Goal: Task Accomplishment & Management: Use online tool/utility

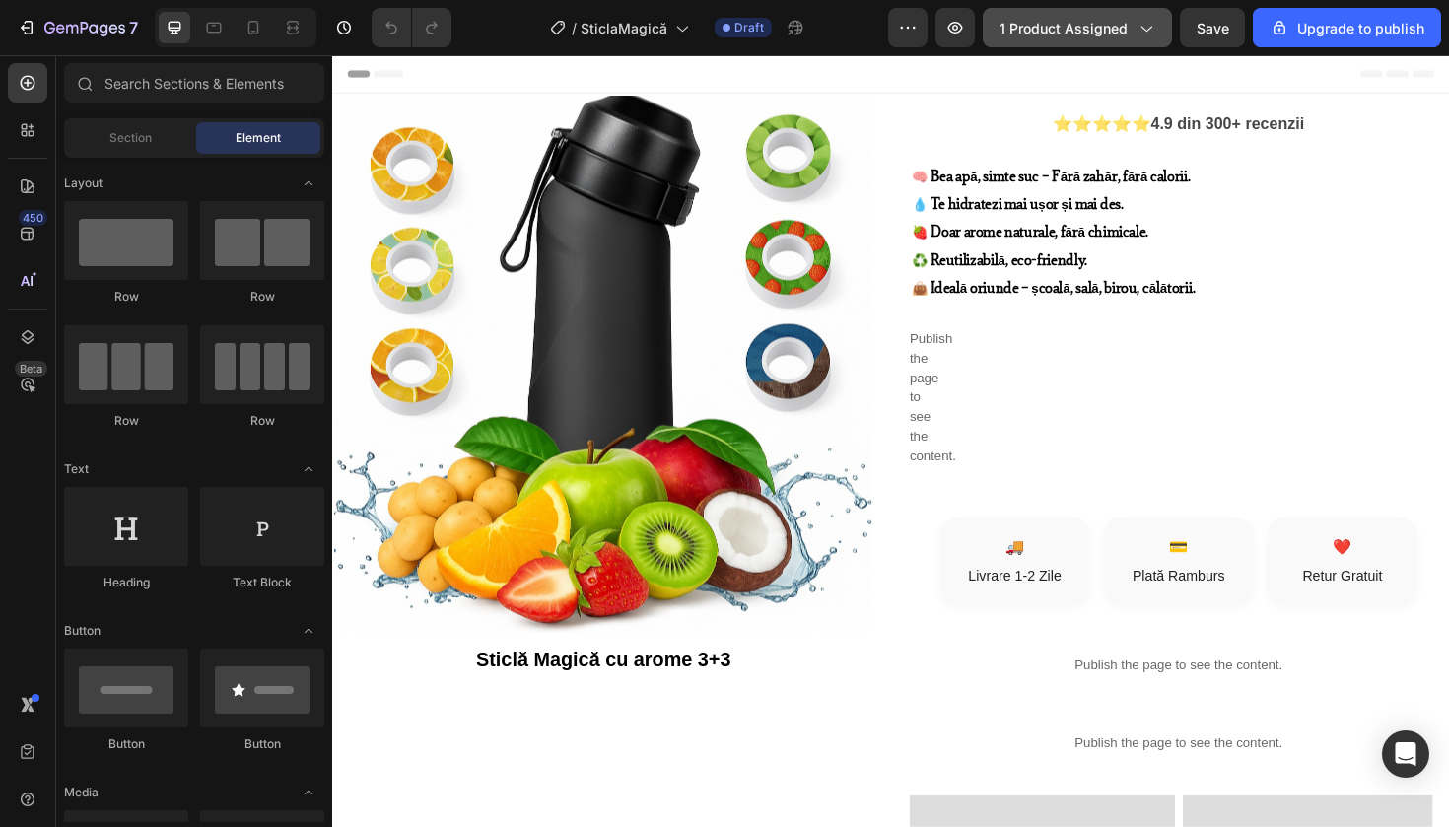
click at [1141, 34] on icon "button" at bounding box center [1146, 28] width 20 height 20
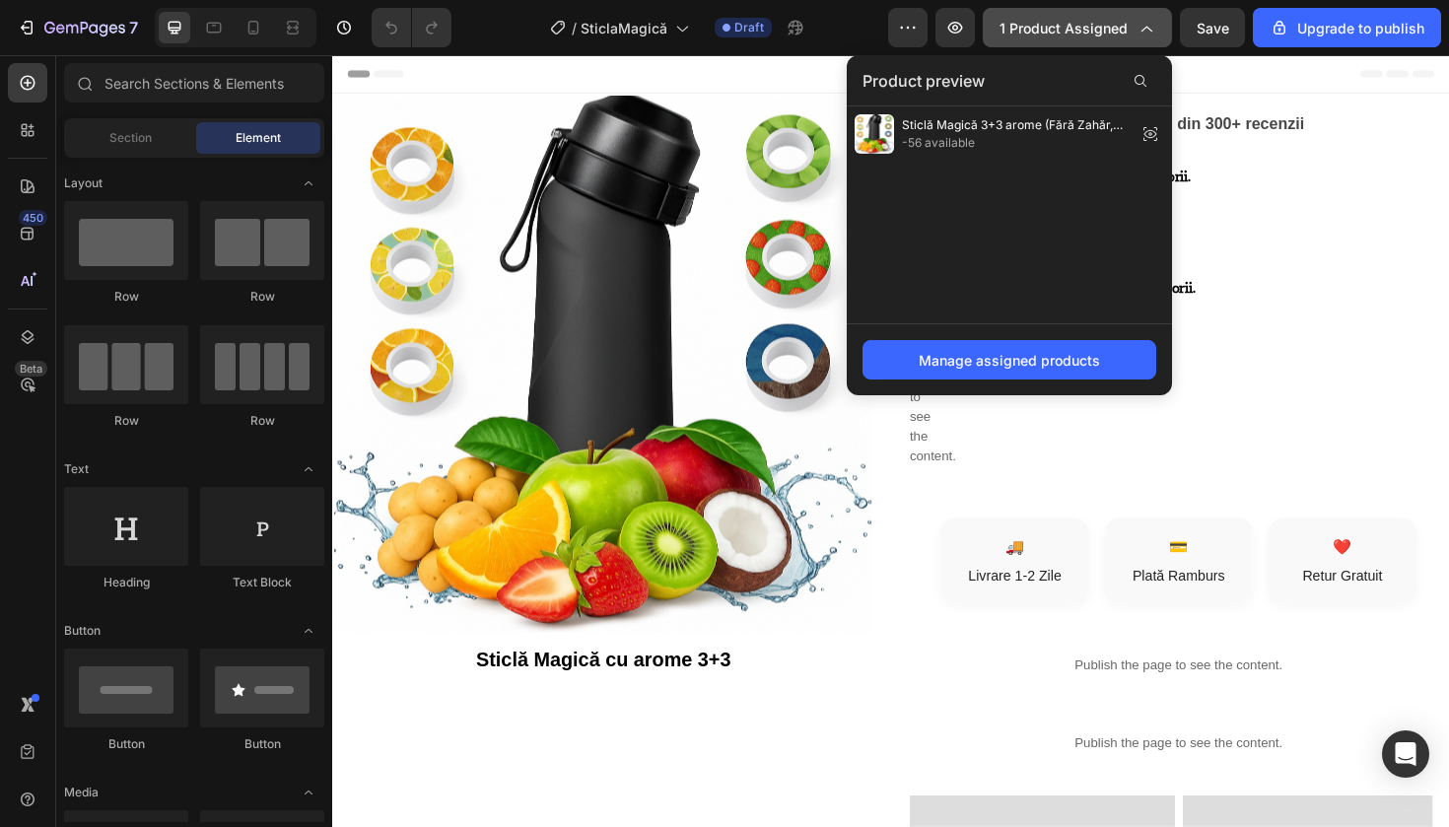
click at [1135, 31] on div "1 product assigned" at bounding box center [1078, 28] width 156 height 21
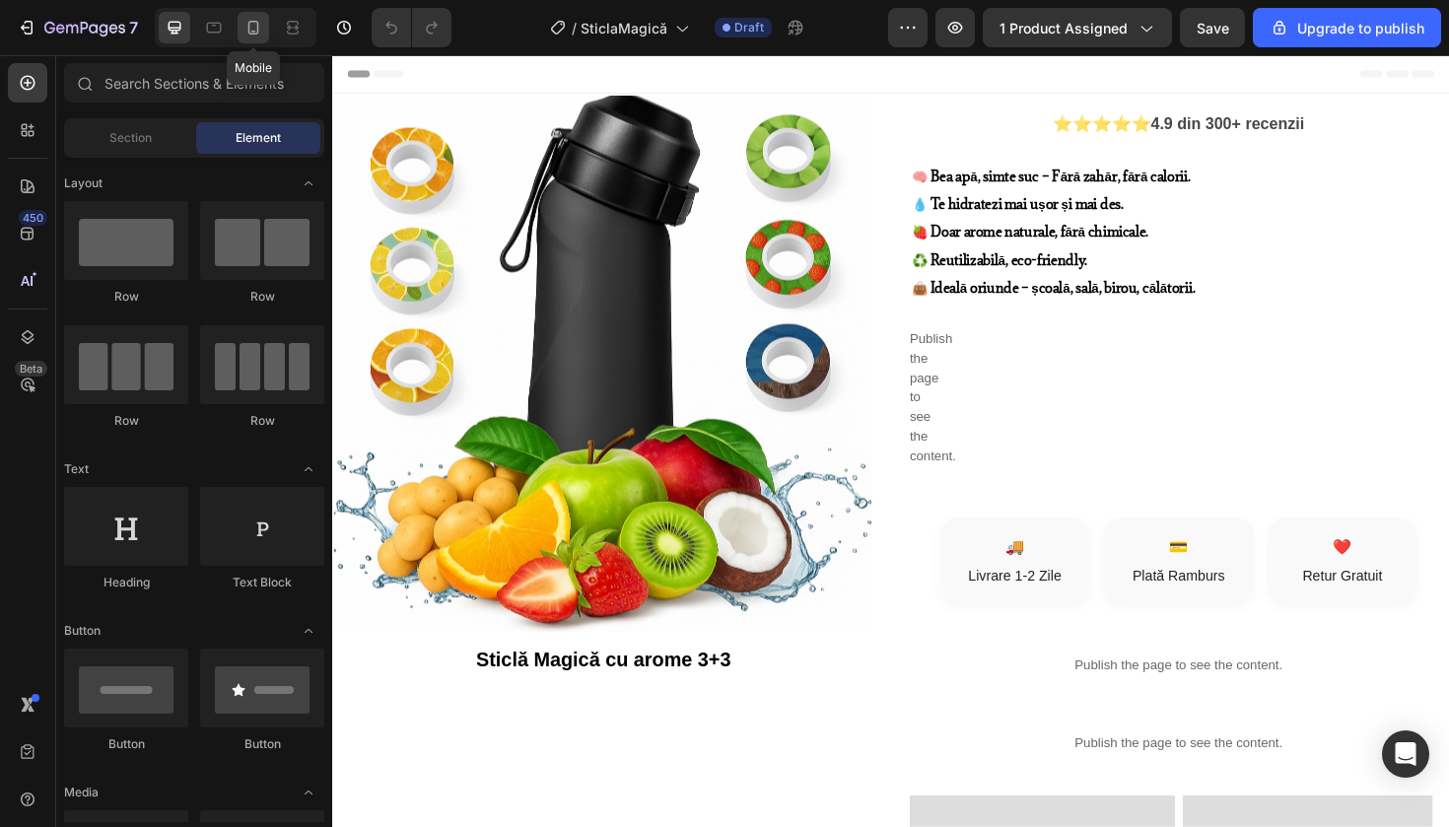
click at [260, 16] on div at bounding box center [254, 28] width 32 height 32
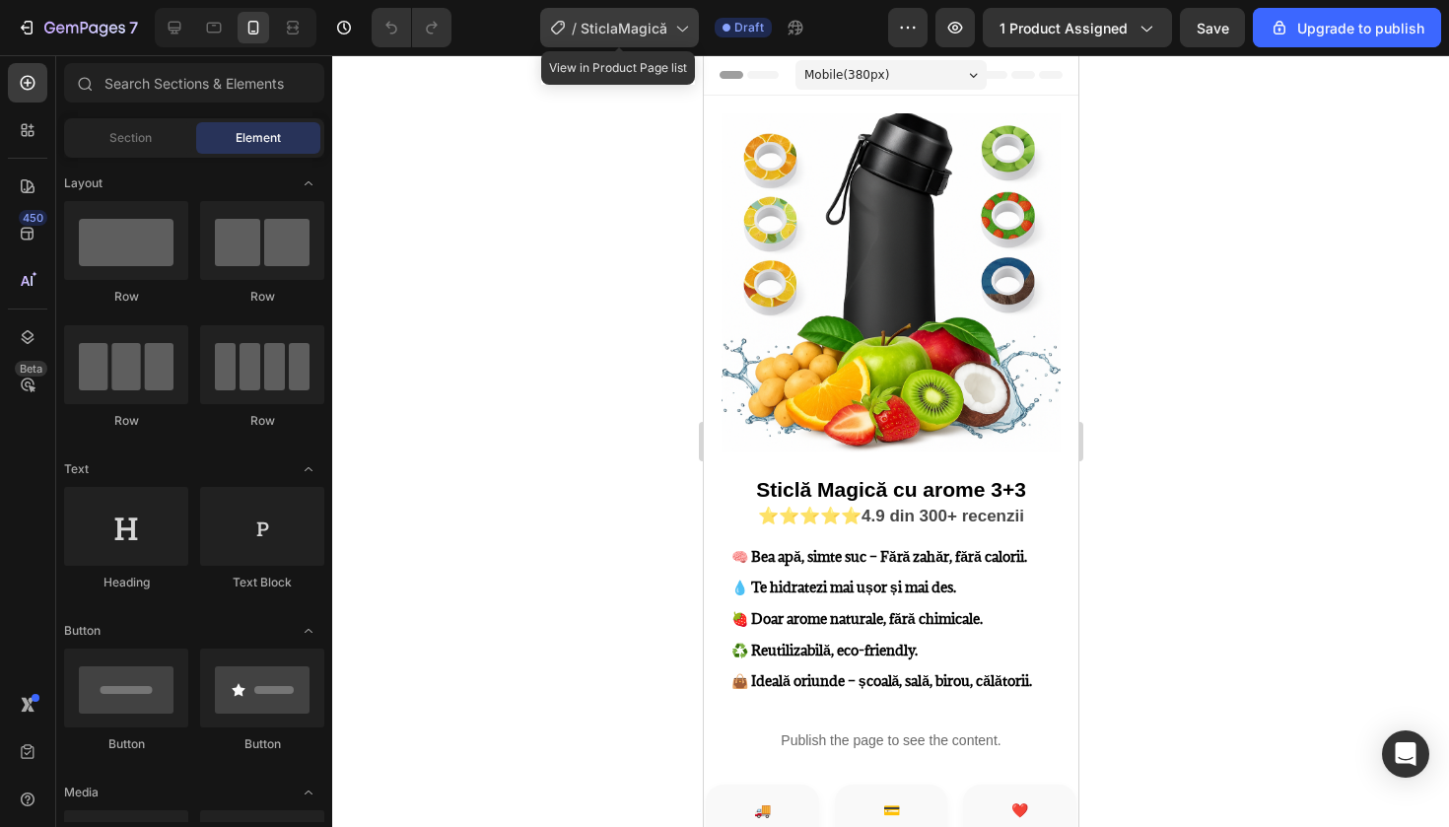
click at [618, 40] on div "/ SticlaMagică" at bounding box center [619, 27] width 159 height 39
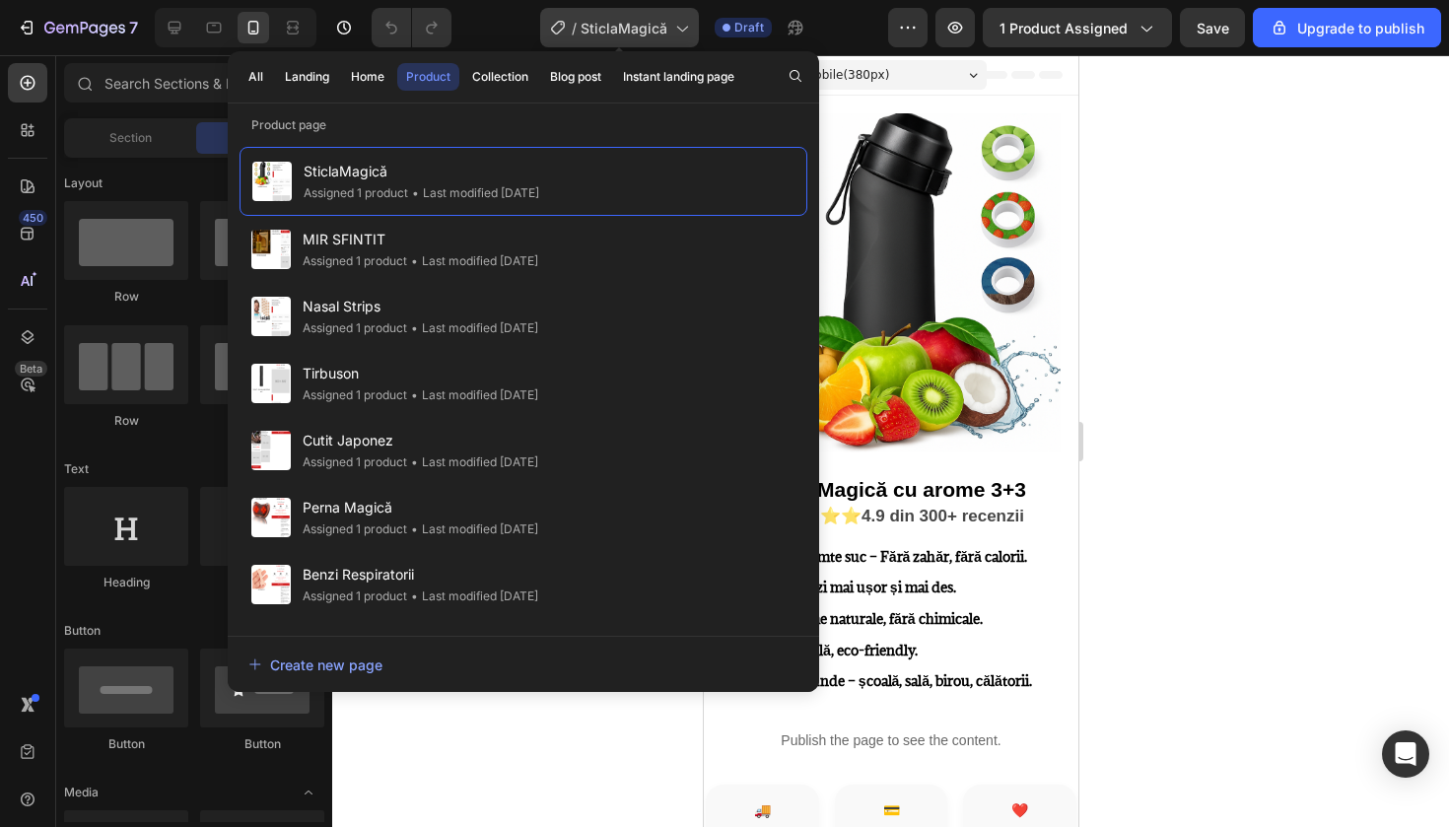
click at [624, 35] on span "SticlaMagică" at bounding box center [624, 28] width 87 height 21
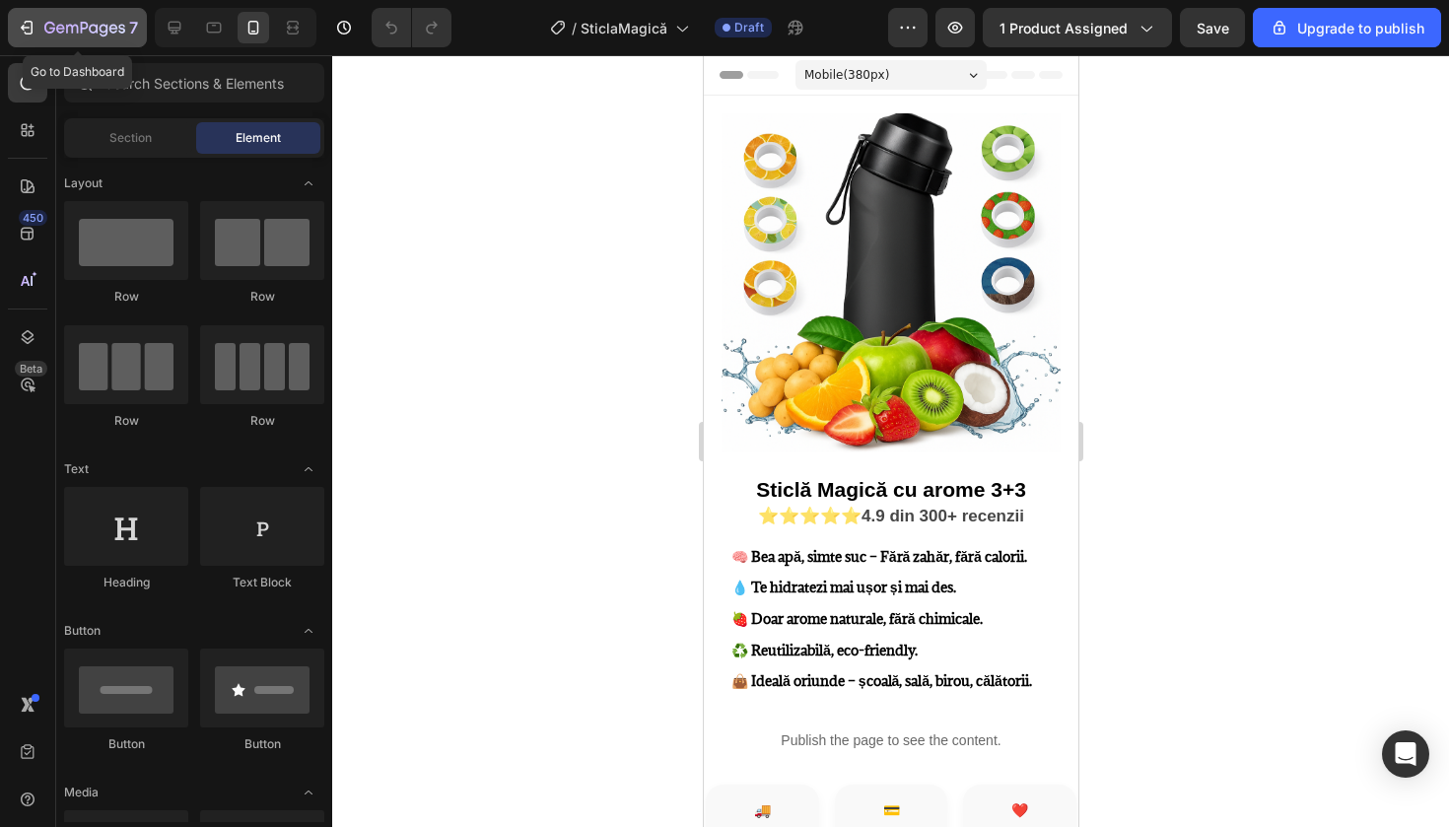
click at [55, 32] on icon "button" at bounding box center [84, 29] width 81 height 17
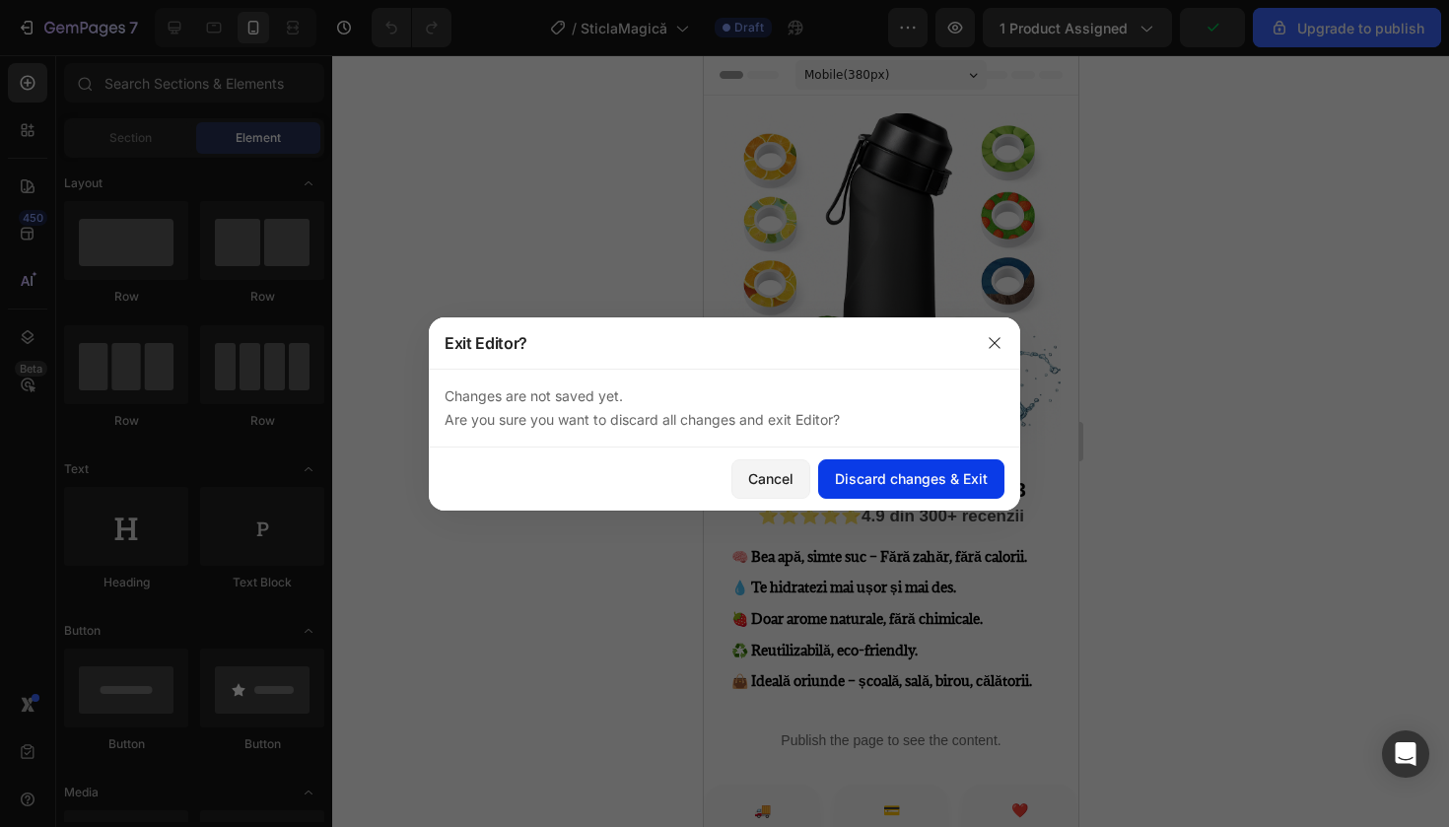
click at [906, 486] on div "Discard changes & Exit" at bounding box center [911, 478] width 153 height 21
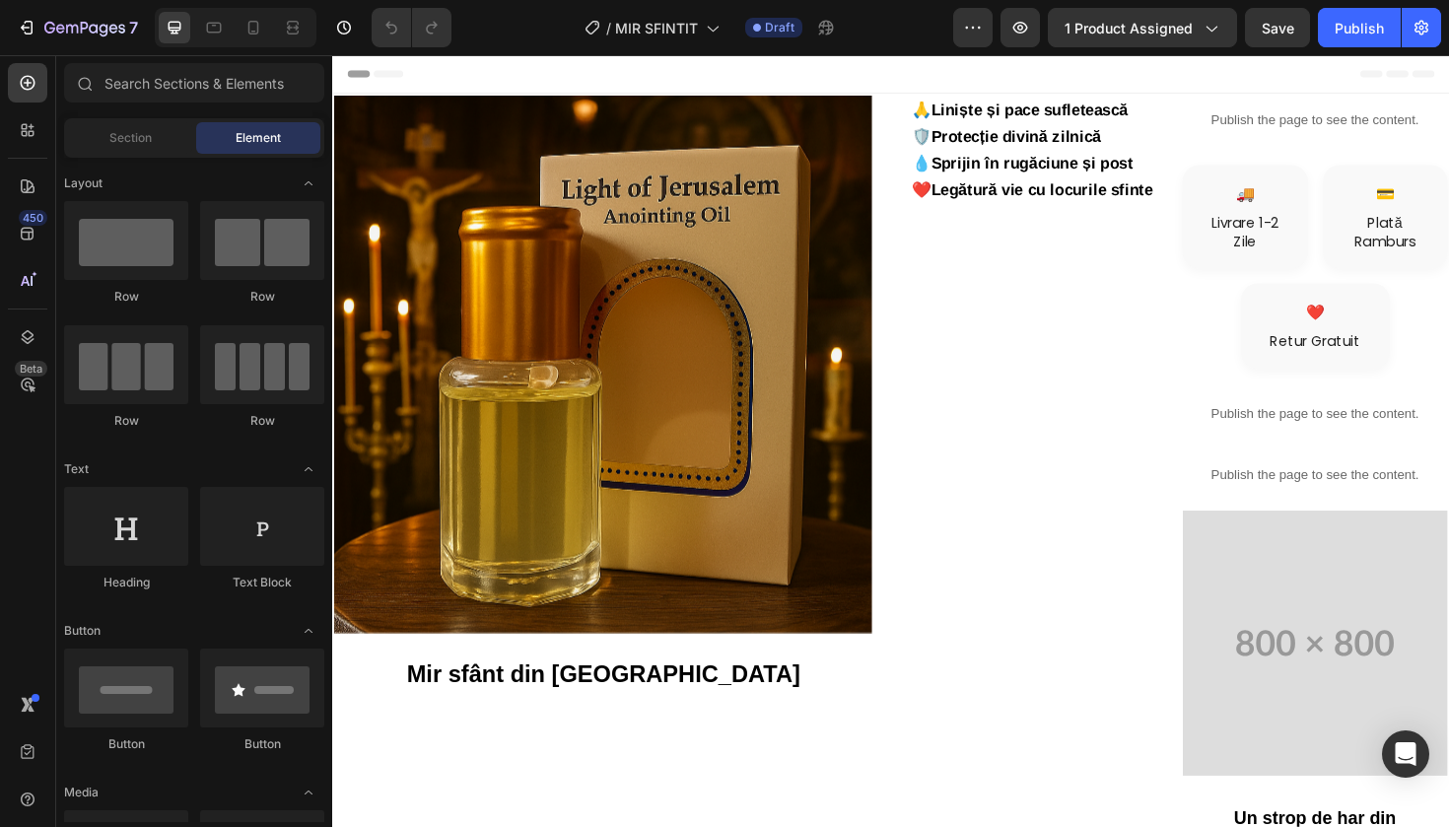
click at [236, 20] on div at bounding box center [236, 27] width 162 height 39
click at [244, 20] on icon at bounding box center [254, 28] width 20 height 20
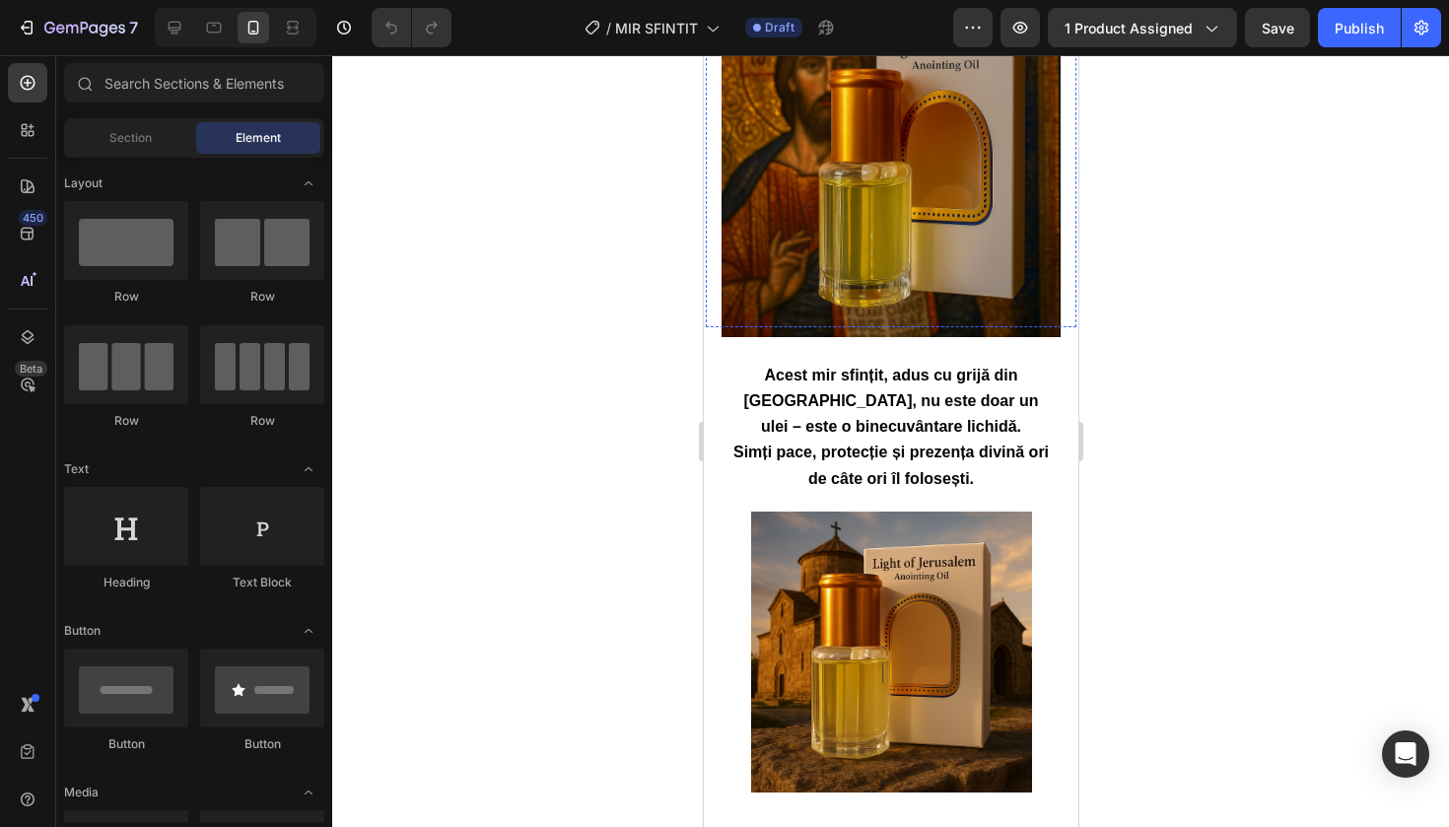
scroll to position [1263, 0]
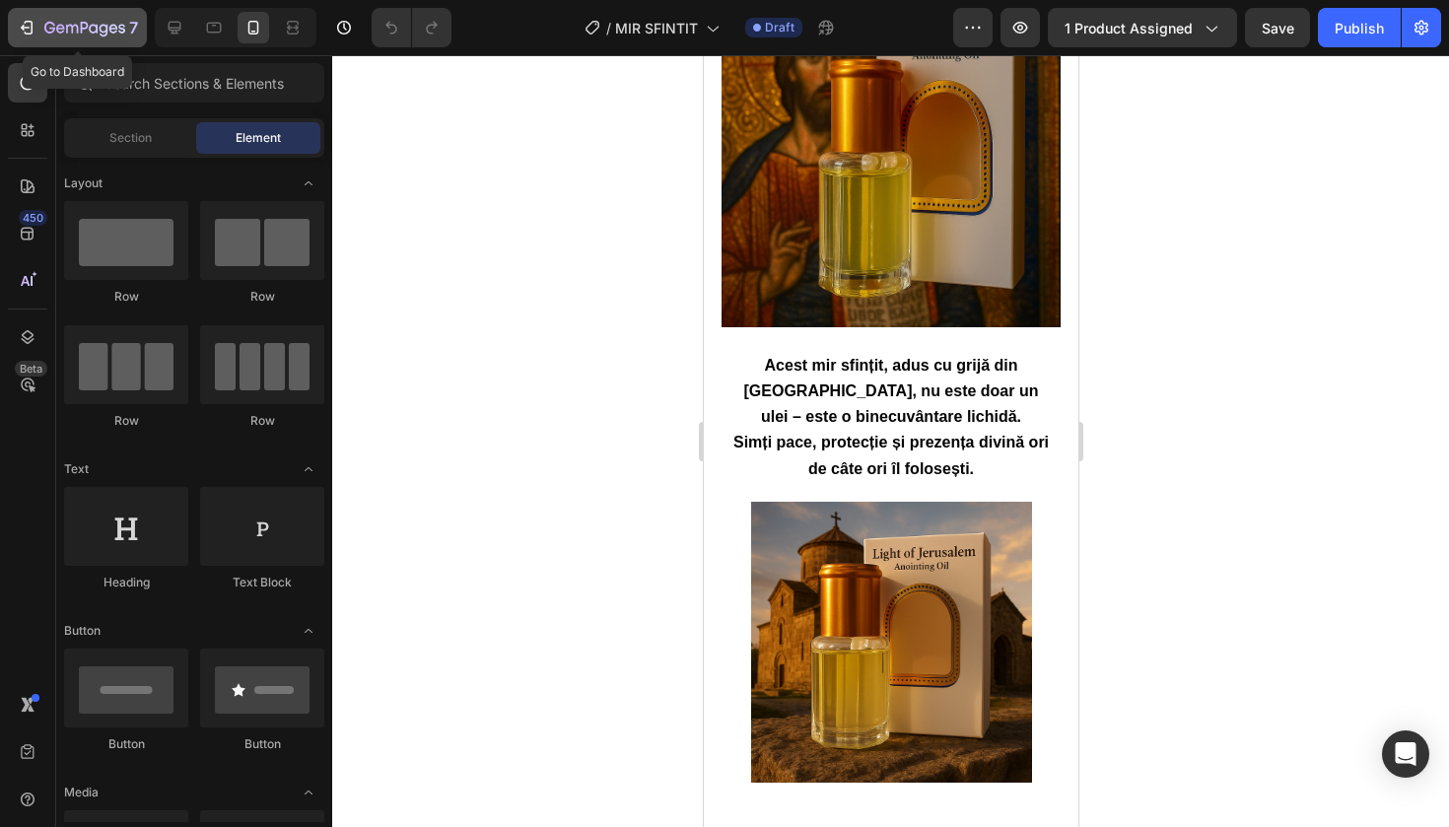
click at [49, 32] on icon "button" at bounding box center [84, 29] width 81 height 17
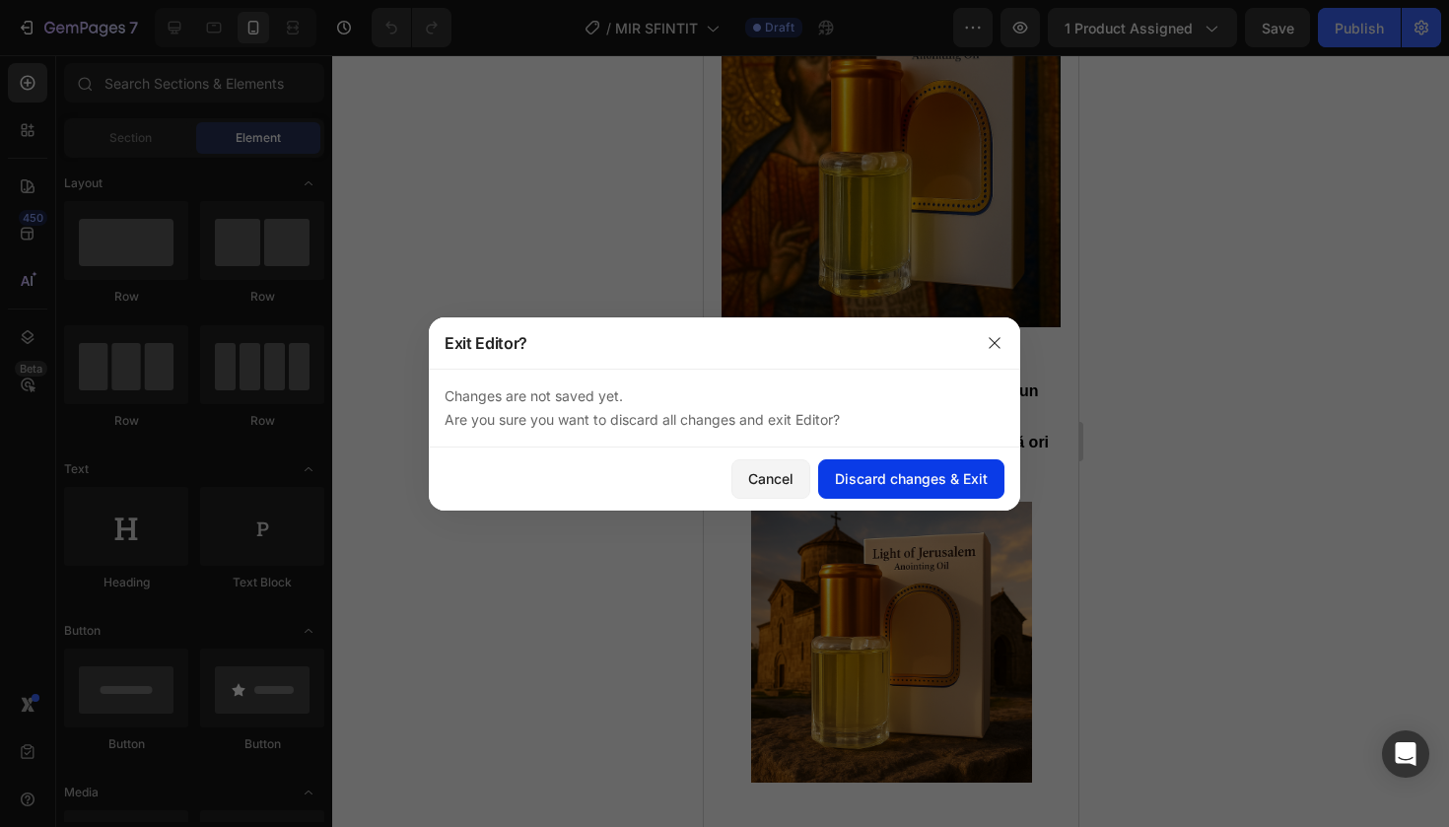
click at [888, 480] on div "Discard changes & Exit" at bounding box center [911, 478] width 153 height 21
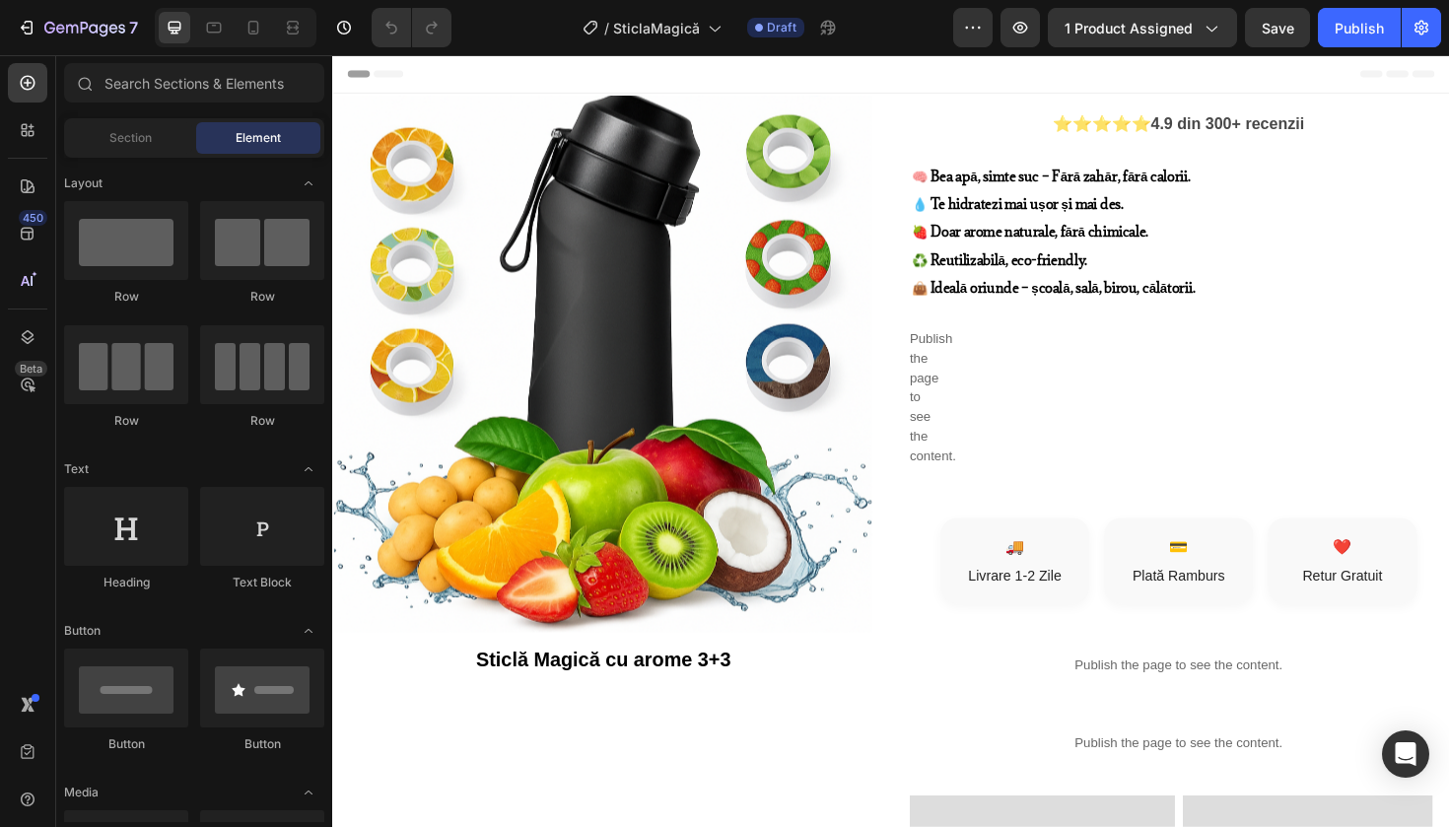
click at [996, 26] on div "Preview 1 product assigned Save Publish" at bounding box center [1197, 27] width 488 height 39
click at [988, 26] on button "button" at bounding box center [972, 27] width 39 height 39
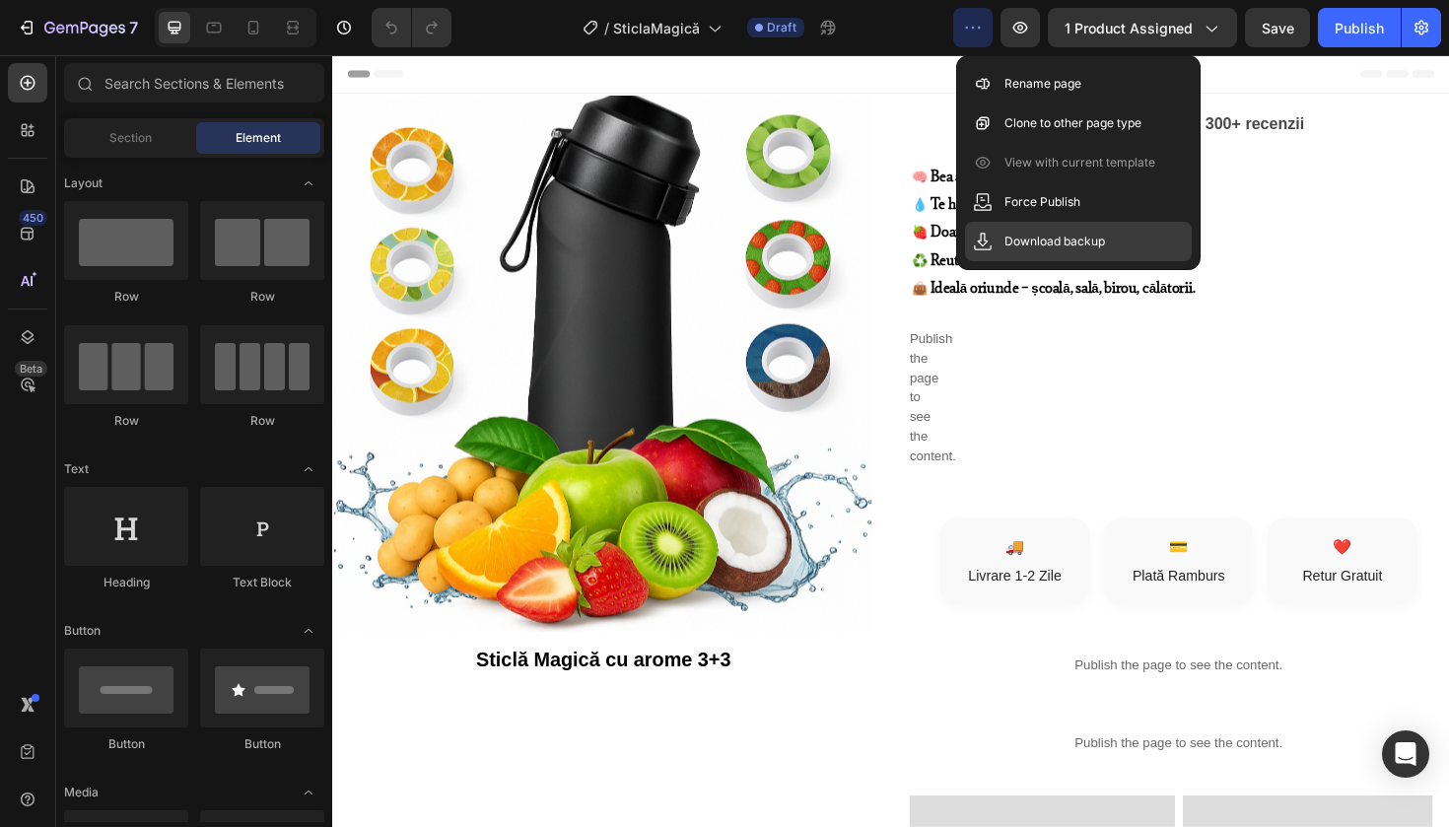
click at [1092, 245] on p "Download backup" at bounding box center [1055, 242] width 101 height 20
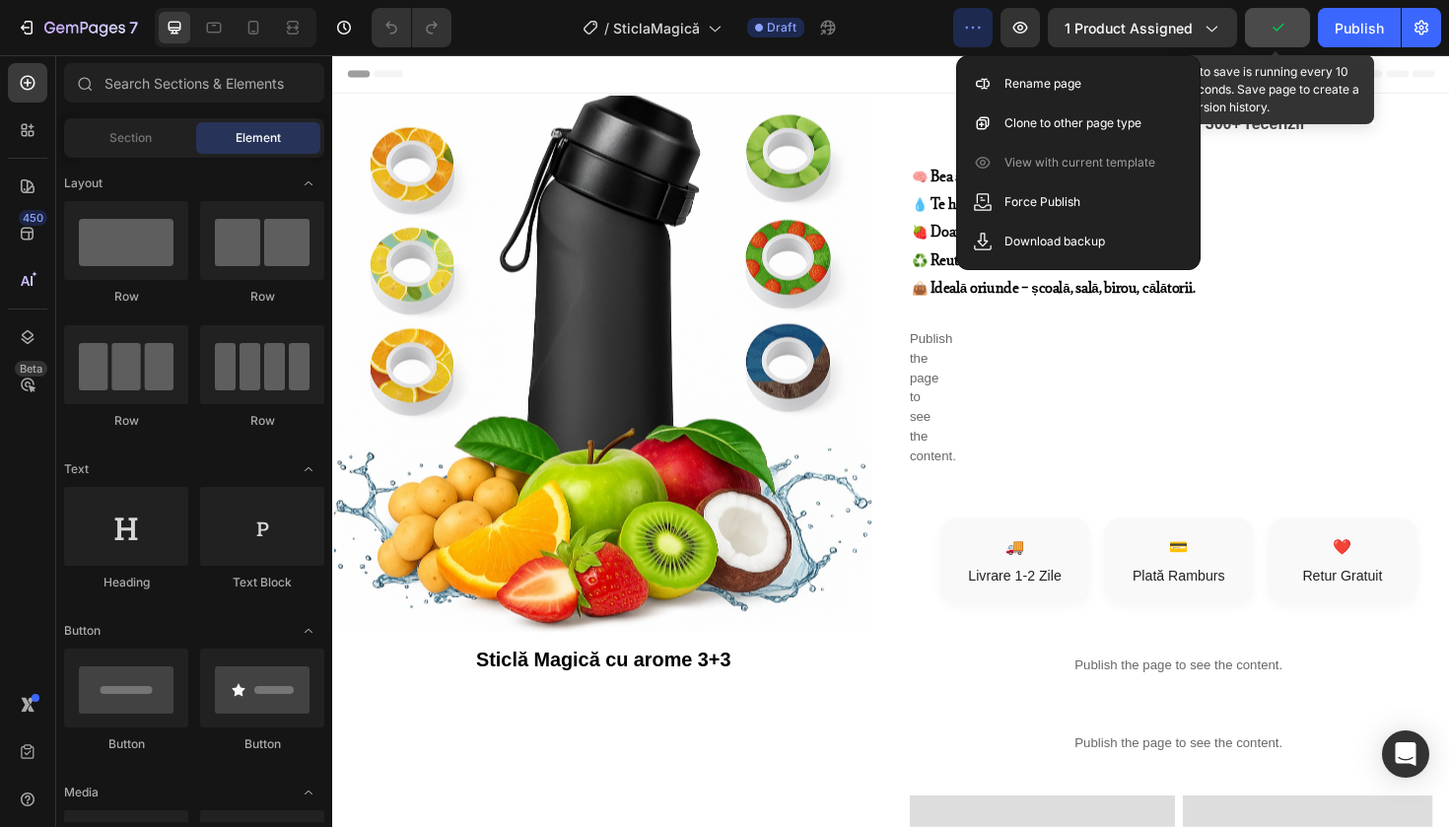
click at [1286, 36] on icon "button" at bounding box center [1278, 28] width 20 height 20
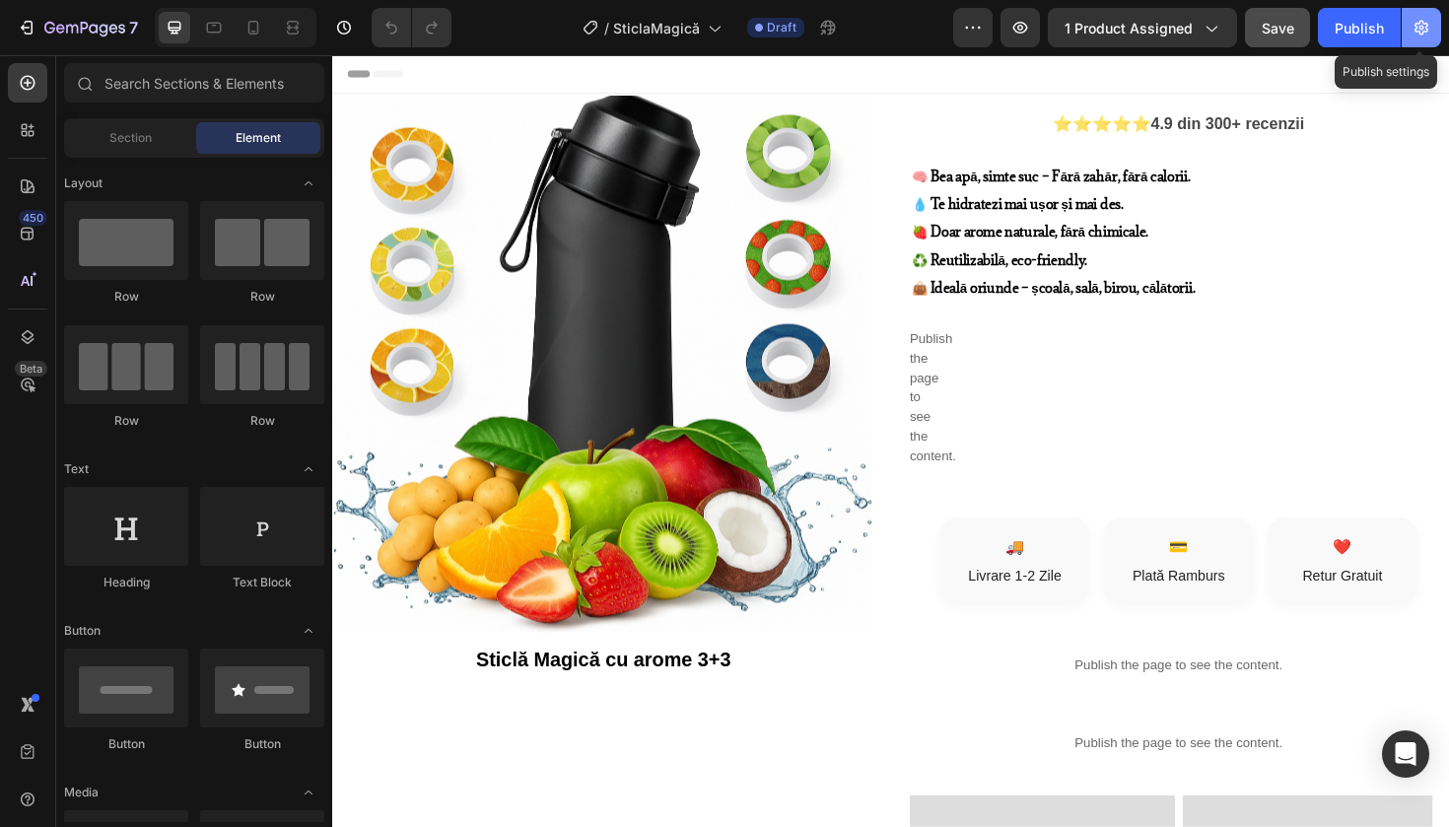
click at [1426, 33] on icon "button" at bounding box center [1422, 28] width 20 height 20
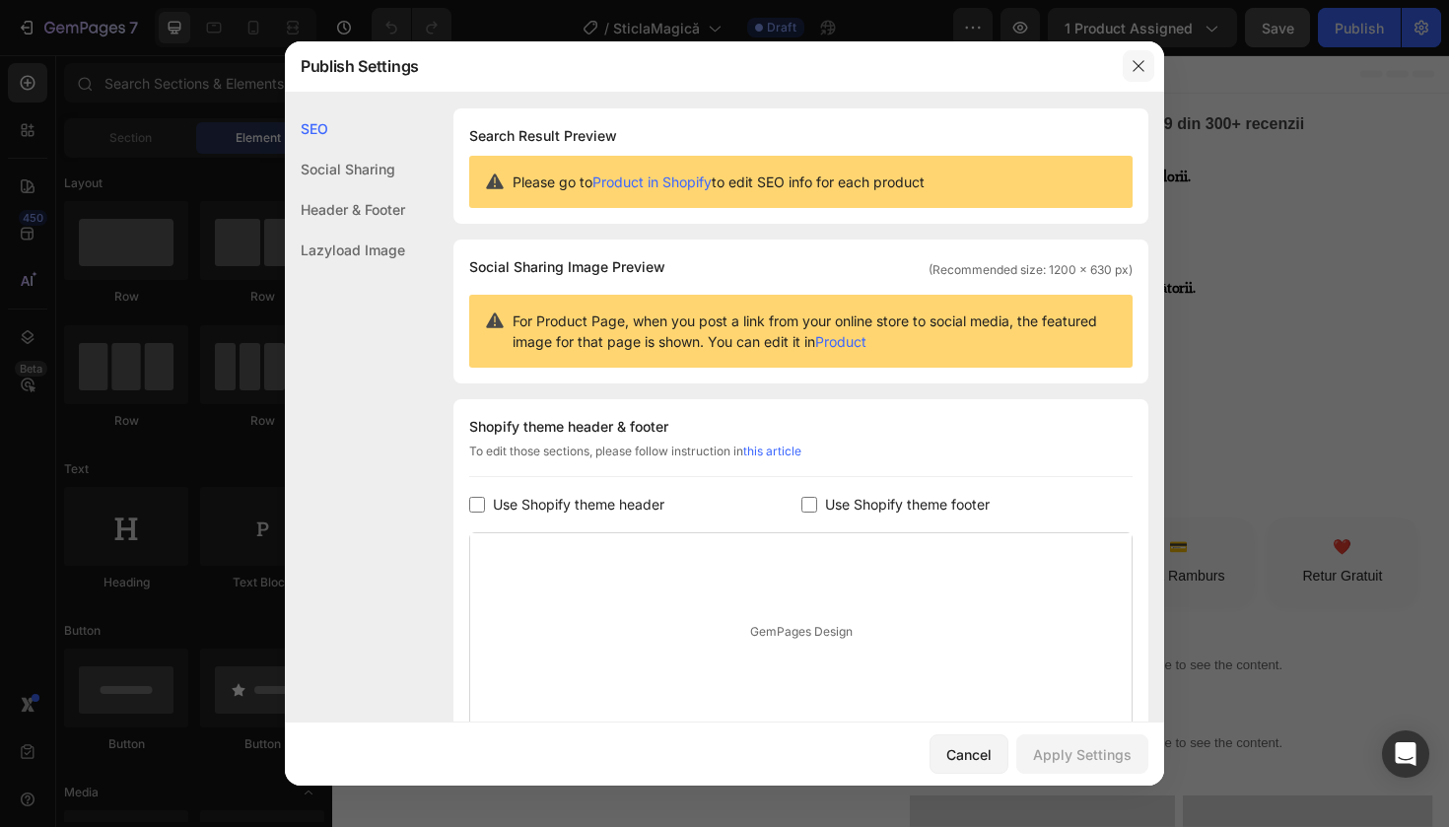
click at [1139, 65] on icon "button" at bounding box center [1139, 66] width 16 height 16
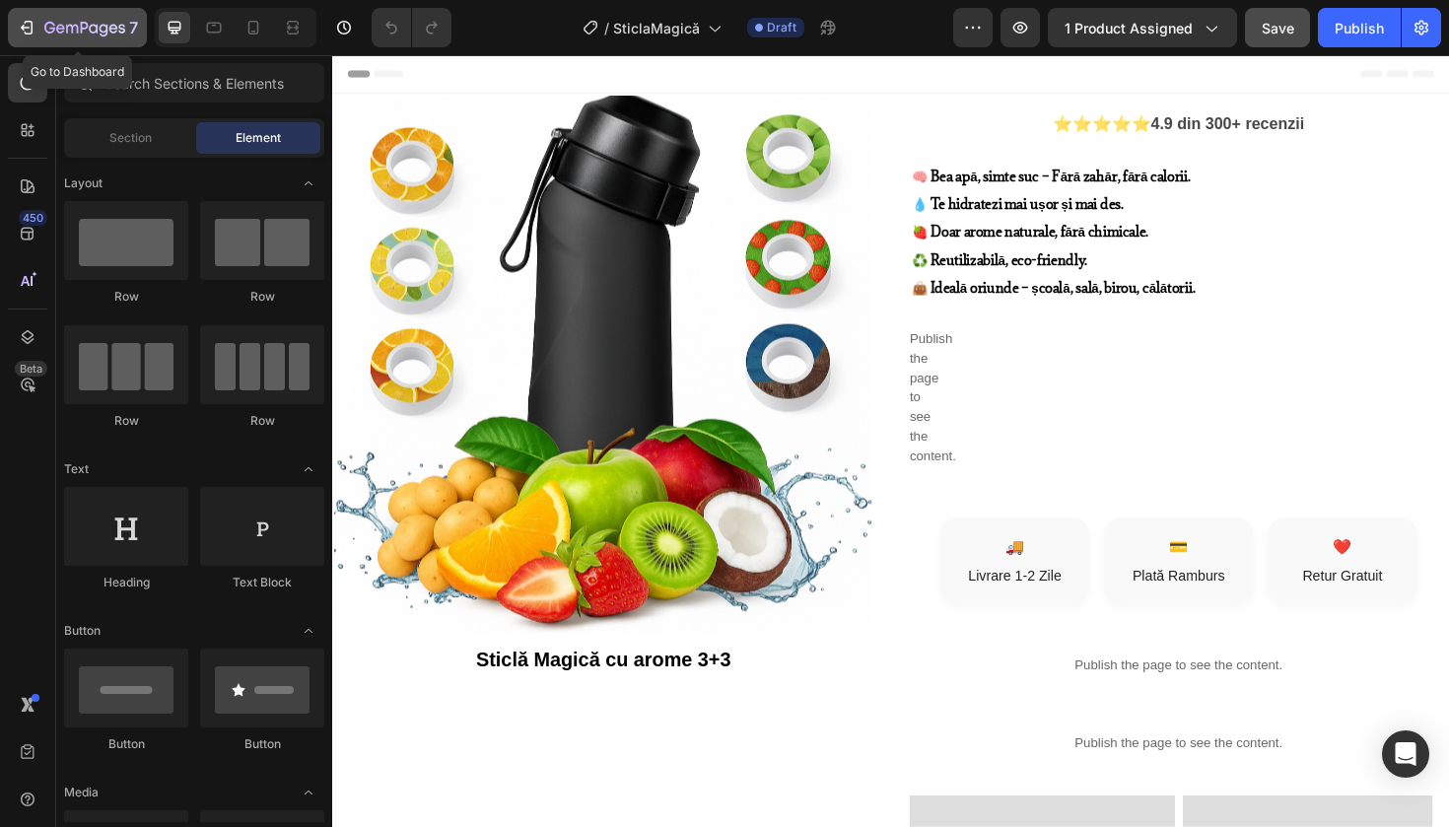
click at [106, 39] on button "7" at bounding box center [77, 27] width 139 height 39
click at [260, 33] on icon at bounding box center [254, 28] width 20 height 20
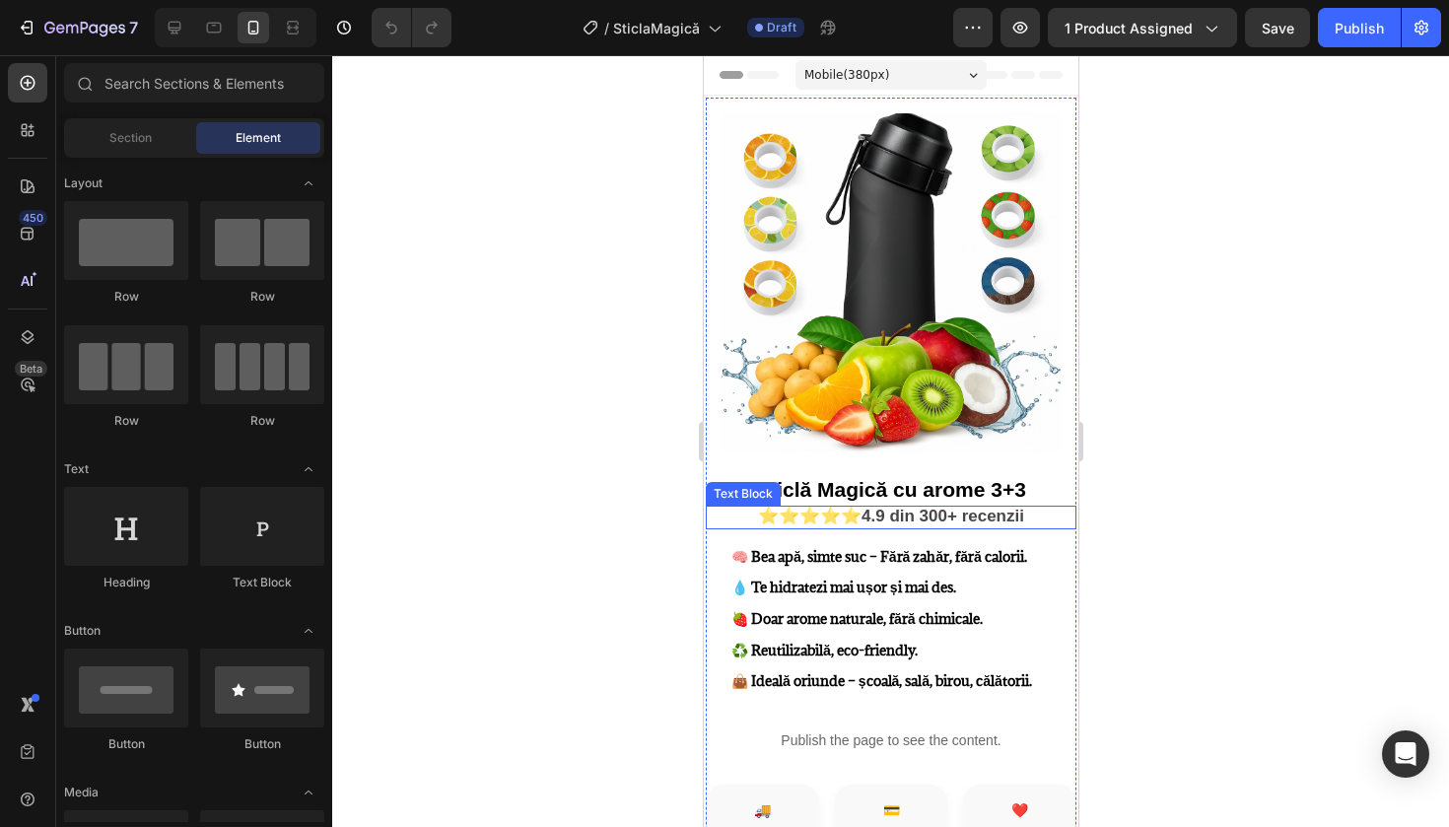
click at [772, 487] on div "Text Block" at bounding box center [742, 494] width 67 height 18
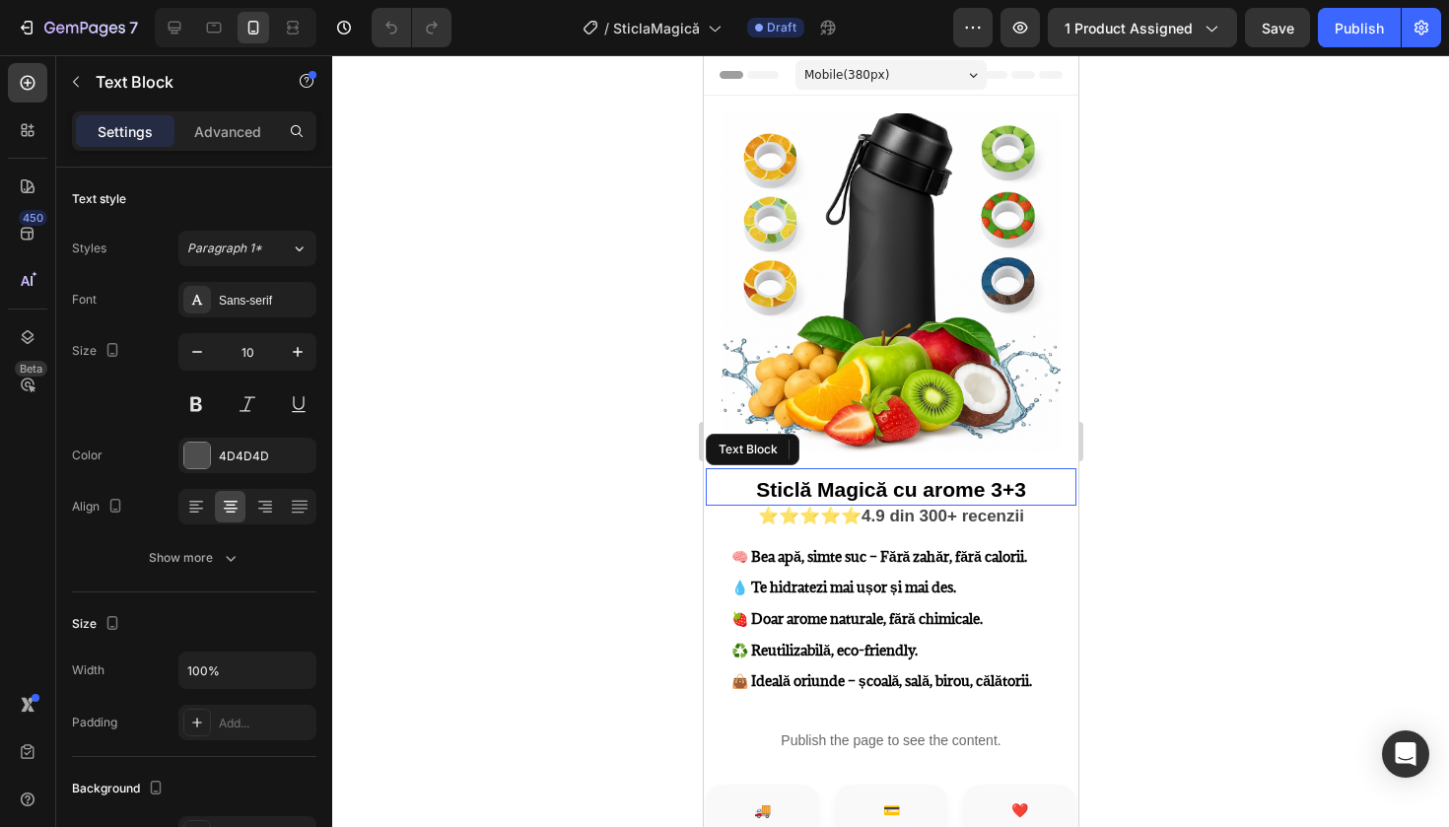
click at [930, 485] on strong "Sticlă Magică cu arome 3+3" at bounding box center [890, 489] width 270 height 23
click at [1203, 28] on icon "button" at bounding box center [1211, 28] width 20 height 20
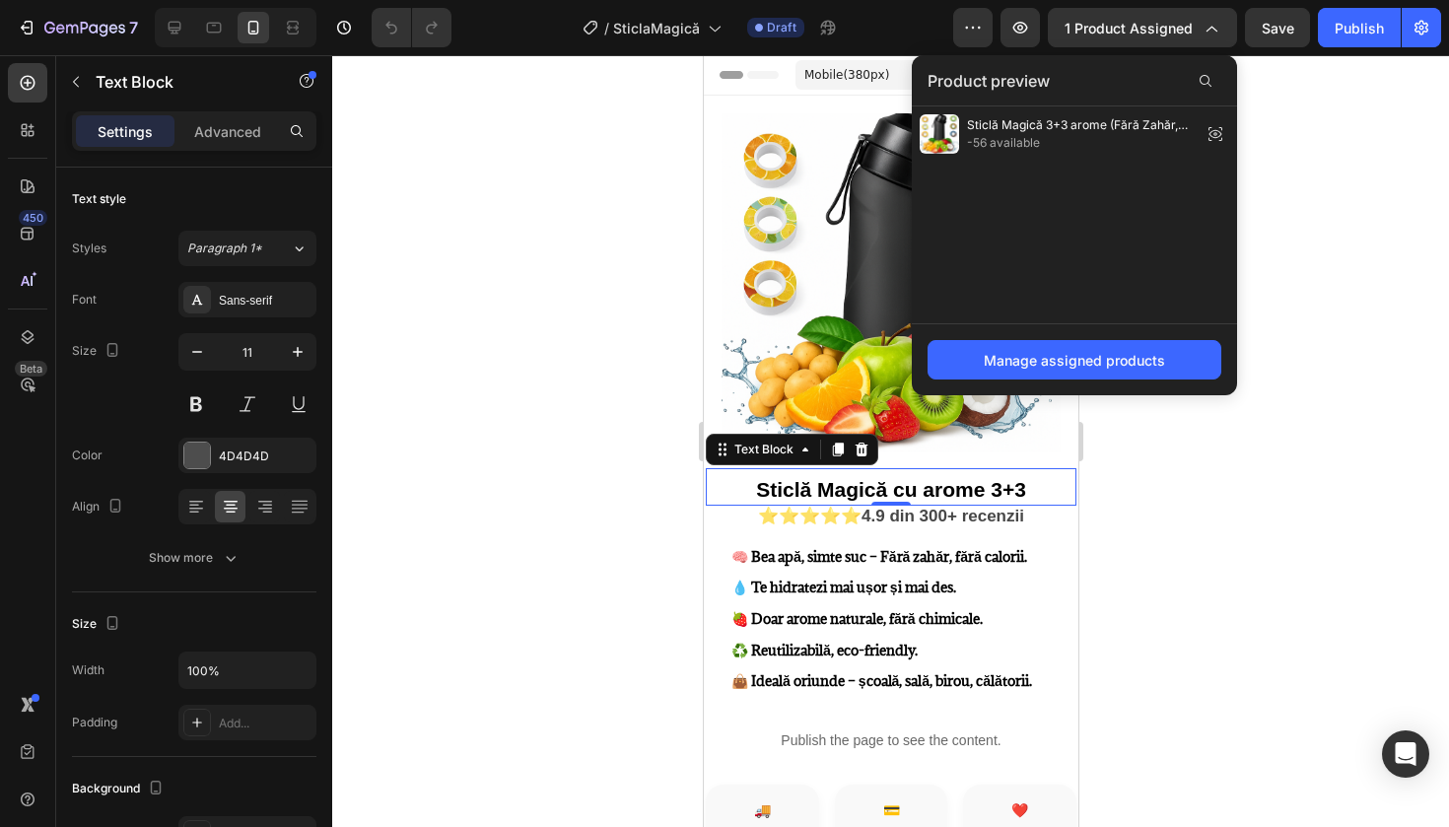
click at [1297, 107] on div at bounding box center [890, 441] width 1117 height 772
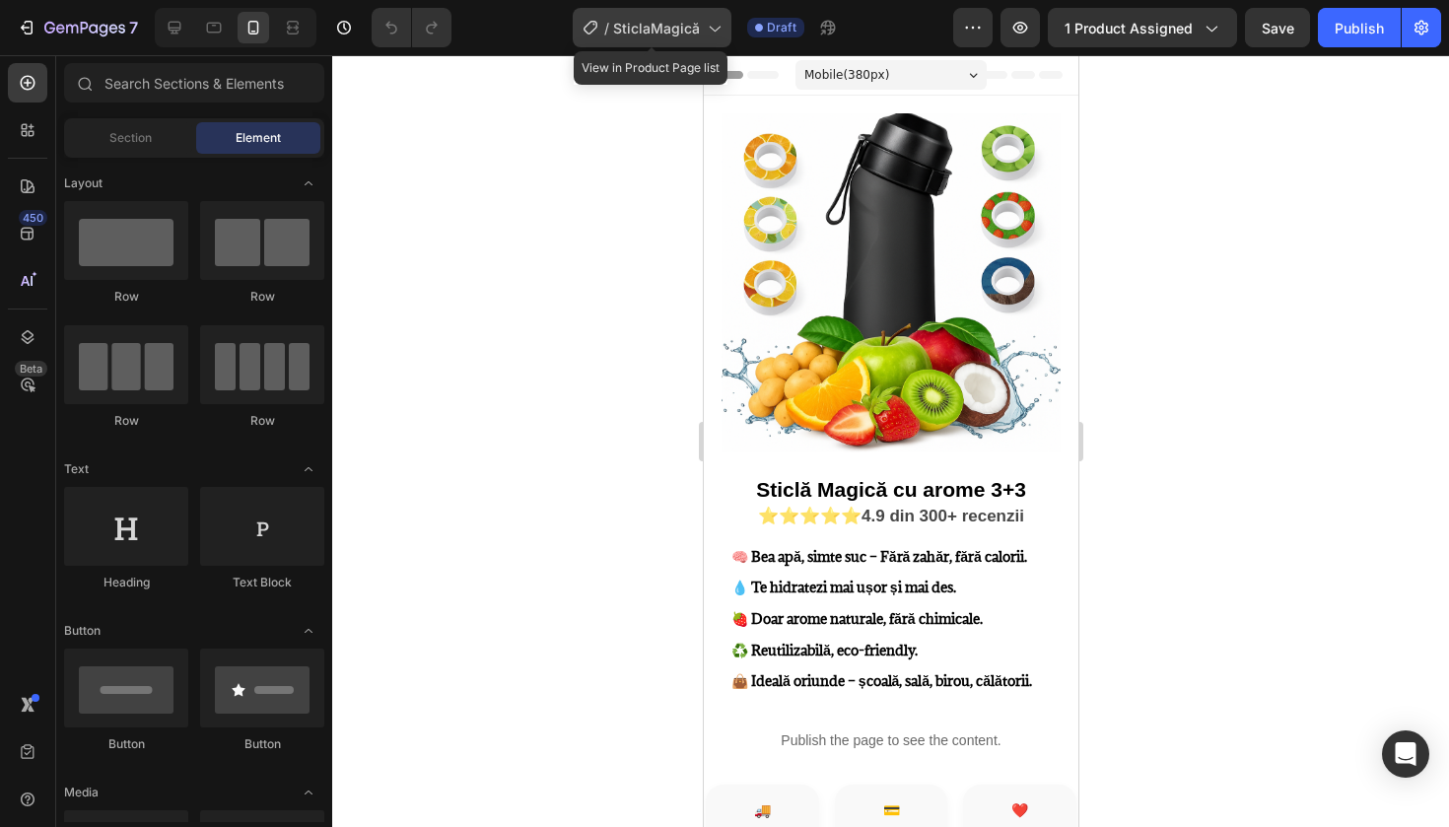
click at [707, 31] on icon at bounding box center [714, 28] width 20 height 20
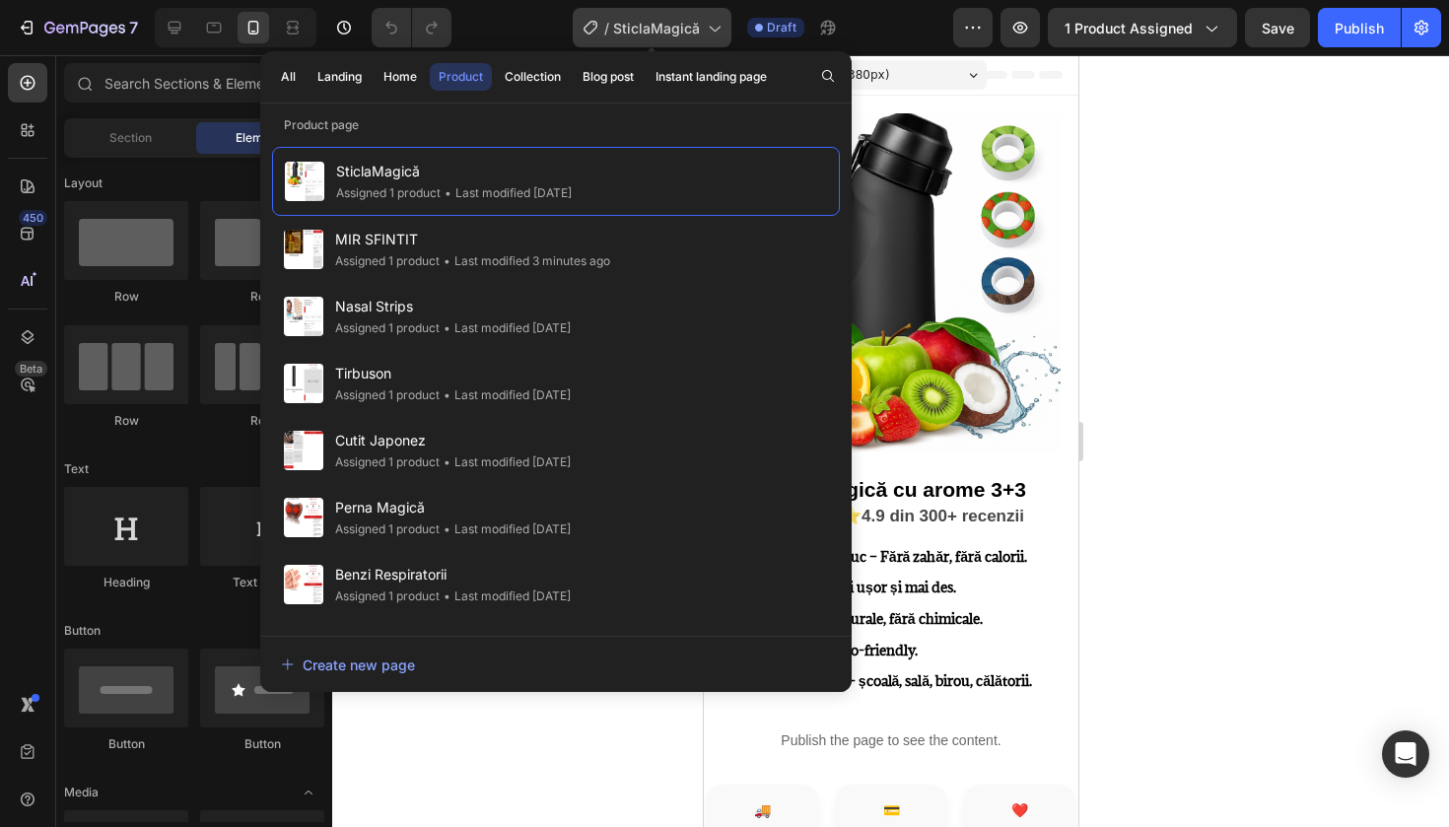
click at [707, 30] on icon at bounding box center [714, 28] width 20 height 20
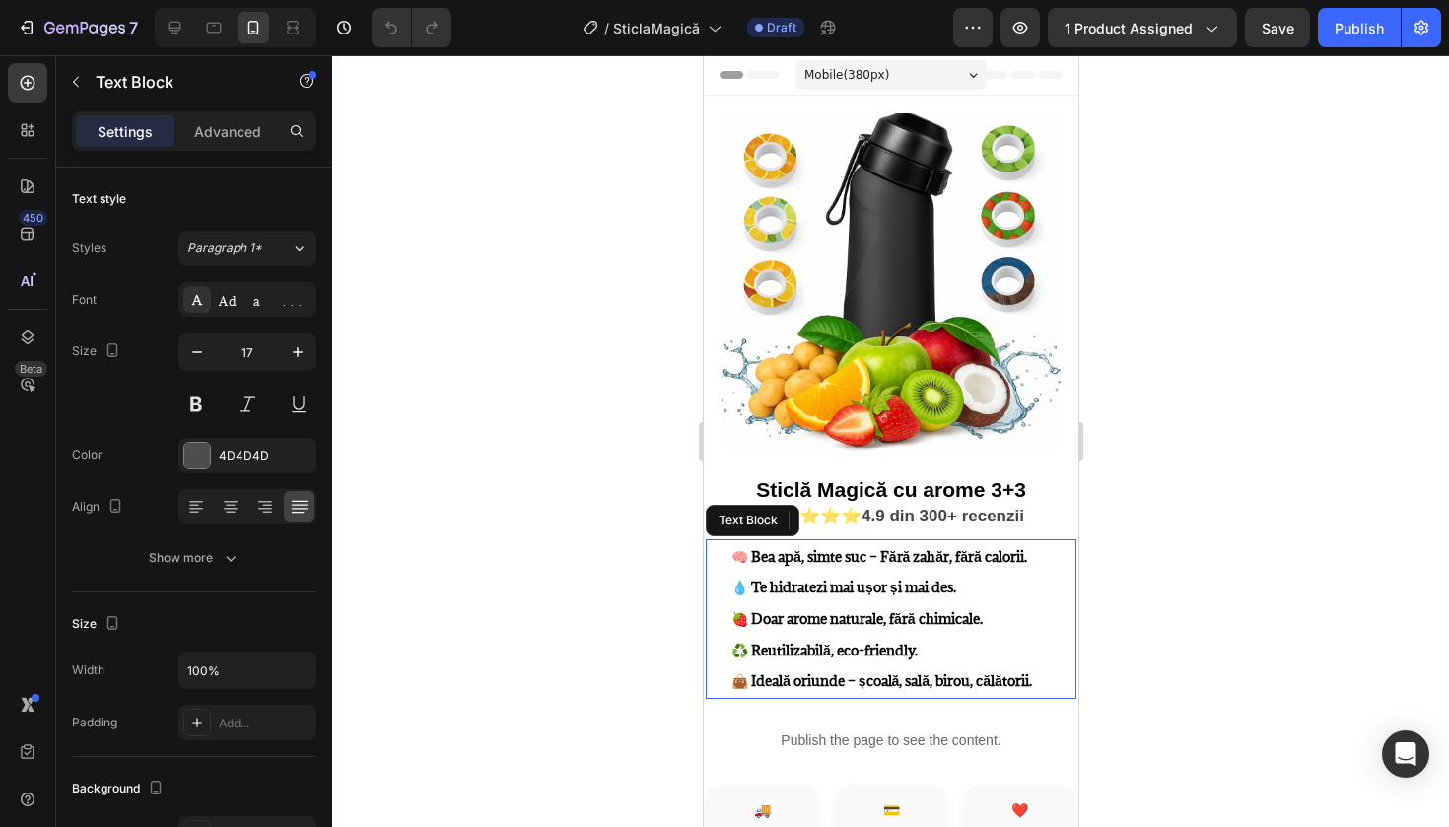
click at [764, 566] on p "🧠 Bea apă, simte suc – Fără zahăr, fără calorii. 💧 Te hidratezi mai ușor și mai…" at bounding box center [902, 619] width 343 height 156
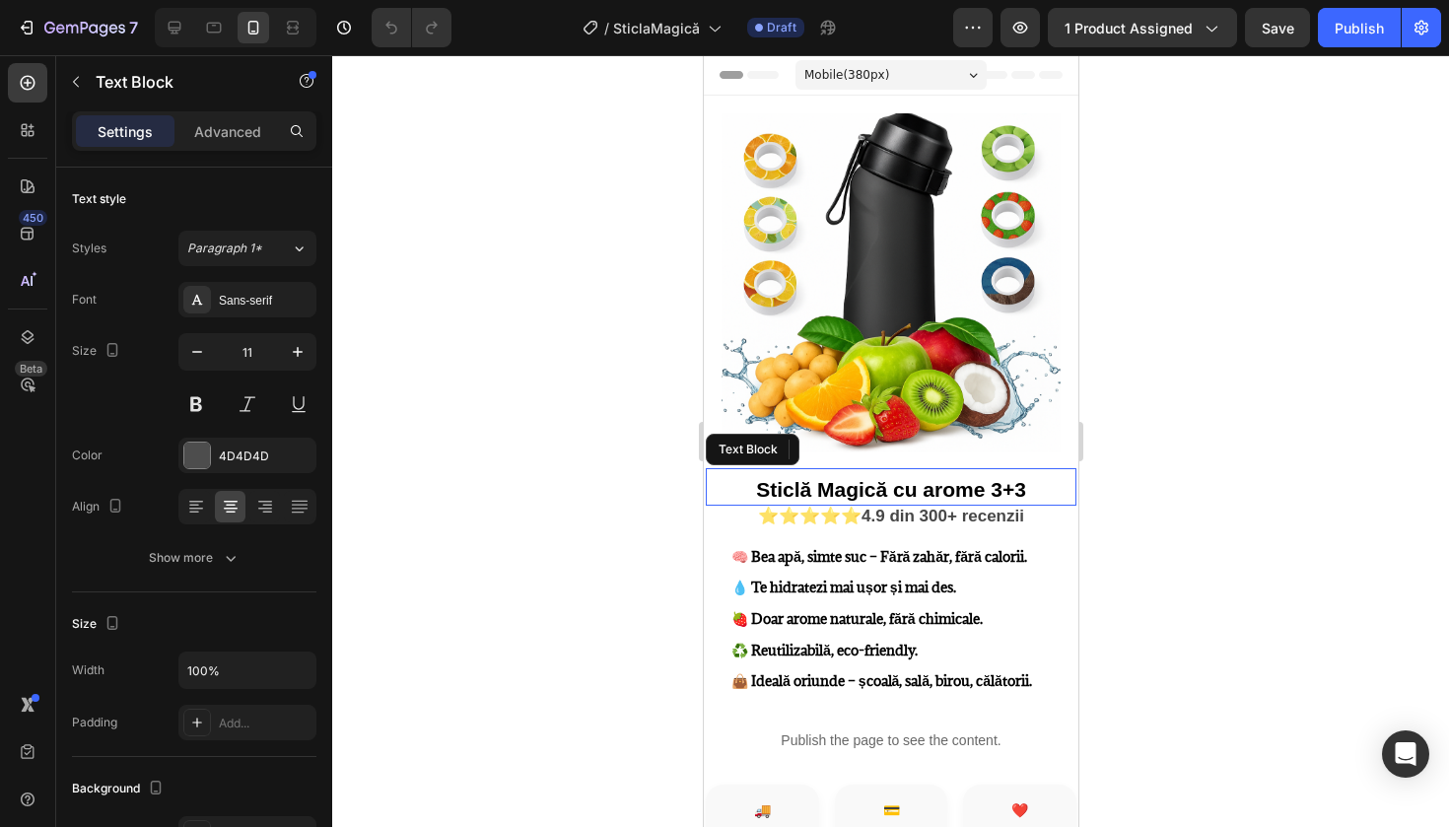
click at [804, 484] on strong "Sticlă Magică cu arome 3+3" at bounding box center [890, 489] width 270 height 23
click at [770, 487] on strong "Sticlă Magică cu arome 3+3" at bounding box center [890, 489] width 270 height 23
click at [747, 486] on p "Sticlă Magică cu arome 3+3" at bounding box center [890, 492] width 367 height 24
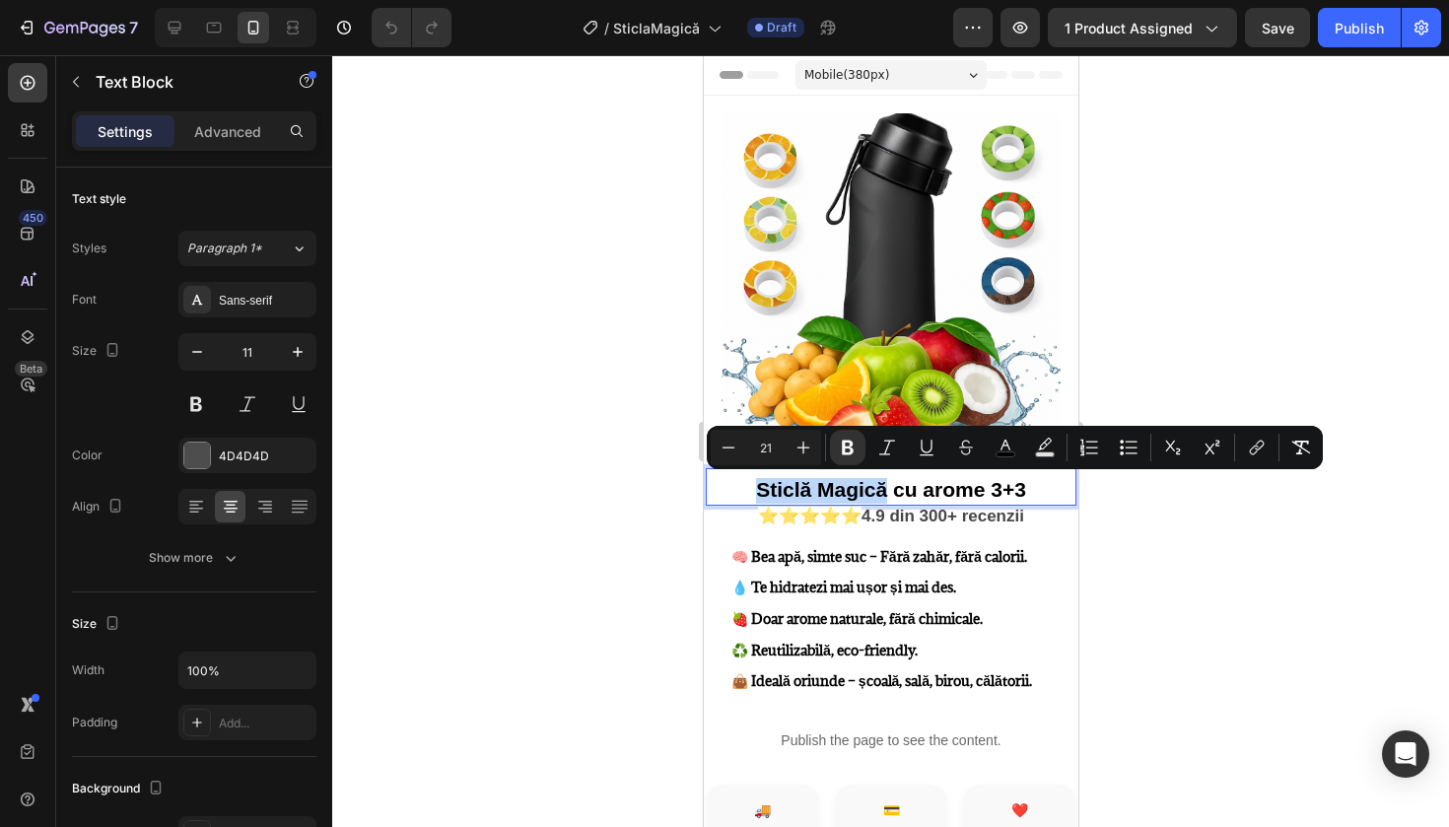
drag, startPoint x: 760, startPoint y: 485, endPoint x: 883, endPoint y: 498, distance: 122.9
click at [883, 498] on strong "Sticlă Magică cu arome 3+3" at bounding box center [890, 489] width 270 height 23
copy strong "Sticlă Magică"
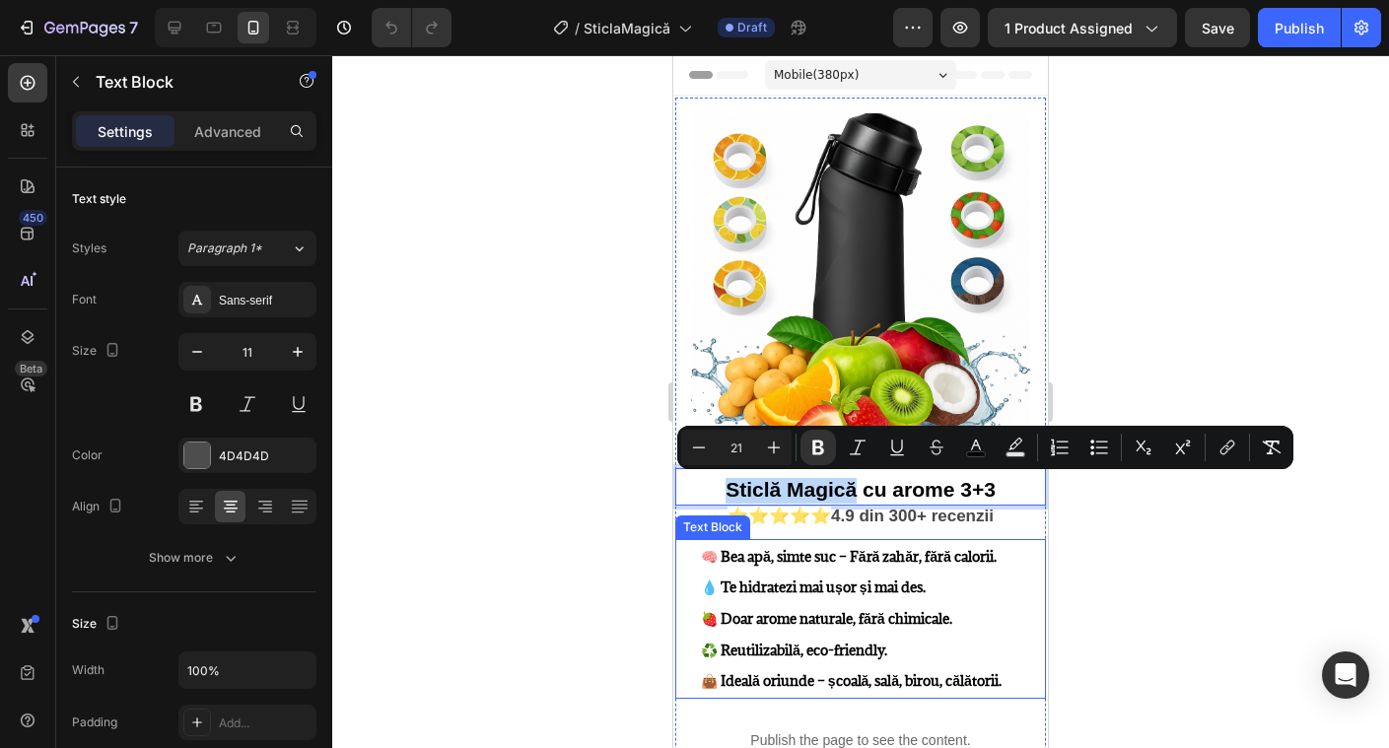
click at [729, 555] on strong "🧠 Bea apă, simte suc – Fără zahăr, fără calorii." at bounding box center [849, 556] width 296 height 19
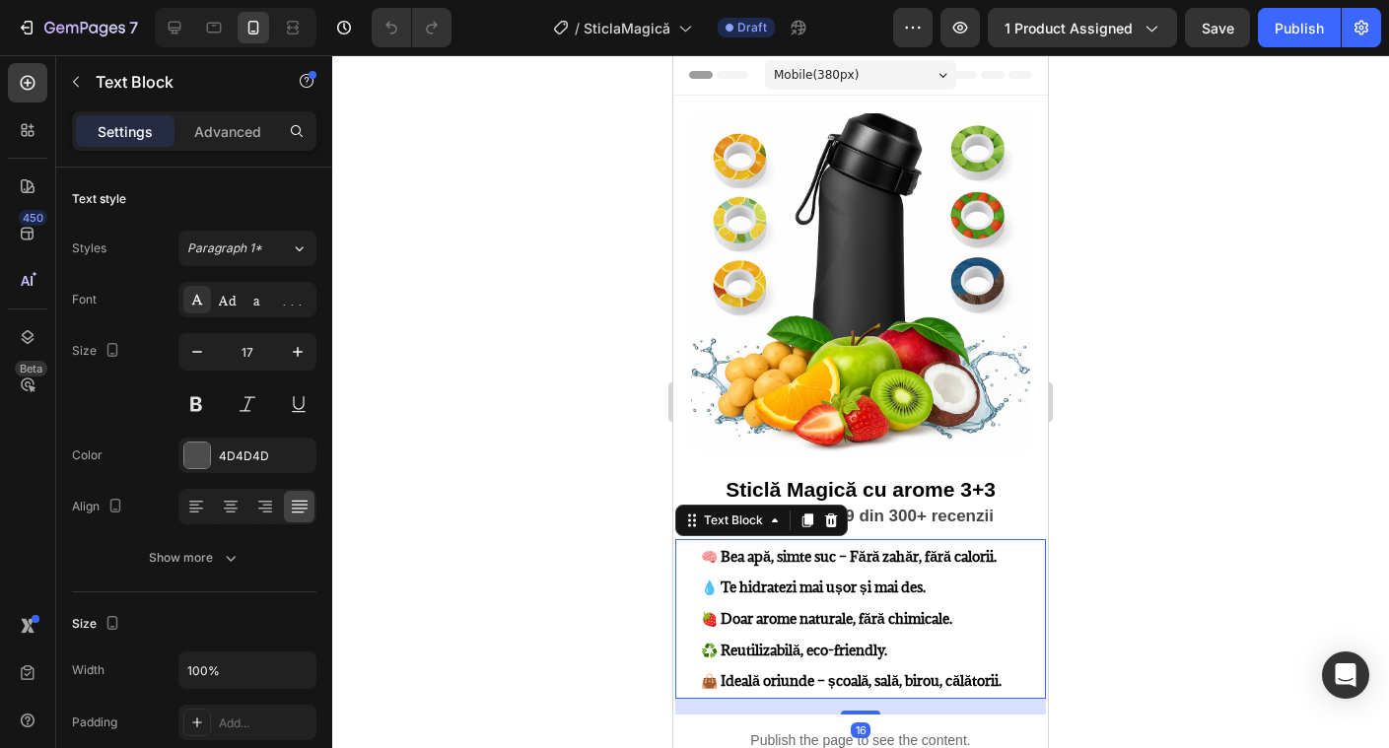
click at [729, 555] on strong "🧠 Bea apă, simte suc – Fără zahăr, fără calorii." at bounding box center [849, 556] width 296 height 19
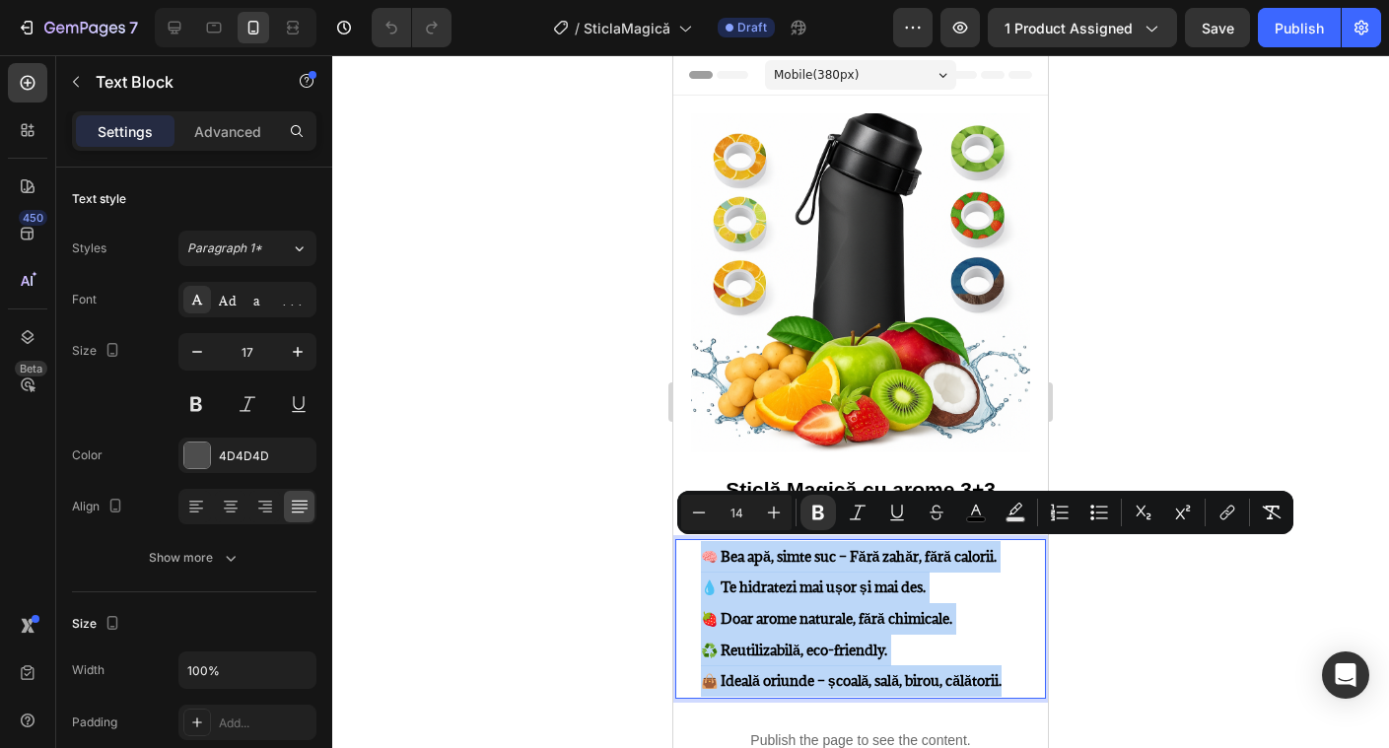
drag, startPoint x: 707, startPoint y: 553, endPoint x: 1068, endPoint y: 685, distance: 384.3
copy p "🧠 Bea apă, simte suc – Fără zahăr, fără calorii. 💧 Te hidratezi mai ușor și mai…"
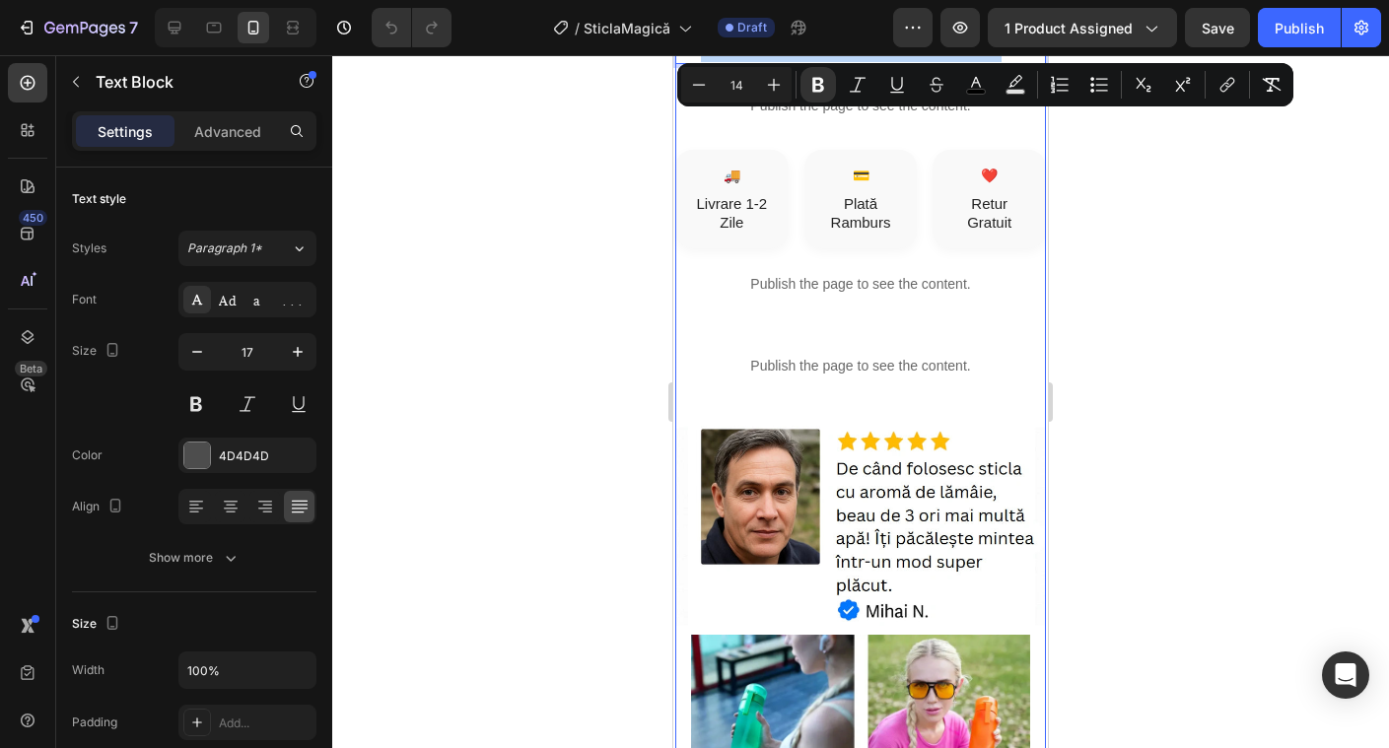
scroll to position [637, 0]
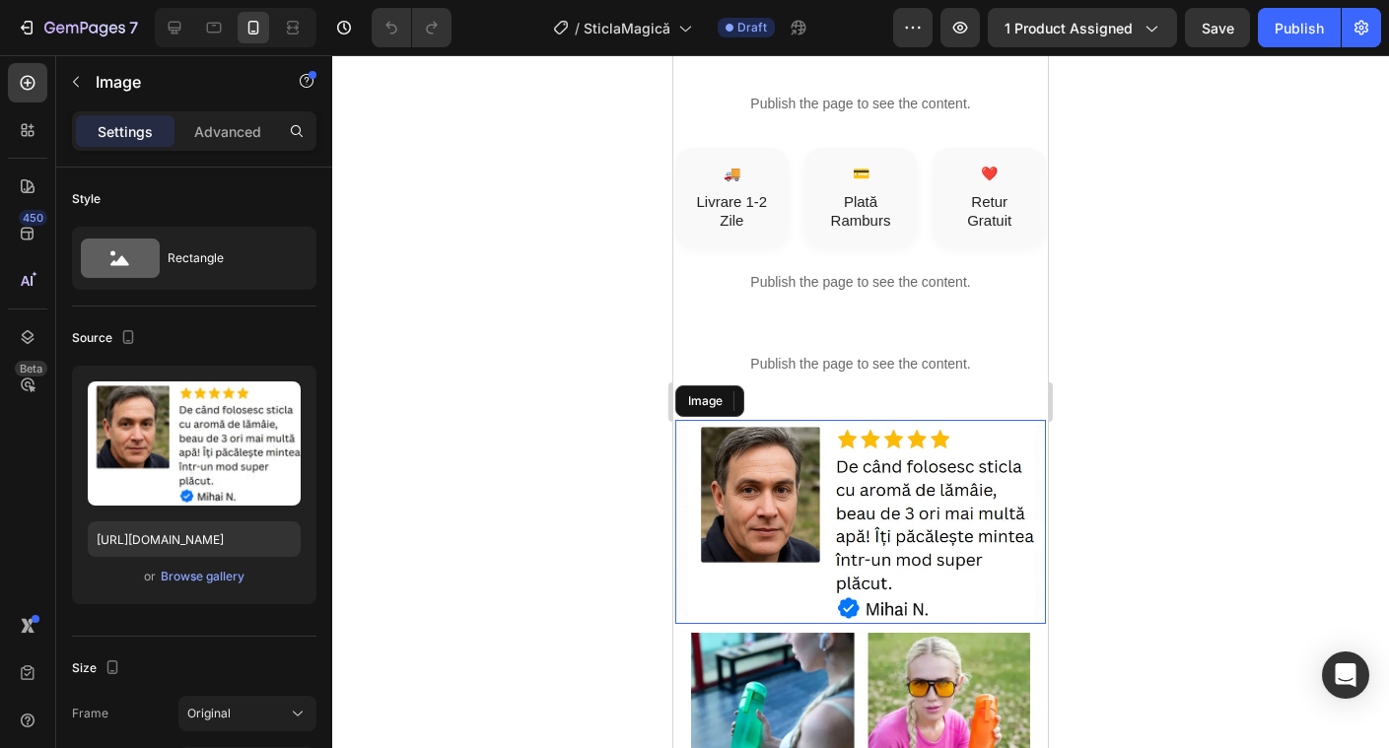
click at [917, 508] on img at bounding box center [860, 522] width 371 height 204
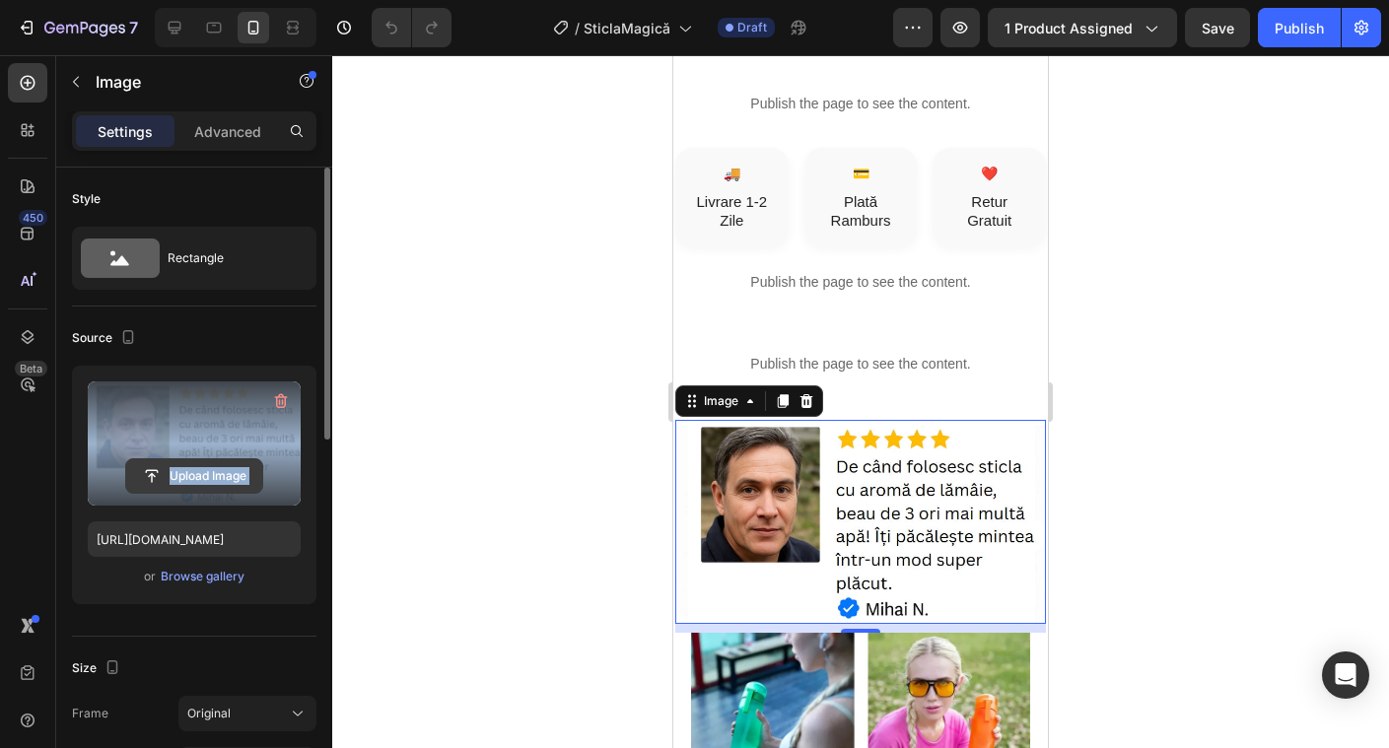
drag, startPoint x: 259, startPoint y: 425, endPoint x: 261, endPoint y: 462, distance: 37.5
click at [261, 462] on div "Upload Image" at bounding box center [194, 444] width 213 height 124
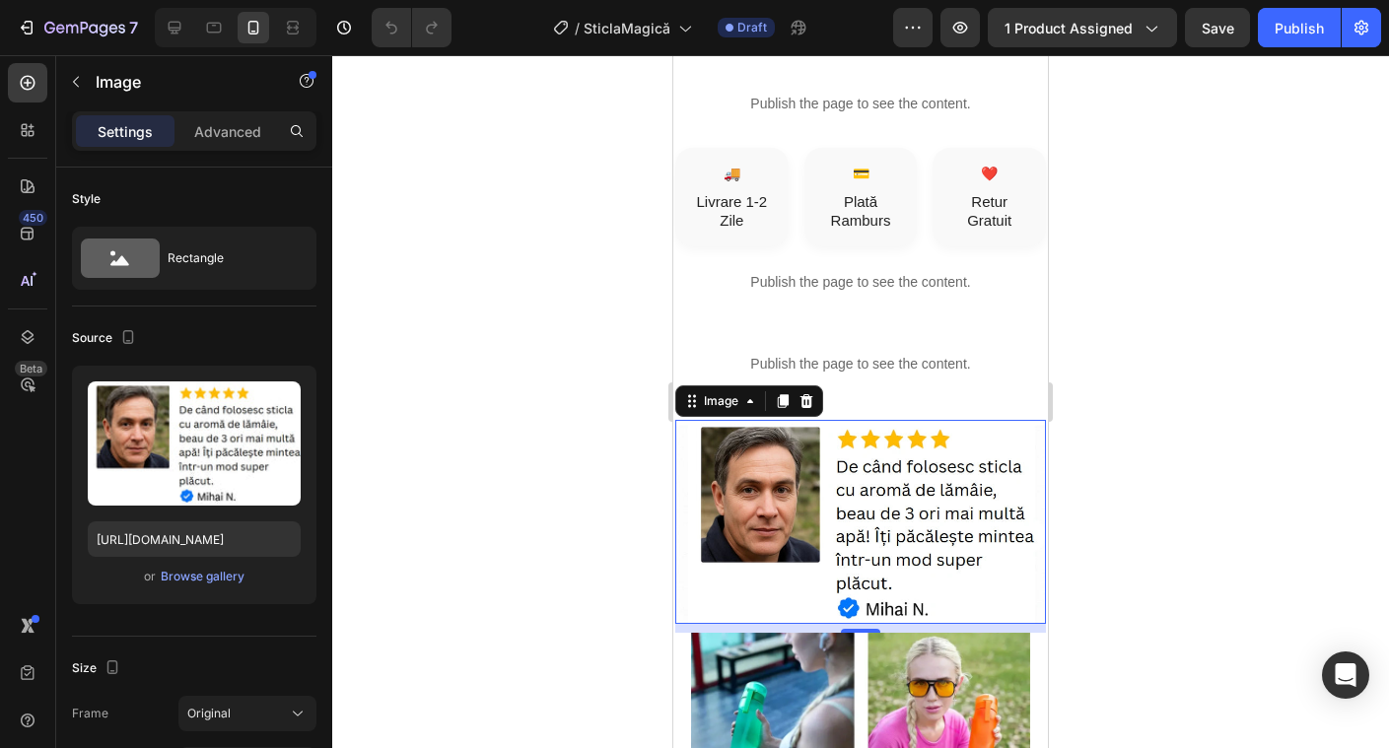
click at [569, 439] on div at bounding box center [860, 401] width 1057 height 693
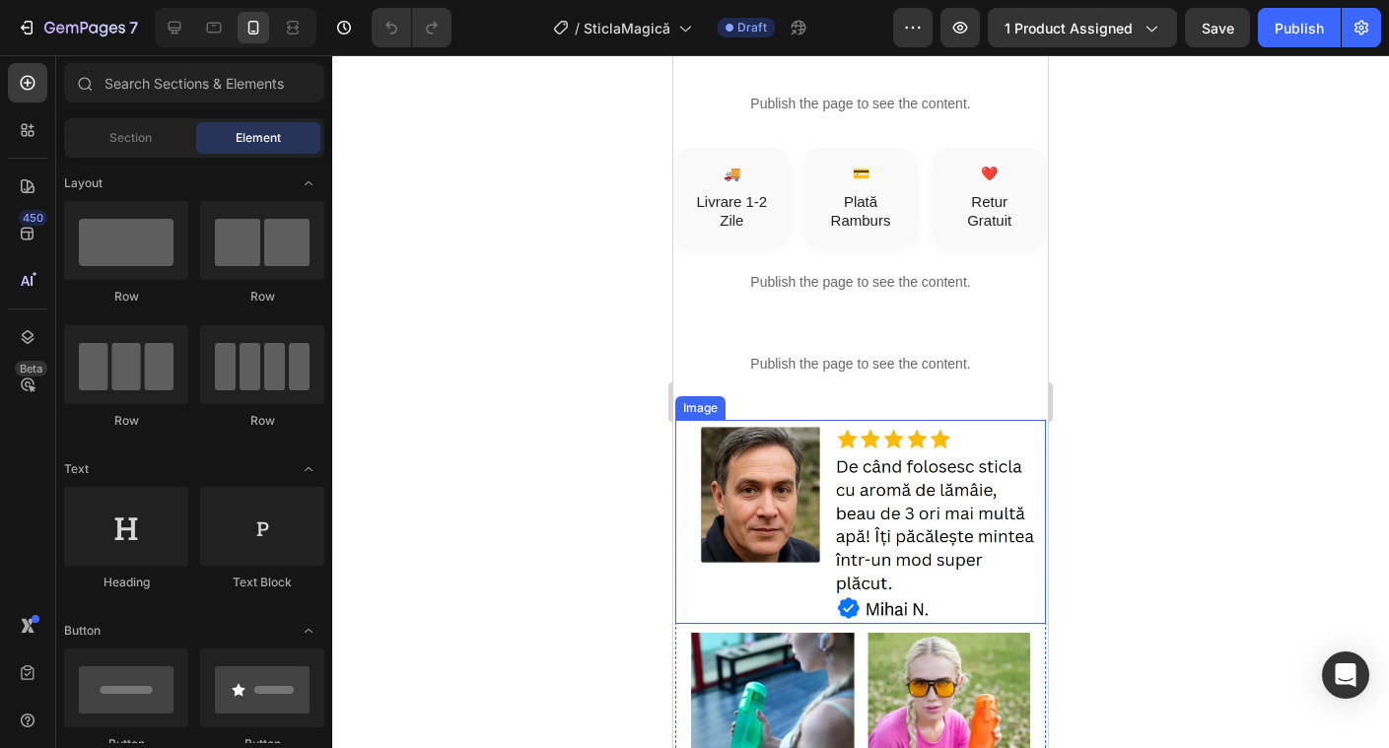
click at [788, 494] on img at bounding box center [860, 522] width 371 height 204
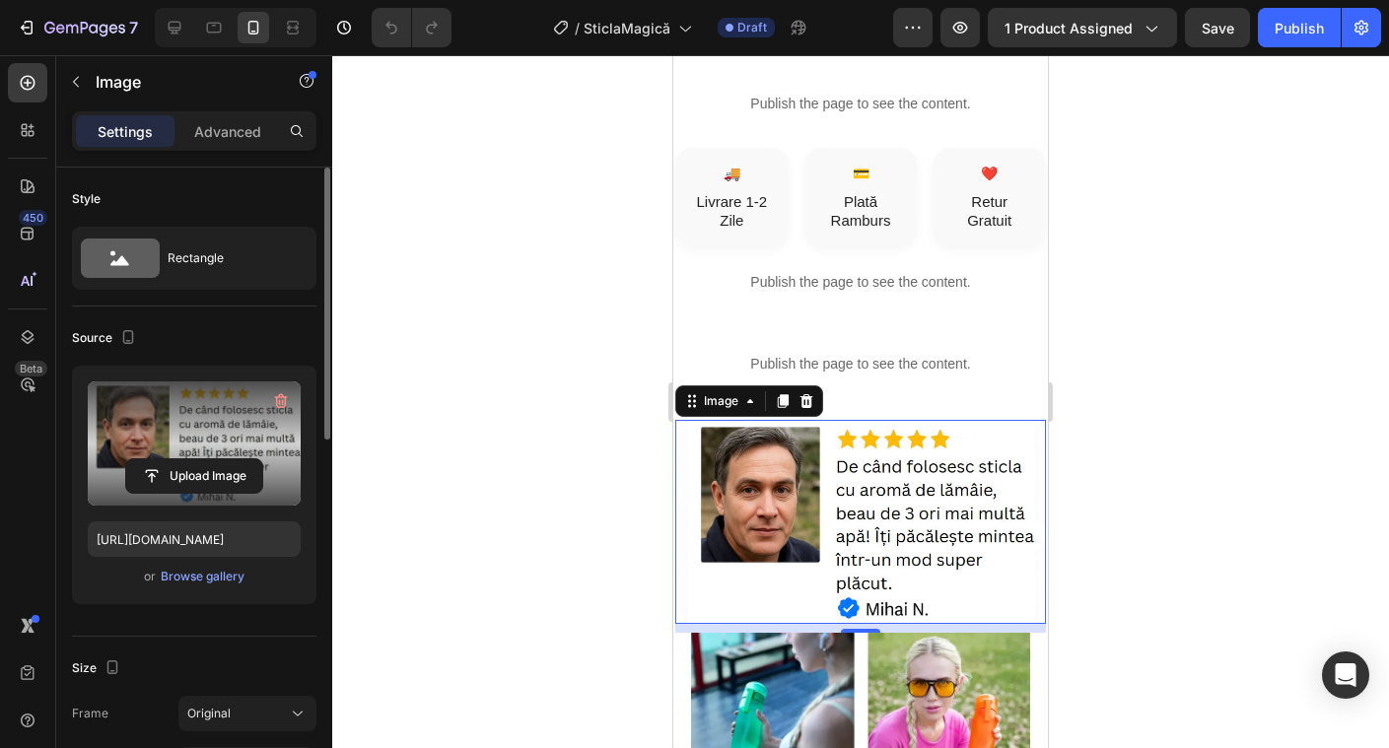
click at [183, 438] on label at bounding box center [194, 444] width 213 height 124
click at [183, 459] on input "file" at bounding box center [194, 476] width 136 height 34
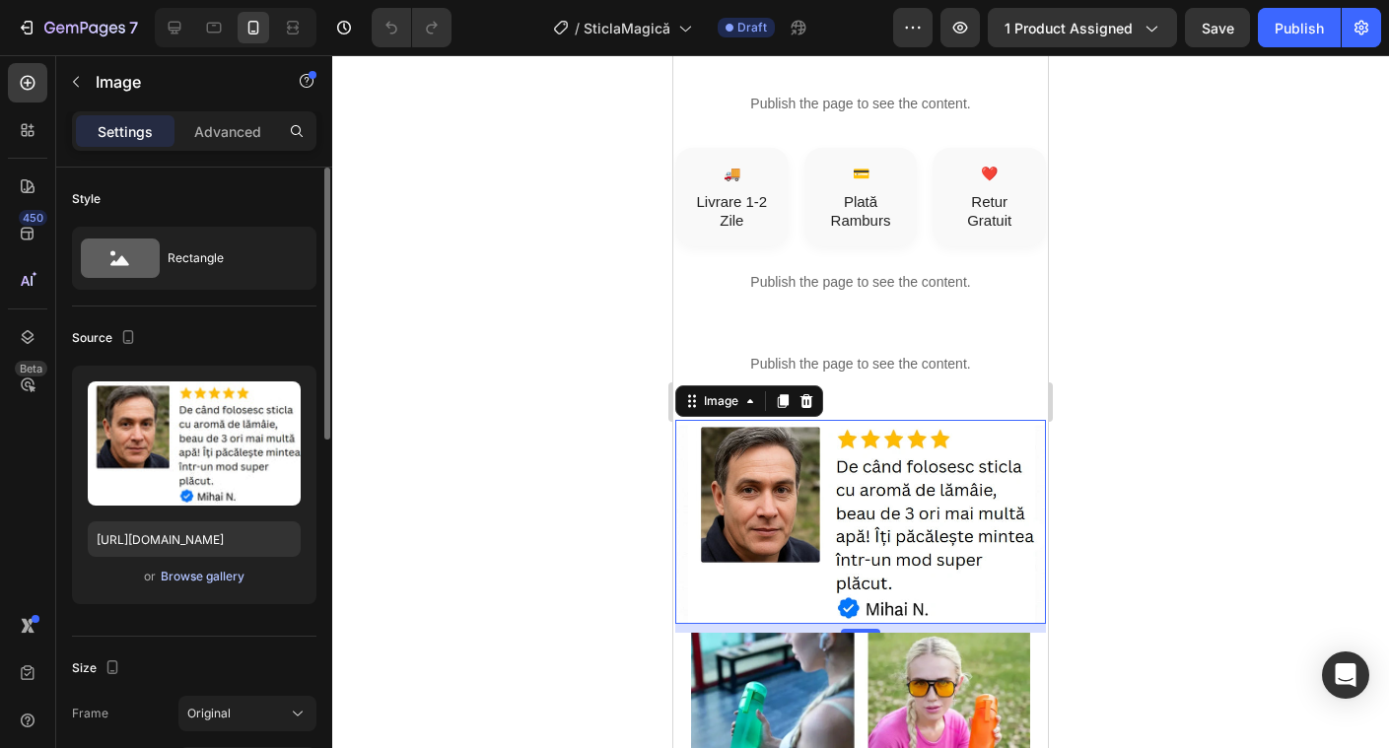
click at [221, 583] on div "Browse gallery" at bounding box center [203, 577] width 84 height 18
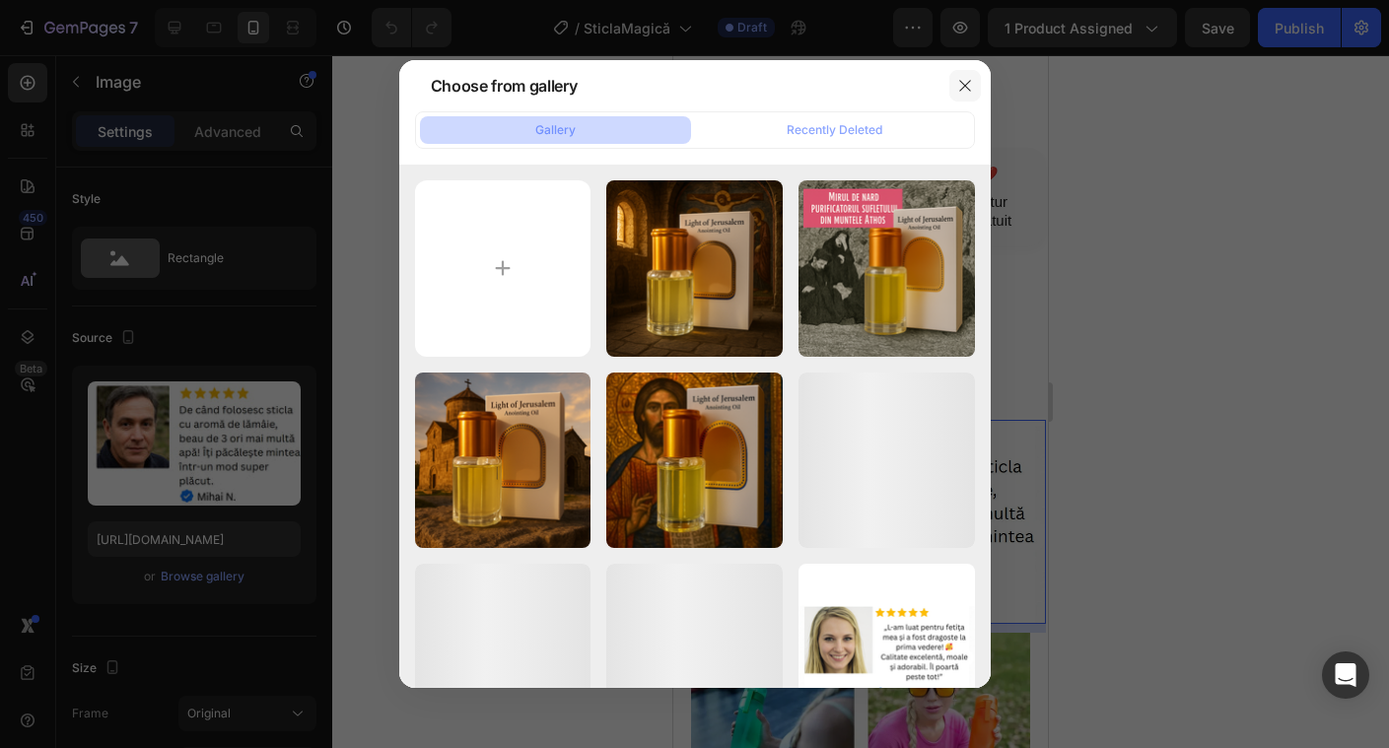
click at [962, 83] on icon "button" at bounding box center [964, 85] width 11 height 11
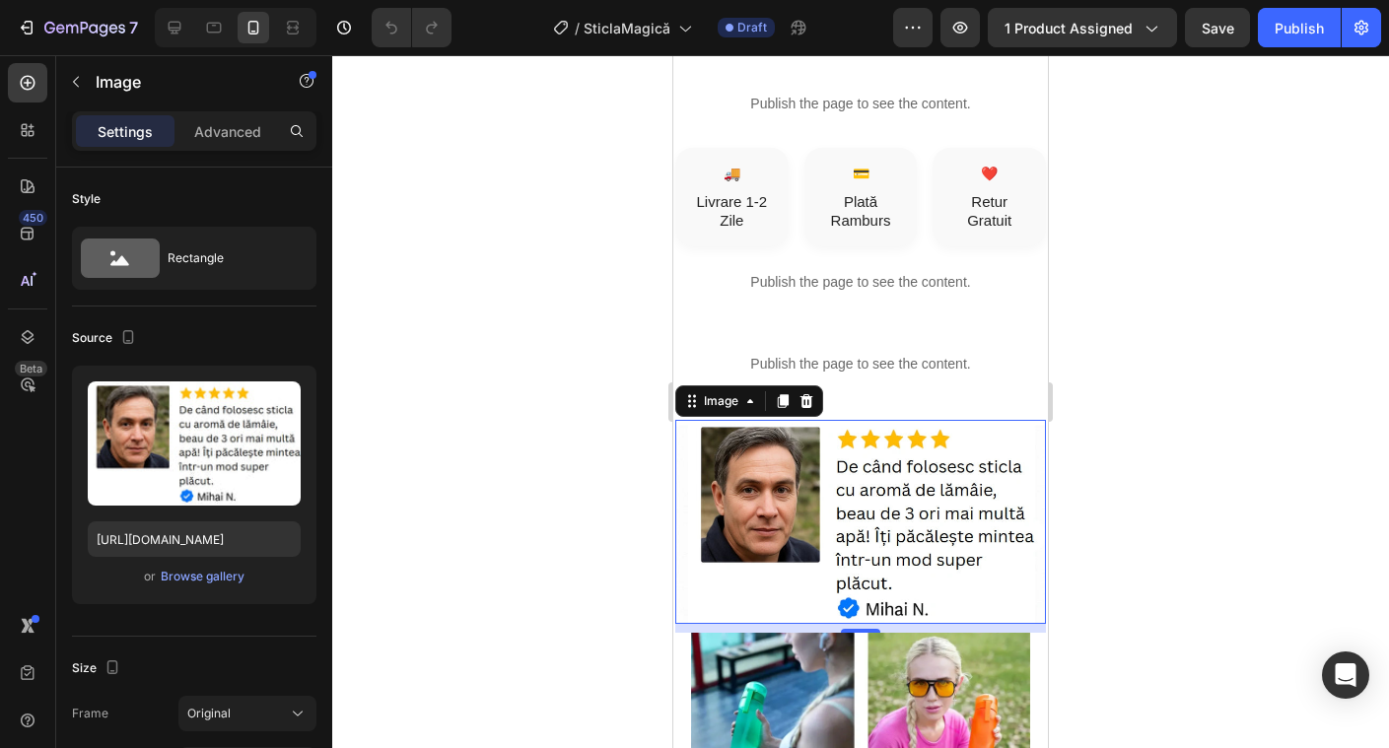
click at [1138, 303] on div at bounding box center [860, 401] width 1057 height 693
click at [815, 480] on img at bounding box center [860, 522] width 371 height 204
click at [1239, 379] on div at bounding box center [860, 401] width 1057 height 693
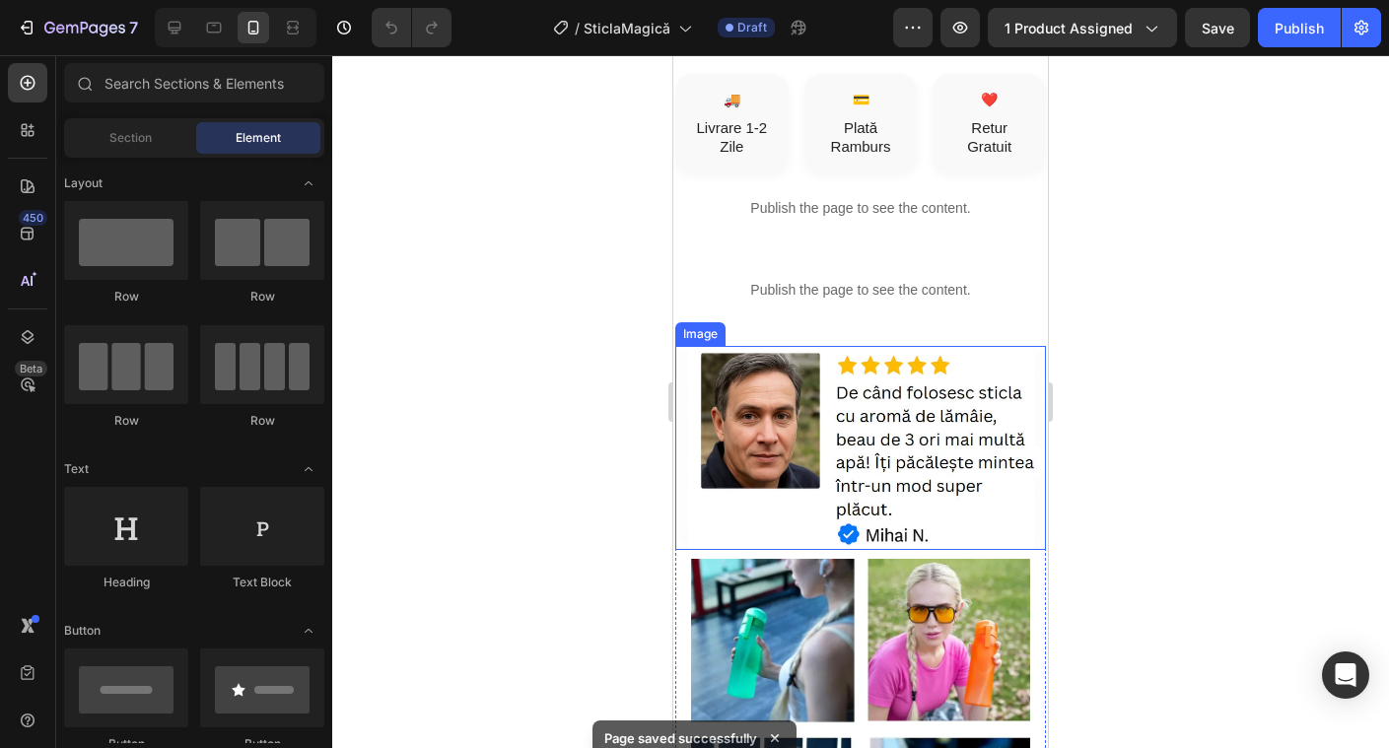
scroll to position [713, 0]
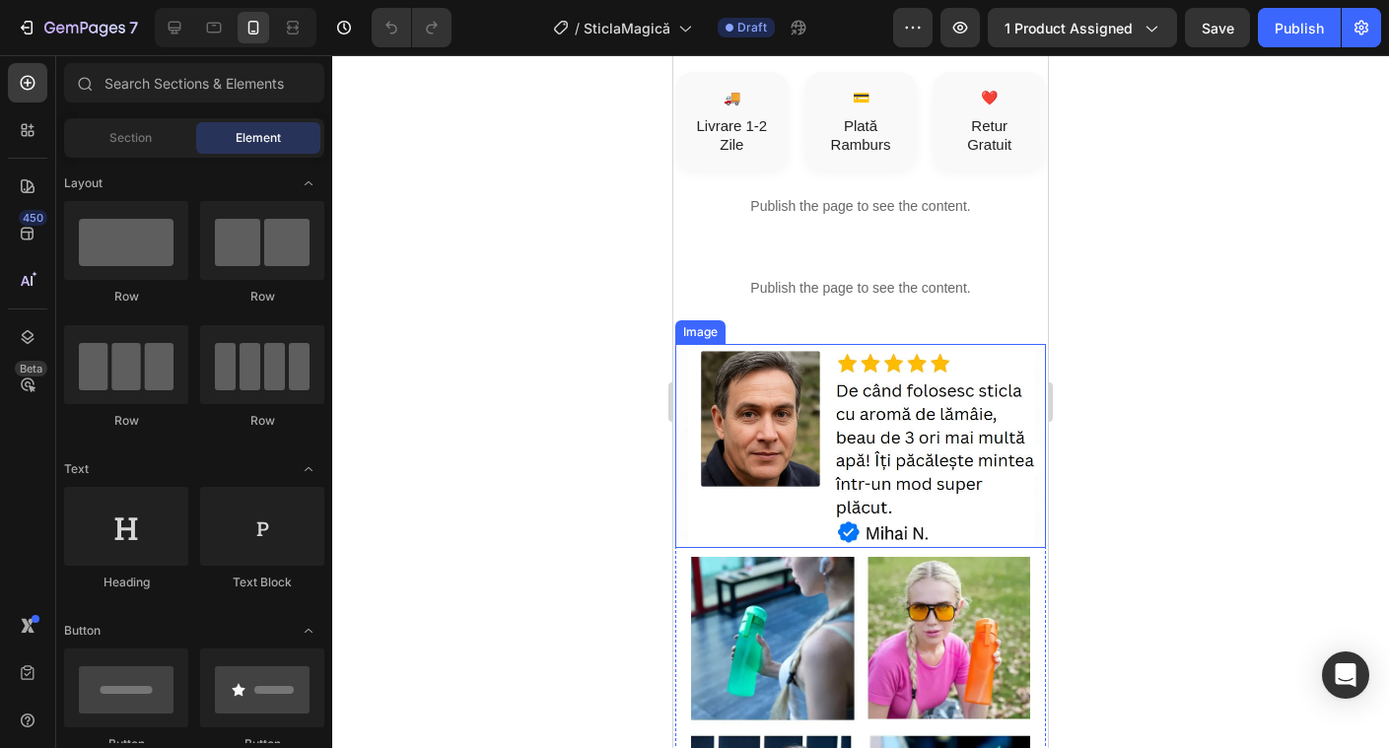
click at [882, 393] on img at bounding box center [860, 446] width 371 height 204
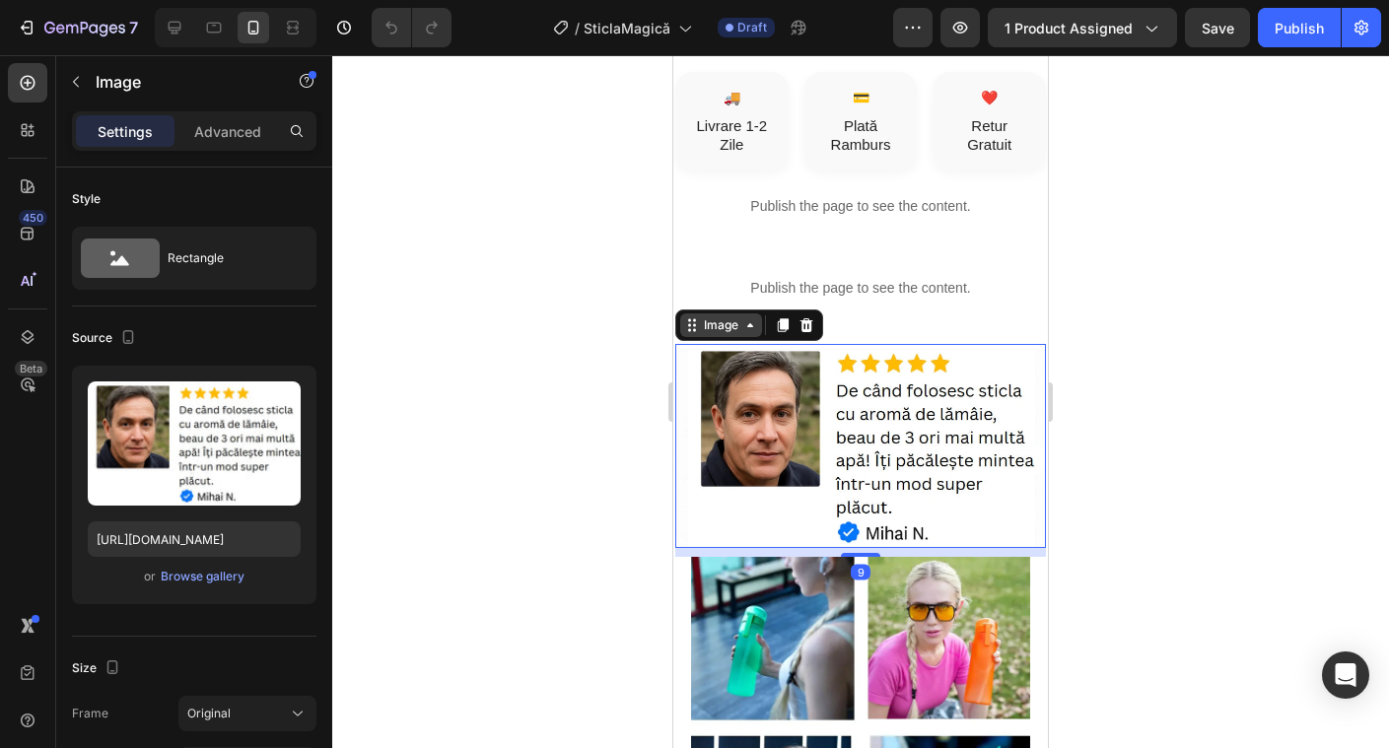
click at [744, 329] on div "Image" at bounding box center [721, 326] width 82 height 24
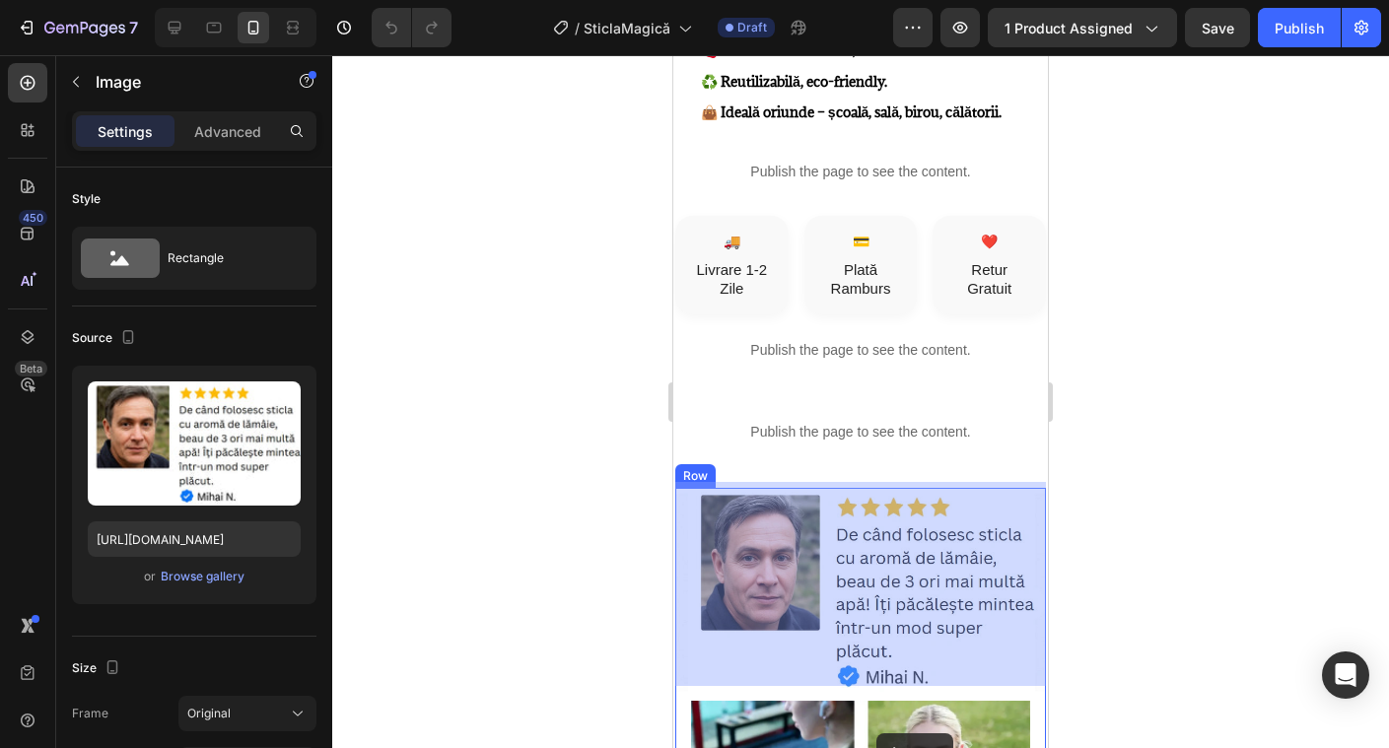
scroll to position [585, 0]
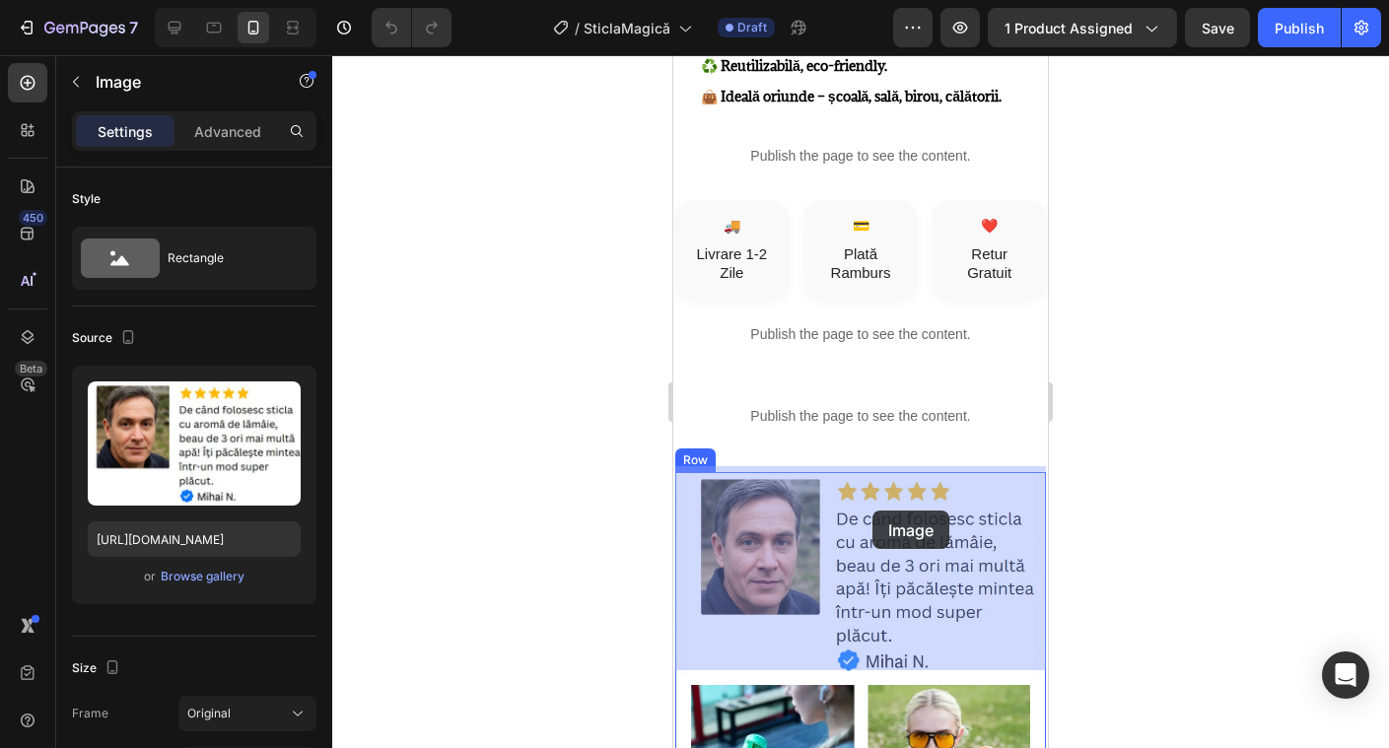
drag, startPoint x: 835, startPoint y: 443, endPoint x: 873, endPoint y: 511, distance: 77.7
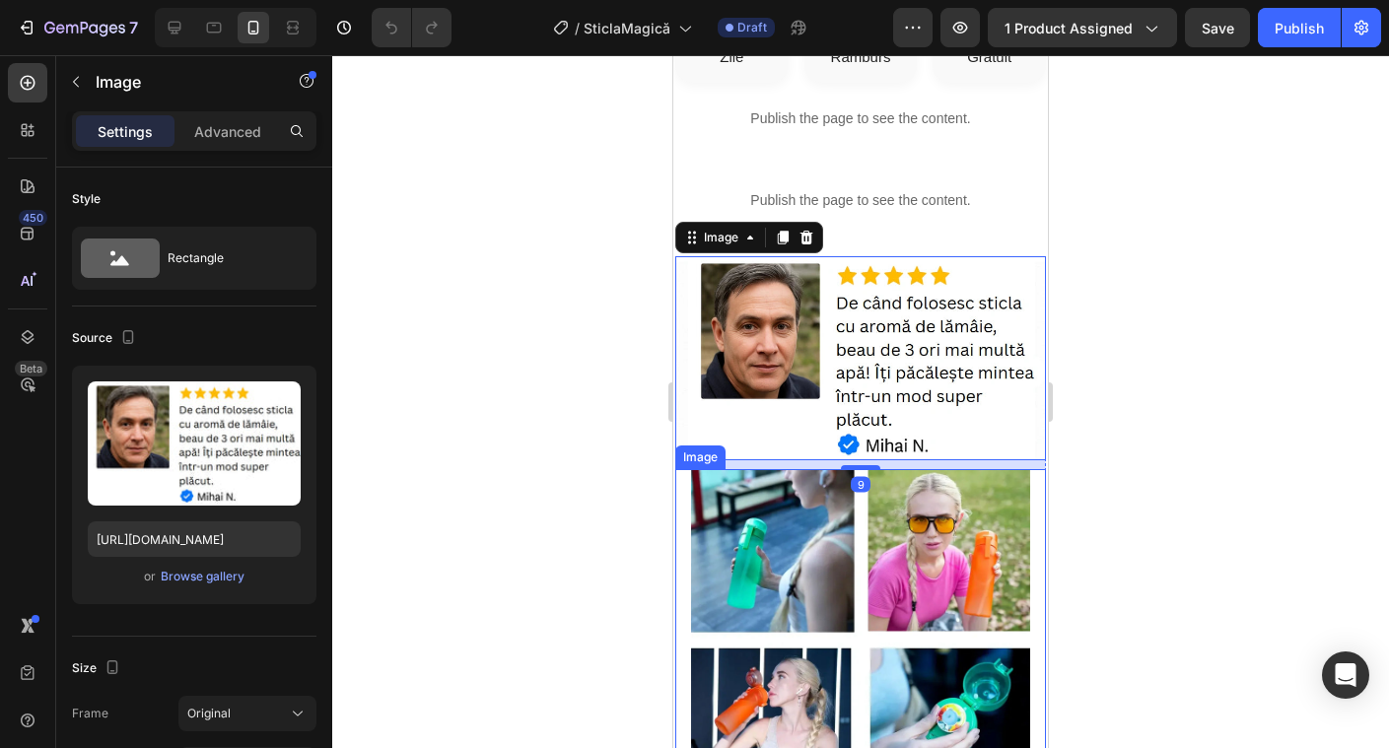
click at [889, 534] on img at bounding box center [860, 638] width 339 height 339
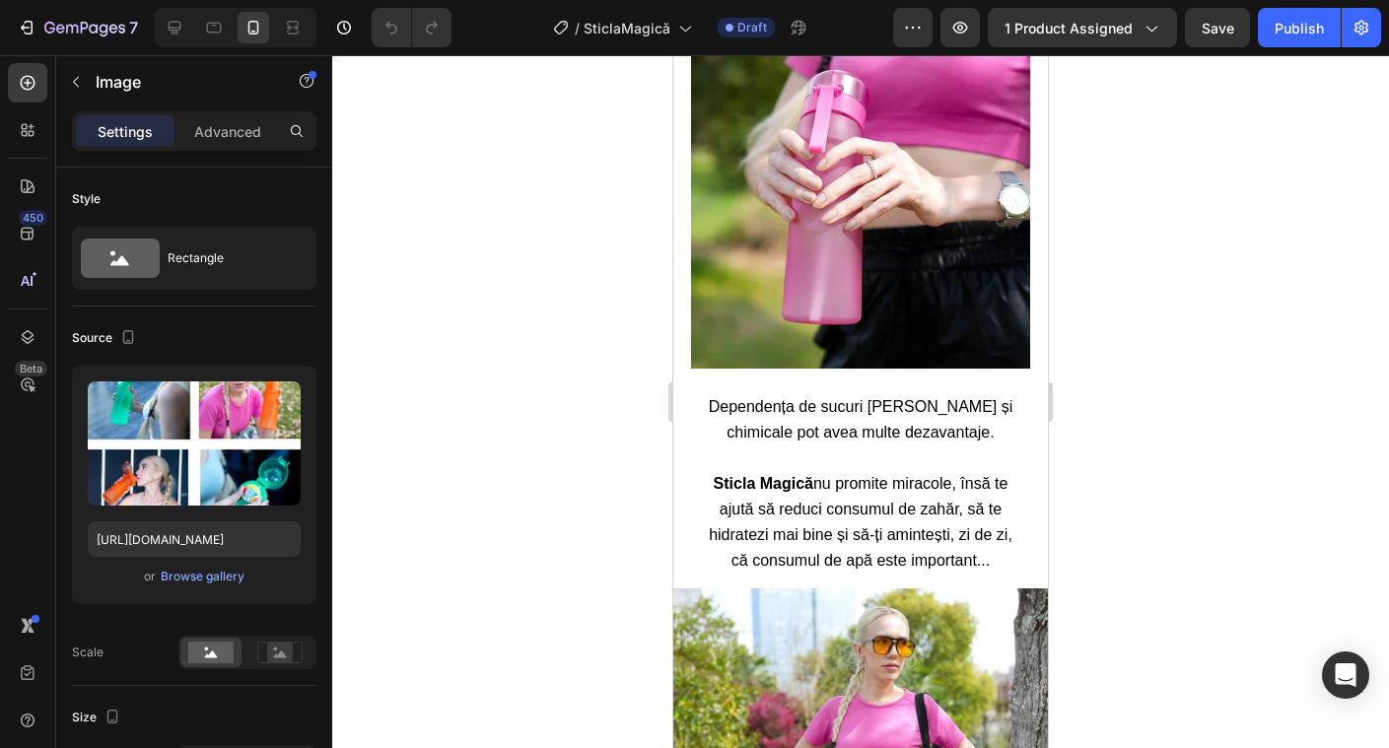
scroll to position [1699, 0]
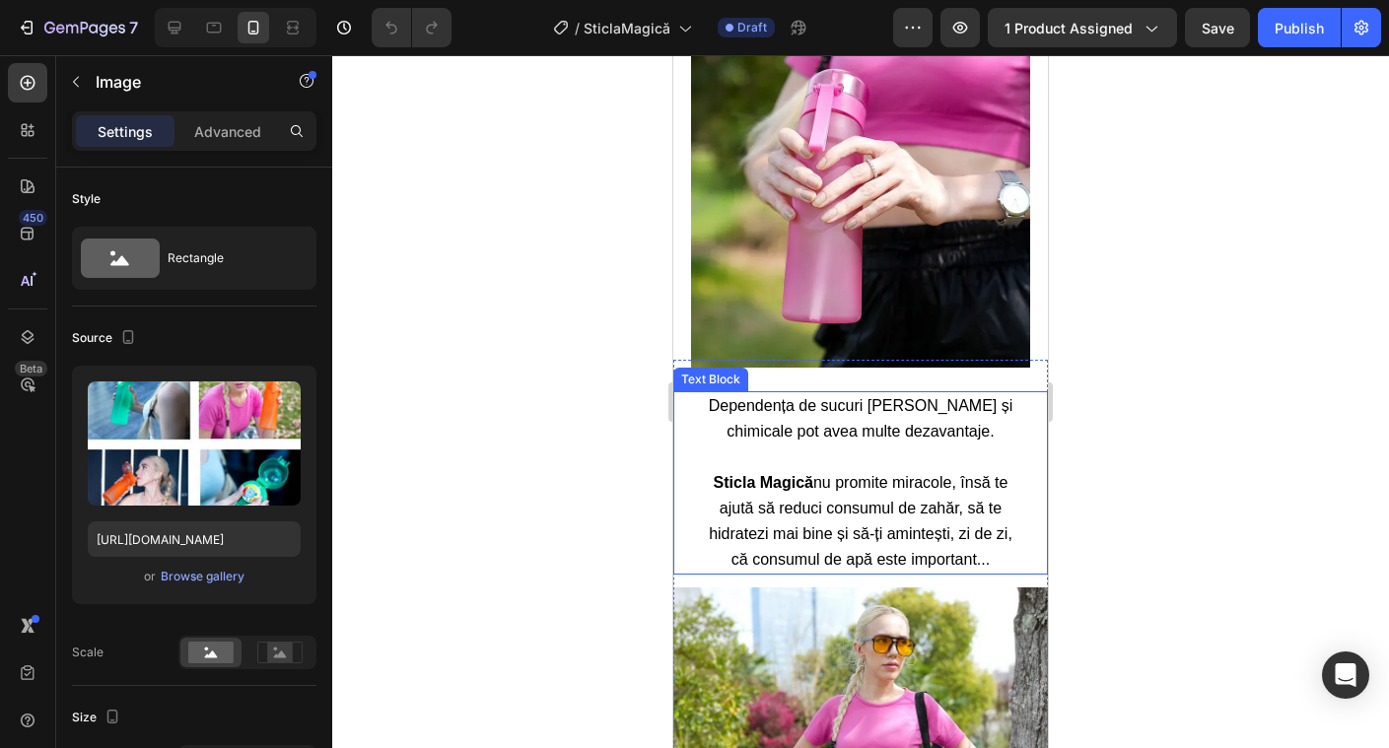
click at [805, 474] on strong "Sticla Magică" at bounding box center [764, 482] width 100 height 17
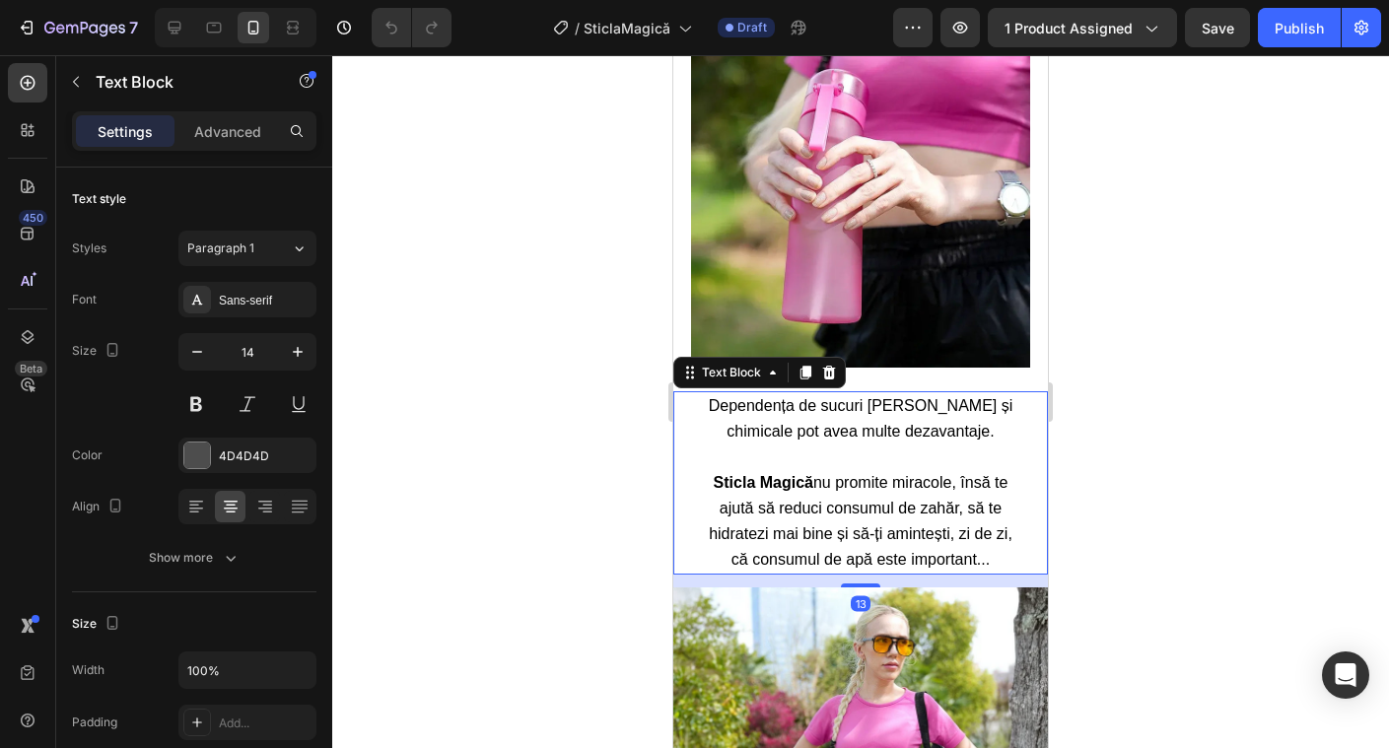
click at [805, 474] on strong "Sticla Magică" at bounding box center [764, 482] width 100 height 17
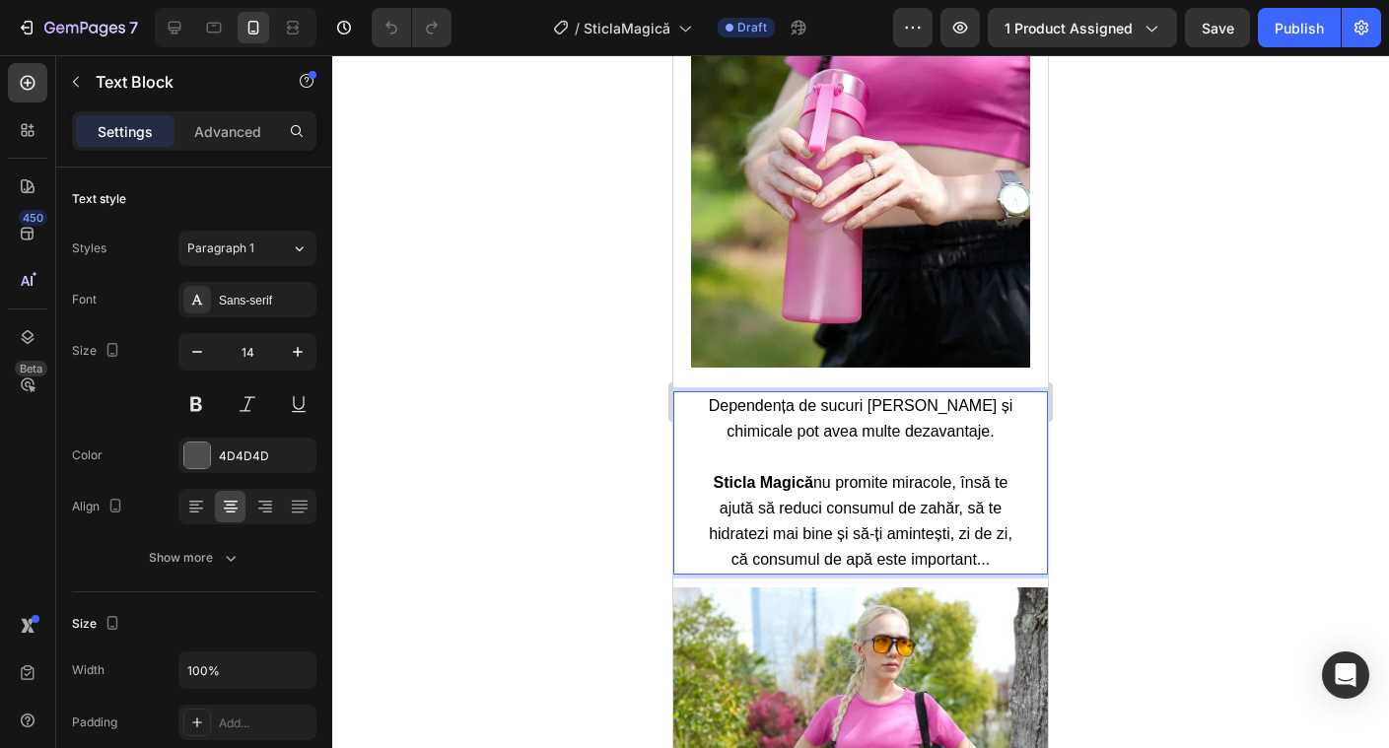
click at [732, 397] on span "Dependența de sucuri pline de zahăr și chimicale pot avea multe dezavantaje." at bounding box center [861, 418] width 305 height 42
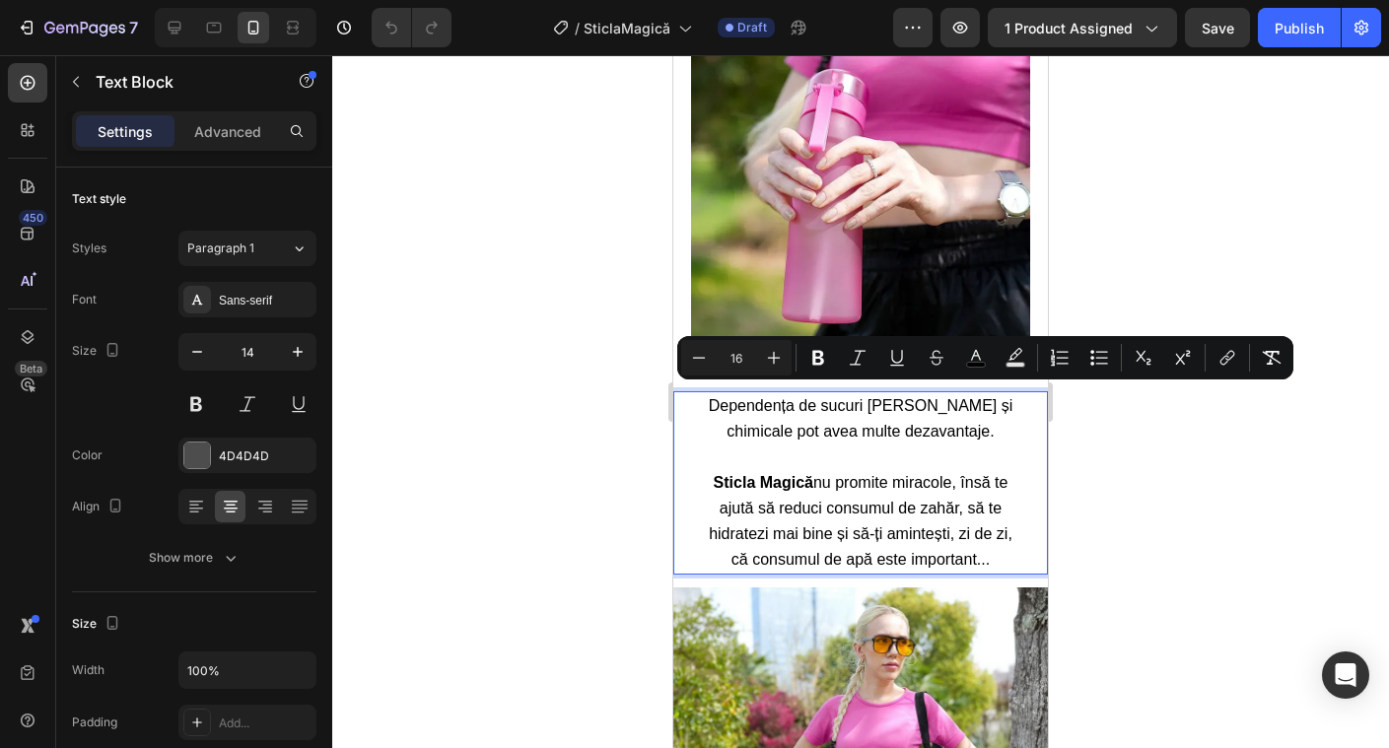
drag, startPoint x: 722, startPoint y: 391, endPoint x: 997, endPoint y: 542, distance: 313.8
click at [997, 542] on p "Dependența de sucuri pline de zahăr și chimicale pot avea multe dezavantaje. St…" at bounding box center [860, 482] width 323 height 179
copy p "Dependența de sucuri pline de zahăr și chimicale pot avea multe dezavantaje. St…"
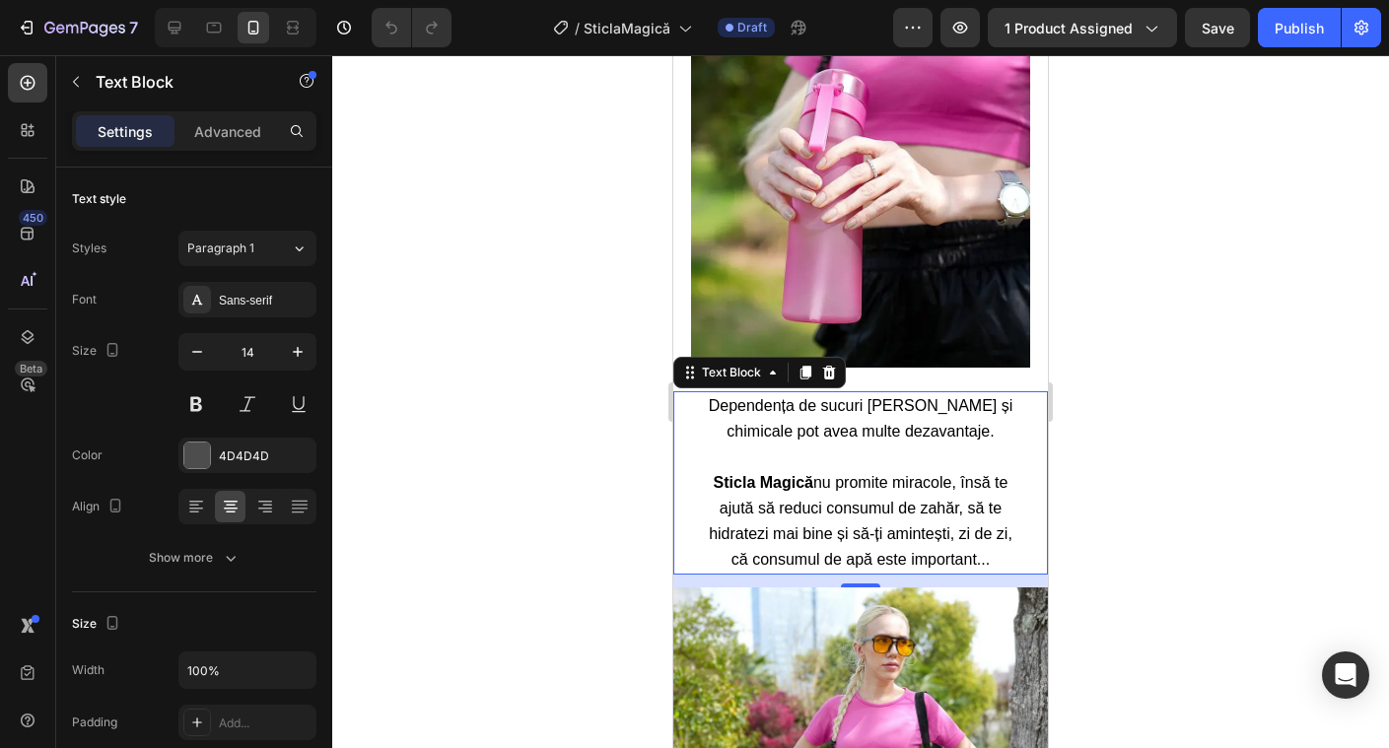
drag, startPoint x: 1008, startPoint y: 733, endPoint x: 827, endPoint y: 502, distance: 292.9
click at [827, 502] on span "Sticla Magică nu promite miracole, însă te ajută să reduci consumul de zahăr, s…" at bounding box center [861, 521] width 304 height 95
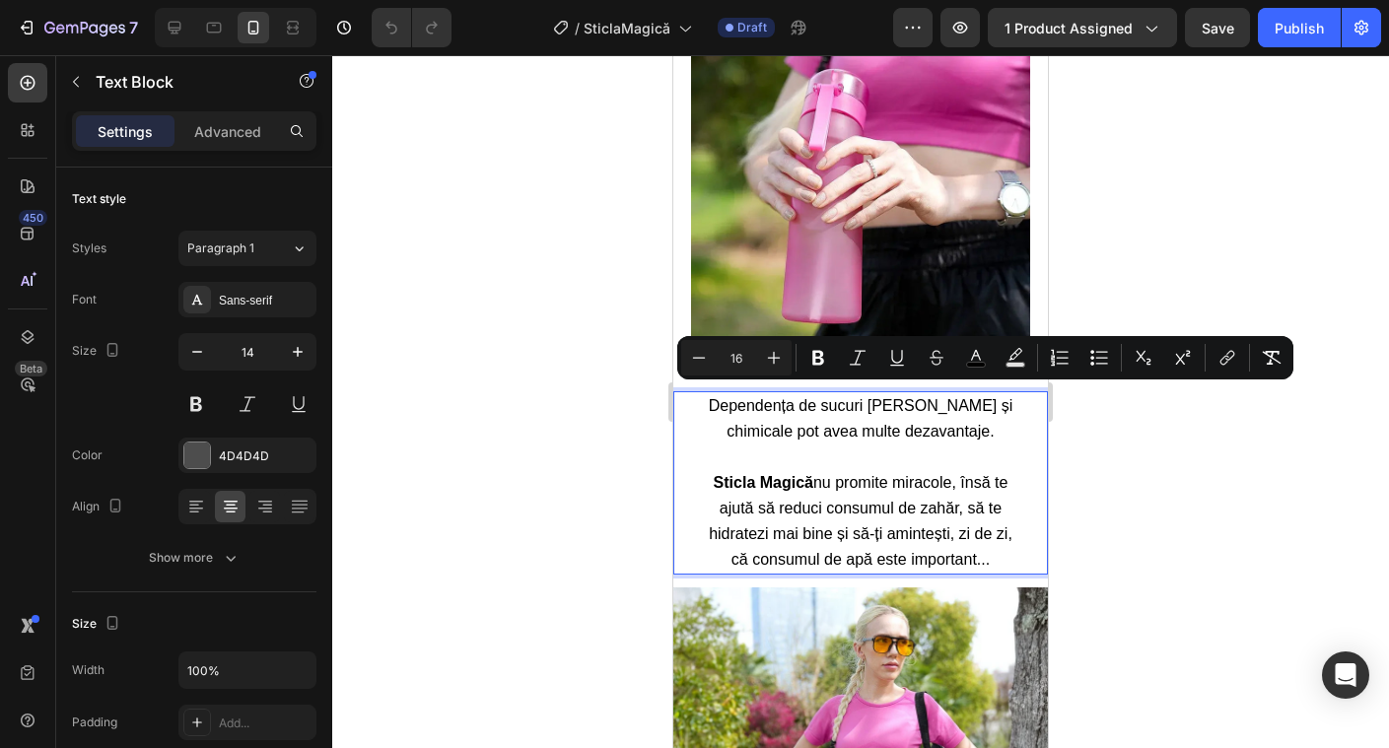
click at [868, 523] on span "Sticla Magică nu promite miracole, însă te ajută să reduci consumul de zahăr, s…" at bounding box center [861, 521] width 304 height 95
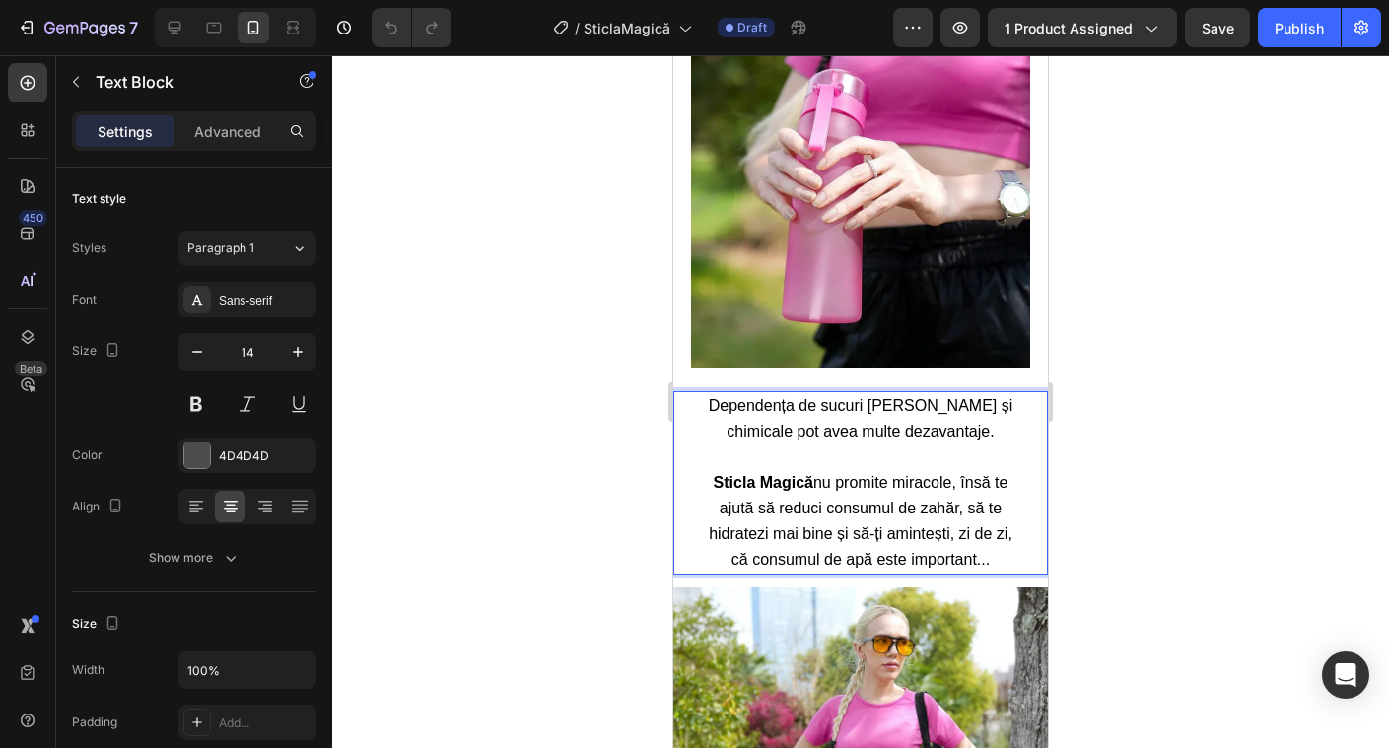
click at [1213, 494] on div at bounding box center [860, 401] width 1057 height 693
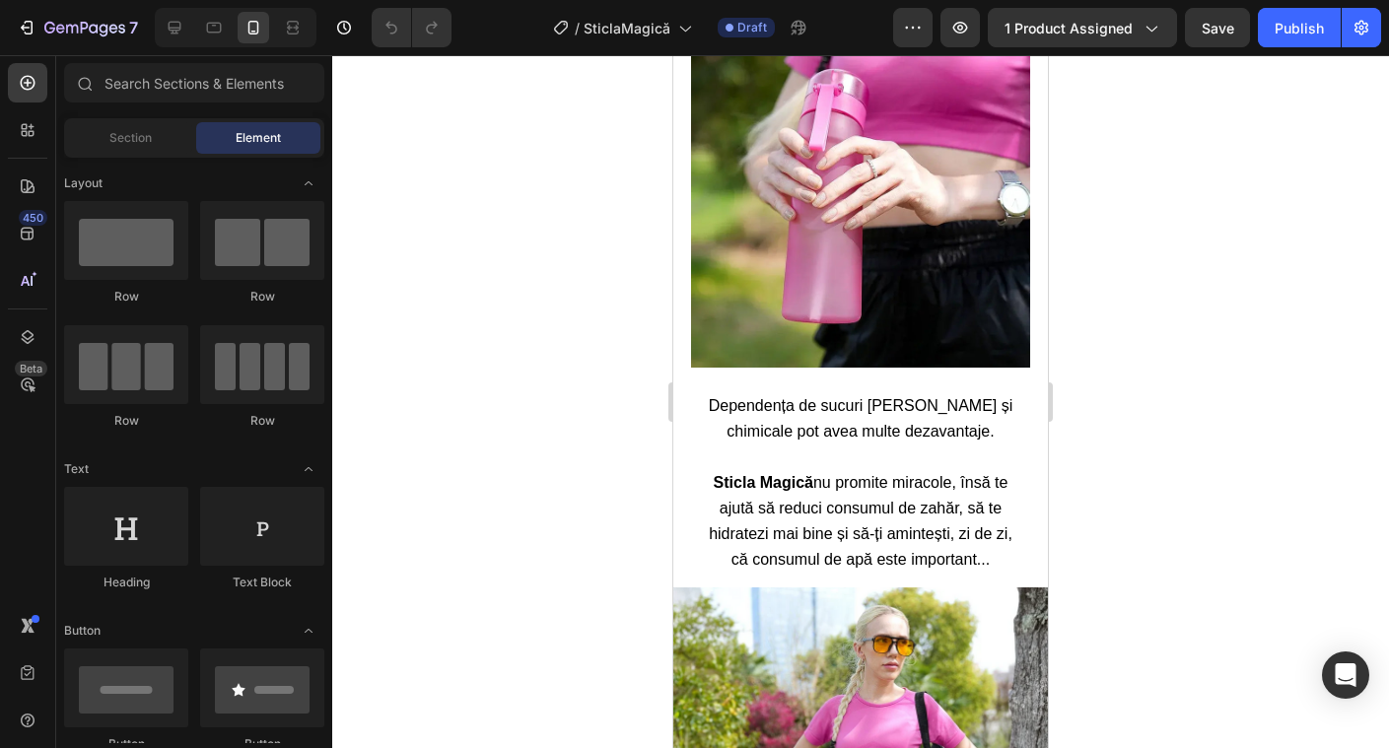
click at [1213, 494] on div at bounding box center [860, 401] width 1057 height 693
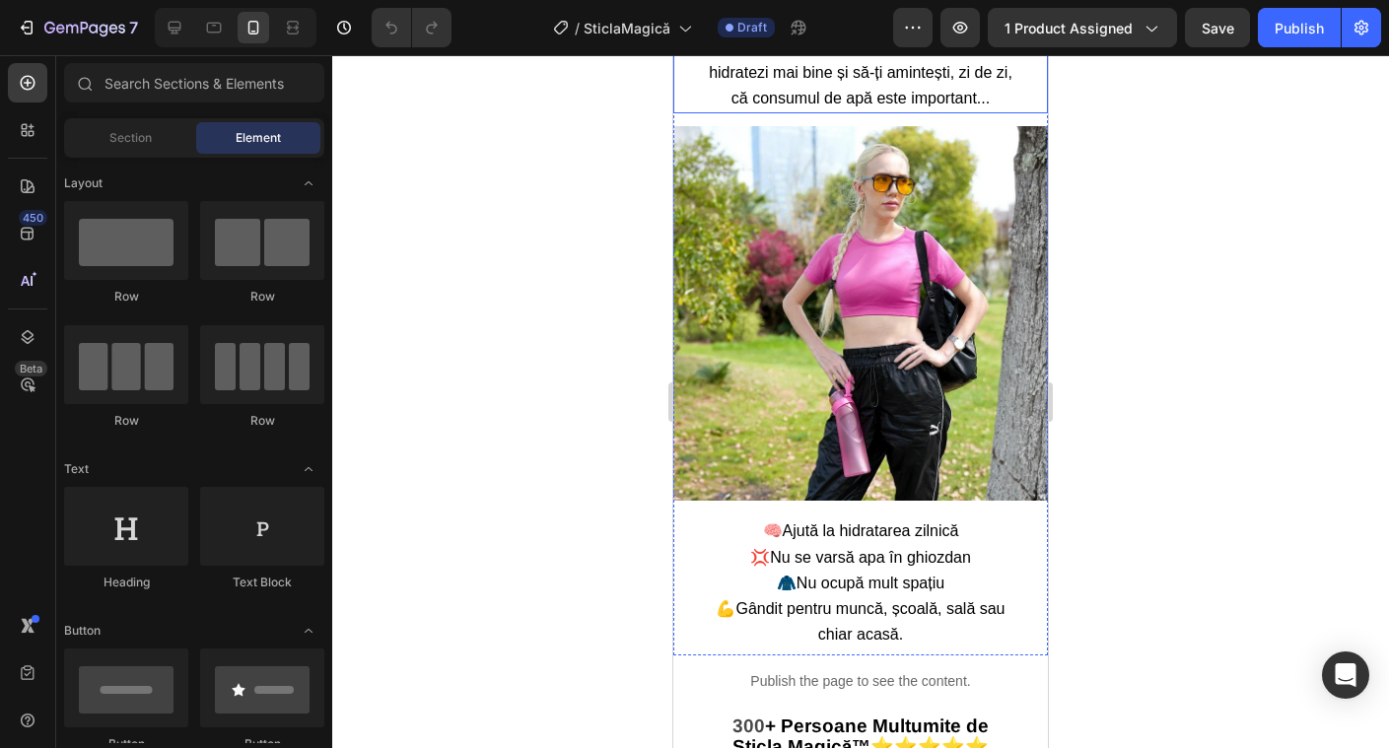
scroll to position [2185, 0]
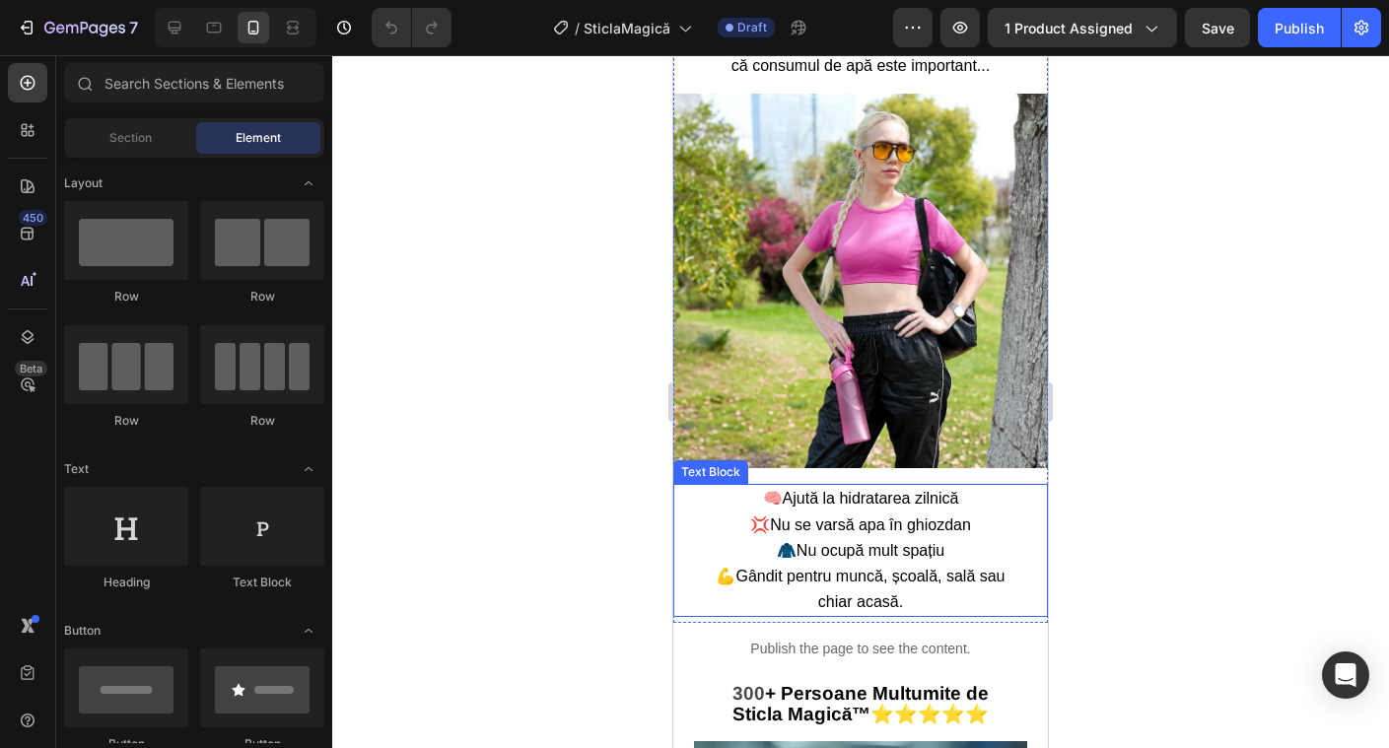
click at [800, 490] on span "🧠Ajută la hidratarea zilnică" at bounding box center [861, 498] width 196 height 17
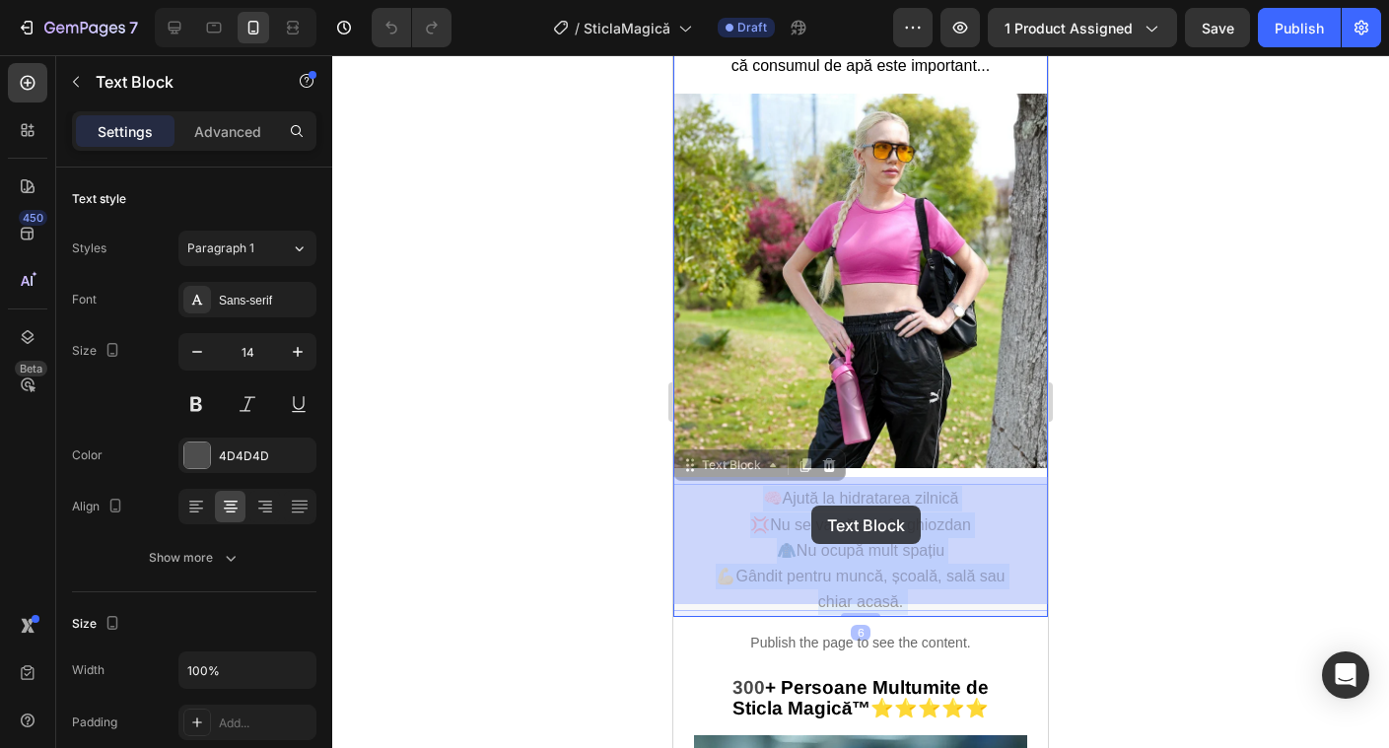
drag, startPoint x: 770, startPoint y: 488, endPoint x: 811, endPoint y: 506, distance: 44.2
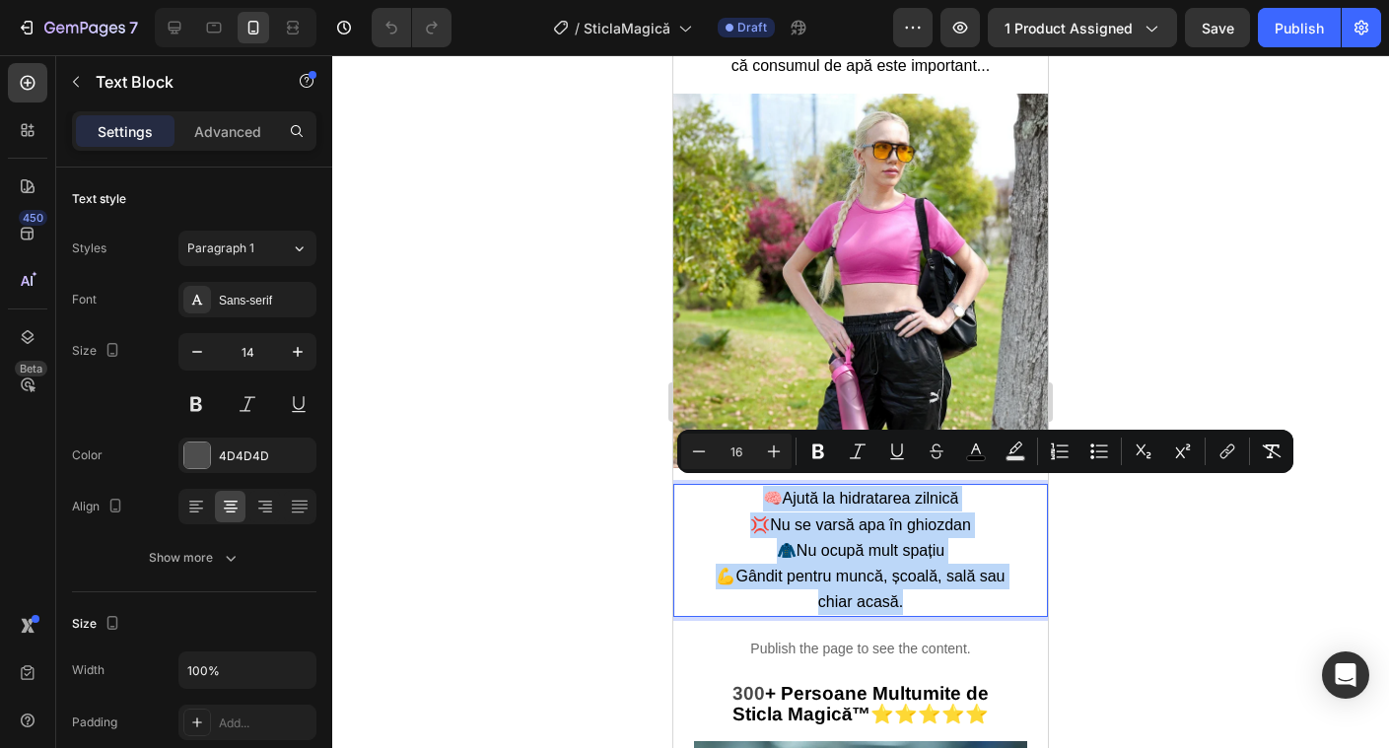
drag, startPoint x: 770, startPoint y: 491, endPoint x: 927, endPoint y: 597, distance: 189.0
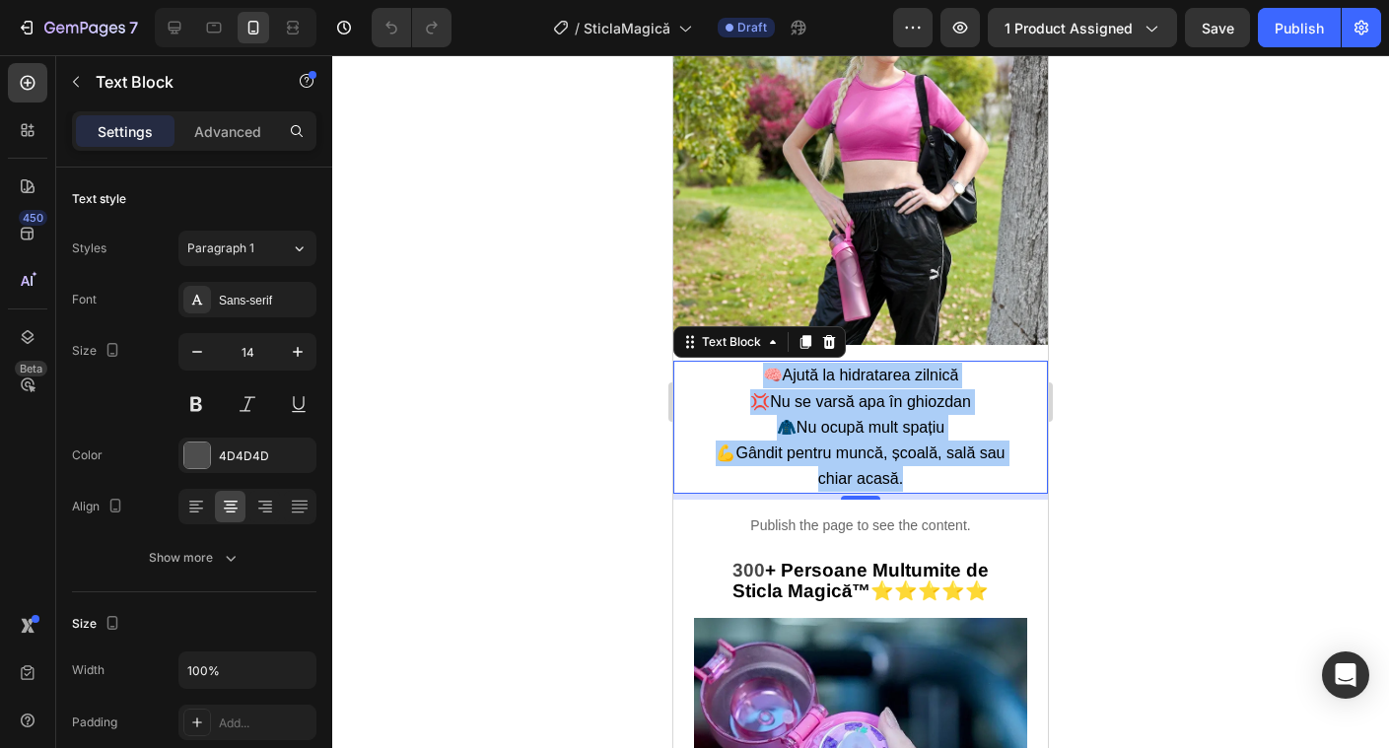
scroll to position [2335, 0]
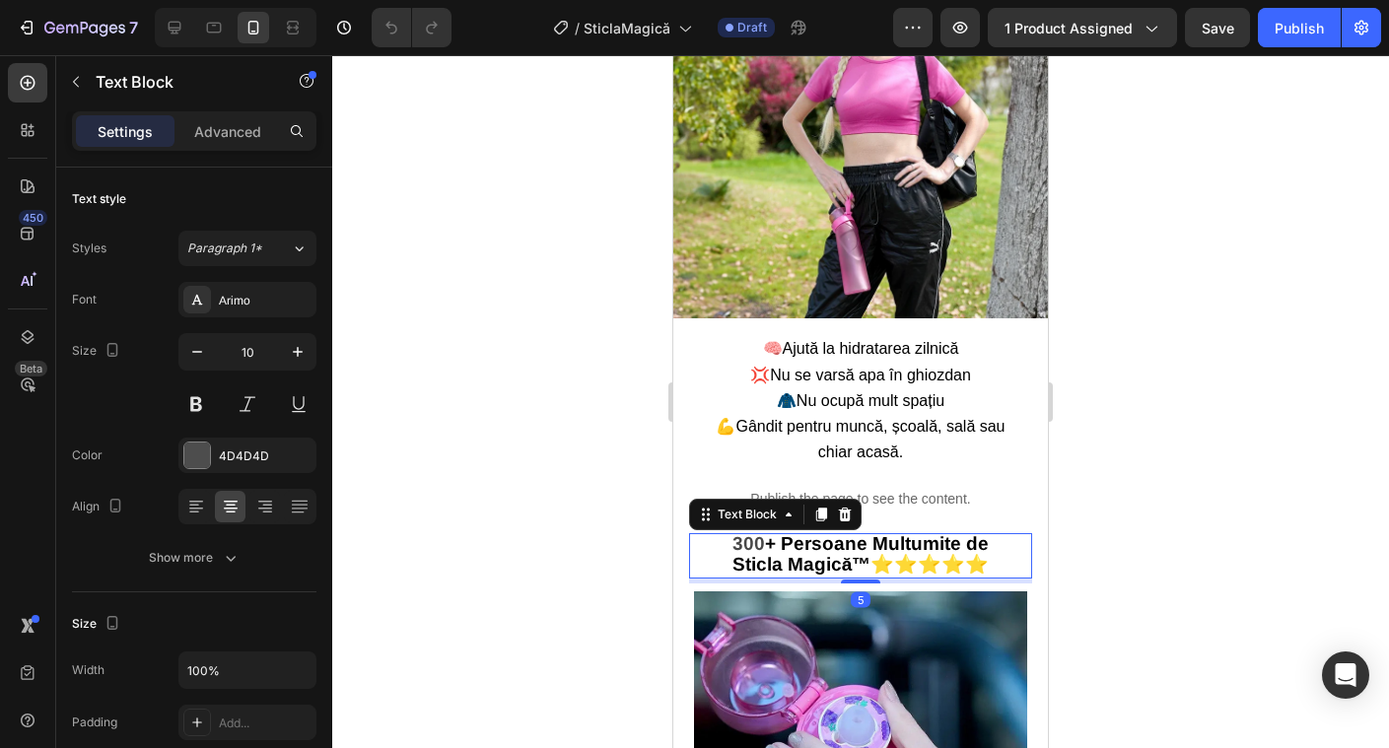
click at [752, 533] on strong "300" at bounding box center [749, 543] width 33 height 21
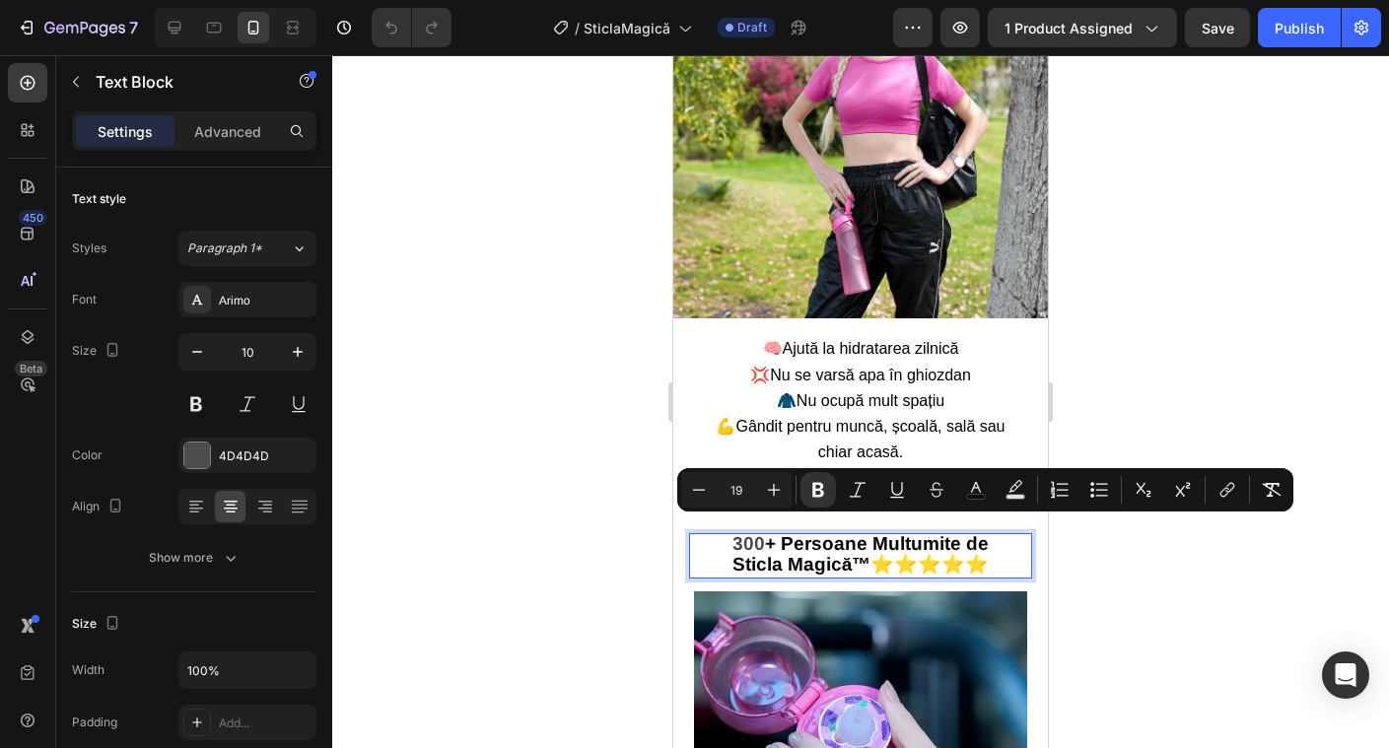
click at [747, 533] on strong "300" at bounding box center [749, 543] width 33 height 21
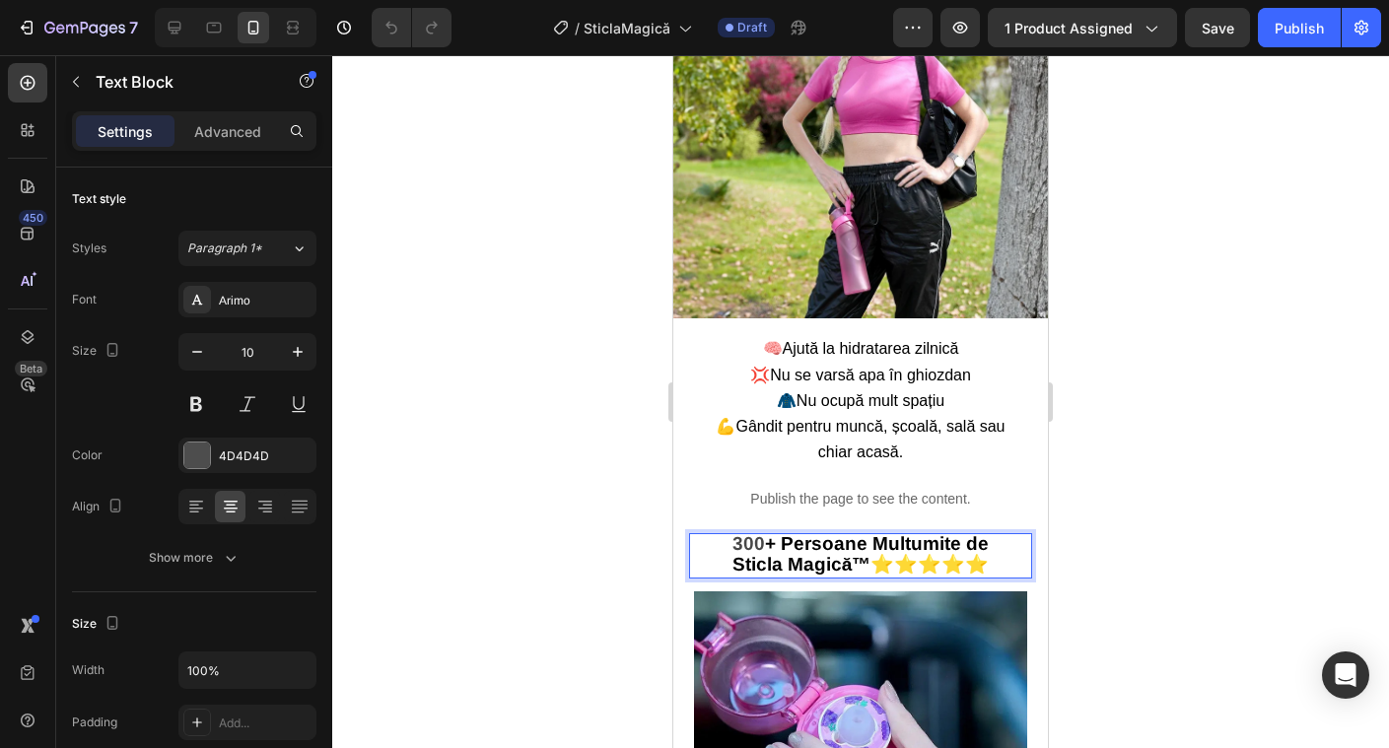
click at [745, 533] on strong "300" at bounding box center [749, 543] width 33 height 21
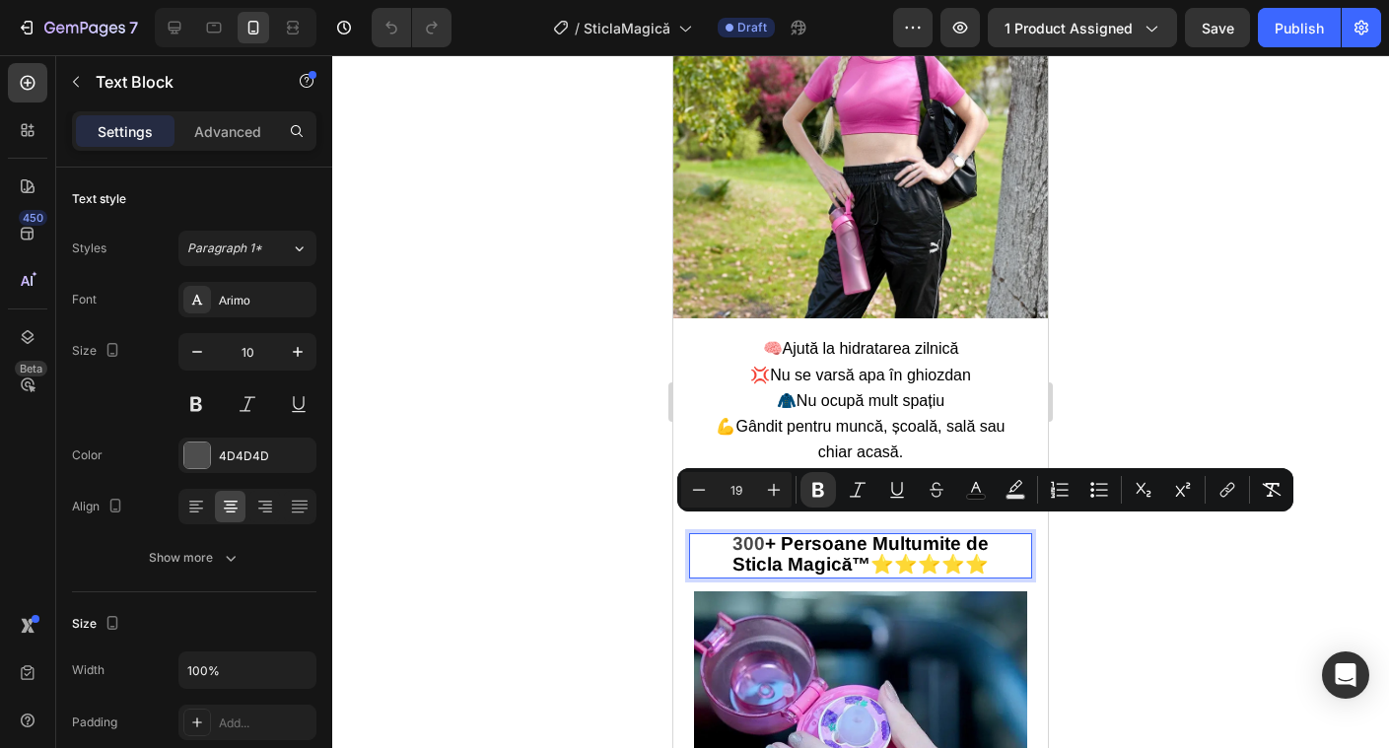
drag, startPoint x: 739, startPoint y: 531, endPoint x: 993, endPoint y: 559, distance: 255.9
click at [992, 559] on p "300 + Persoane Multumite de Sticla Magică™ ⭐⭐⭐⭐⭐" at bounding box center [861, 555] width 288 height 41
copy p "300 + Persoane Multumite de Sticla Magică™ ⭐⭐⭐⭐⭐"
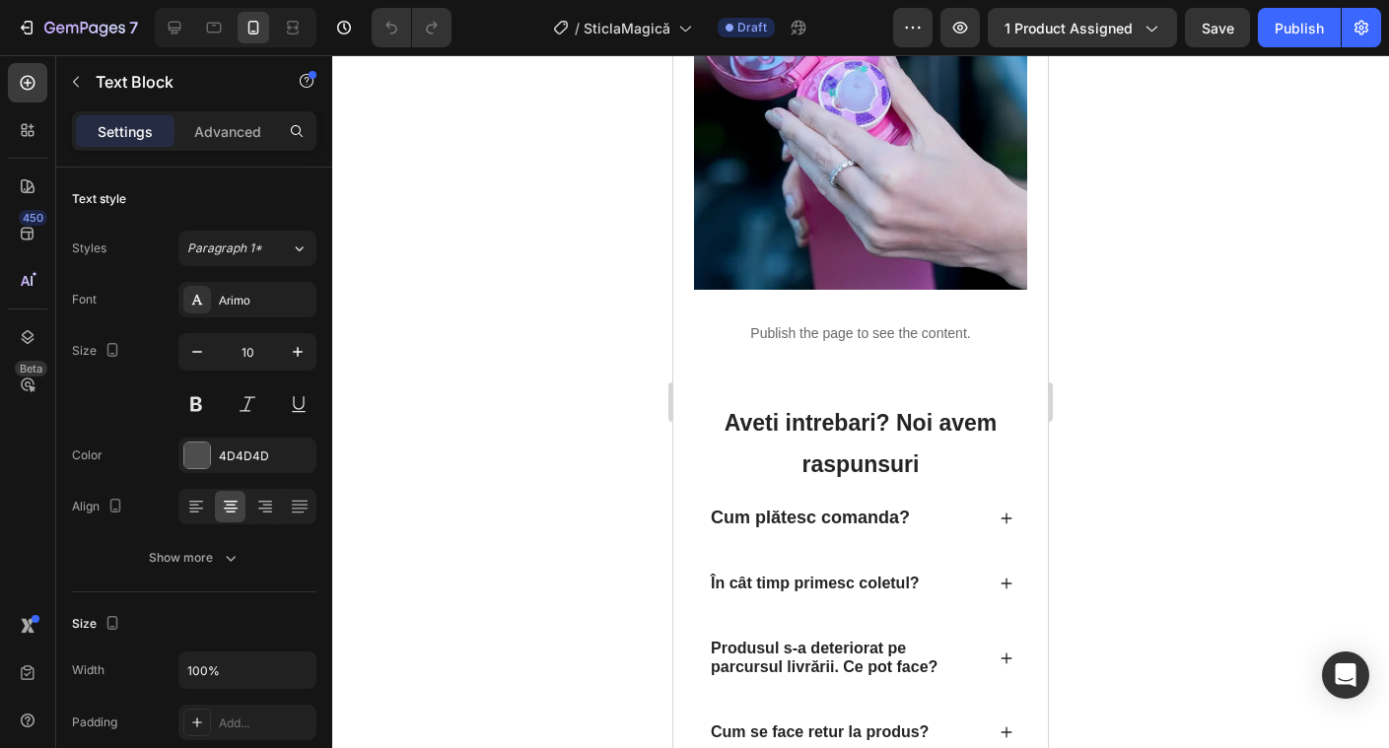
scroll to position [2963, 0]
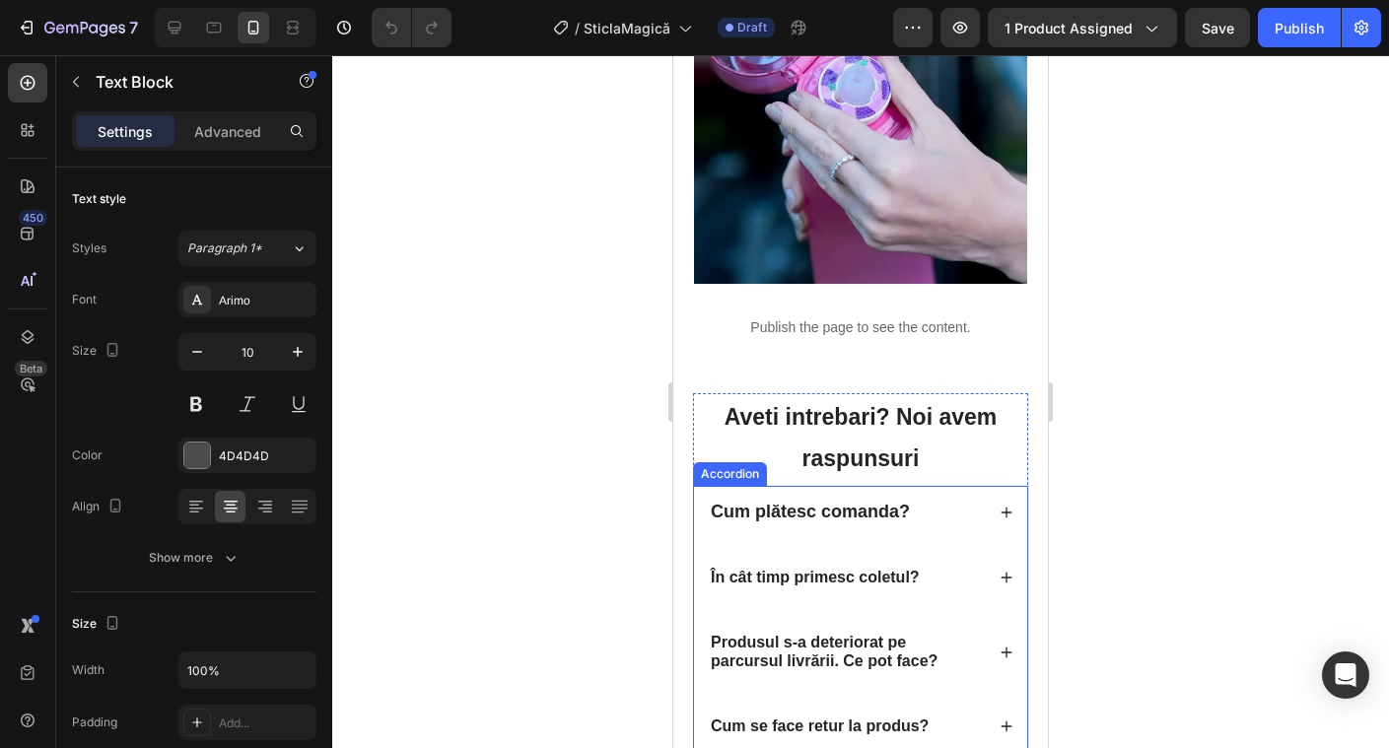
click at [998, 502] on div "Cum plătesc comanda?" at bounding box center [860, 512] width 333 height 52
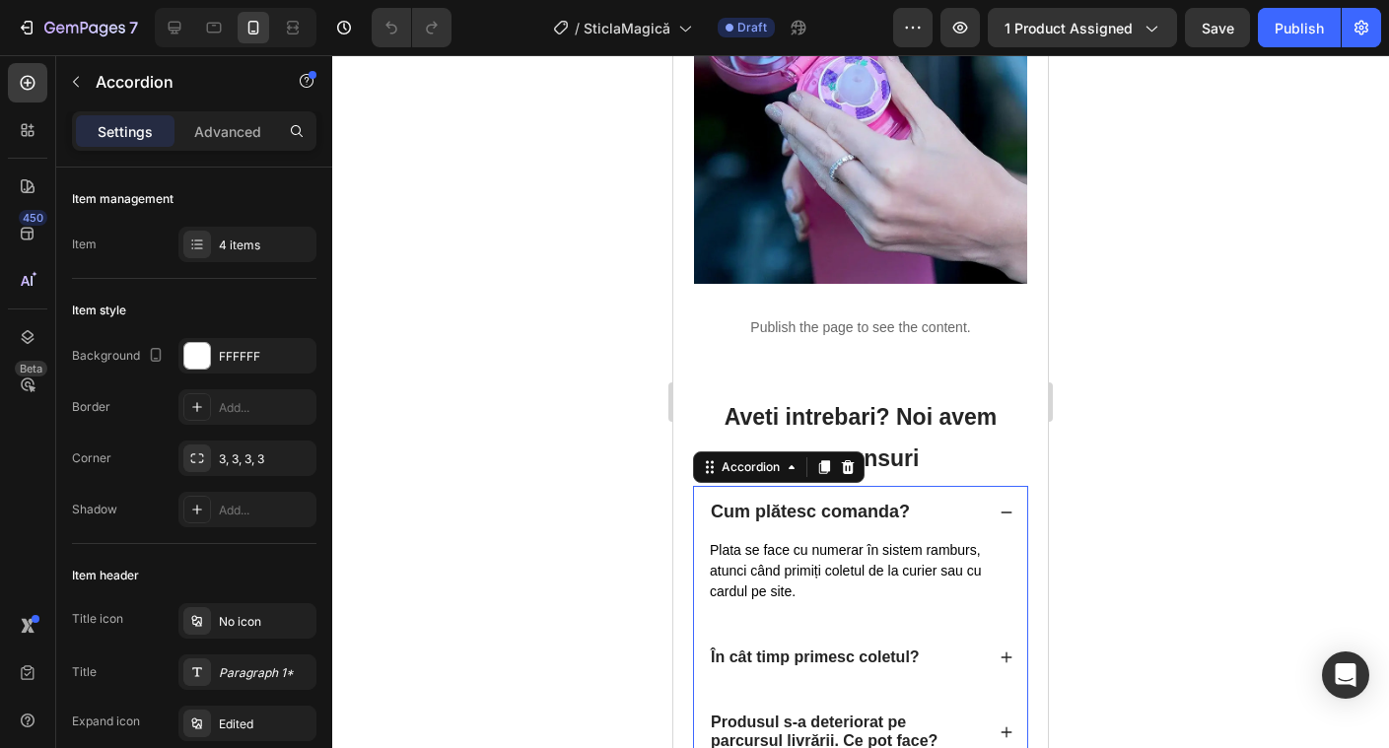
click at [1001, 661] on icon at bounding box center [1007, 658] width 14 height 14
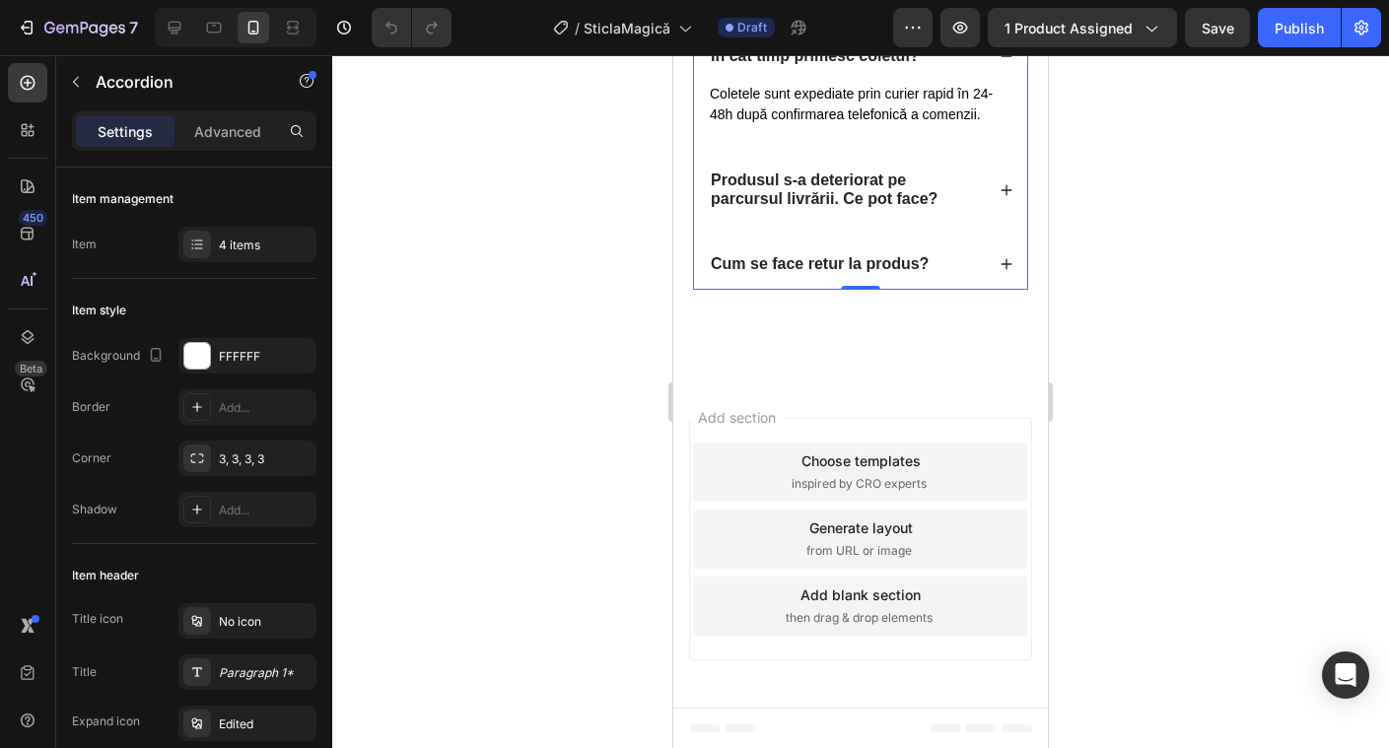
scroll to position [2751, 0]
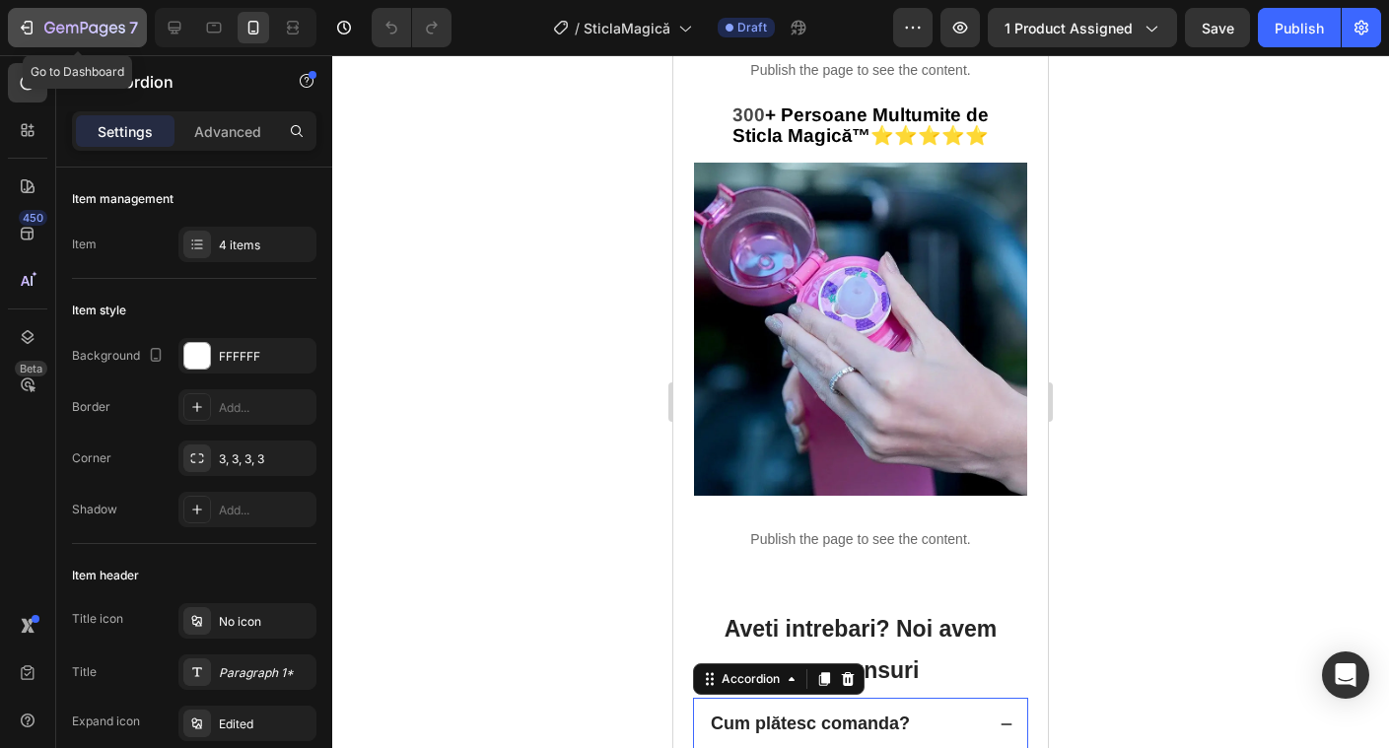
click at [110, 24] on icon "button" at bounding box center [84, 29] width 81 height 17
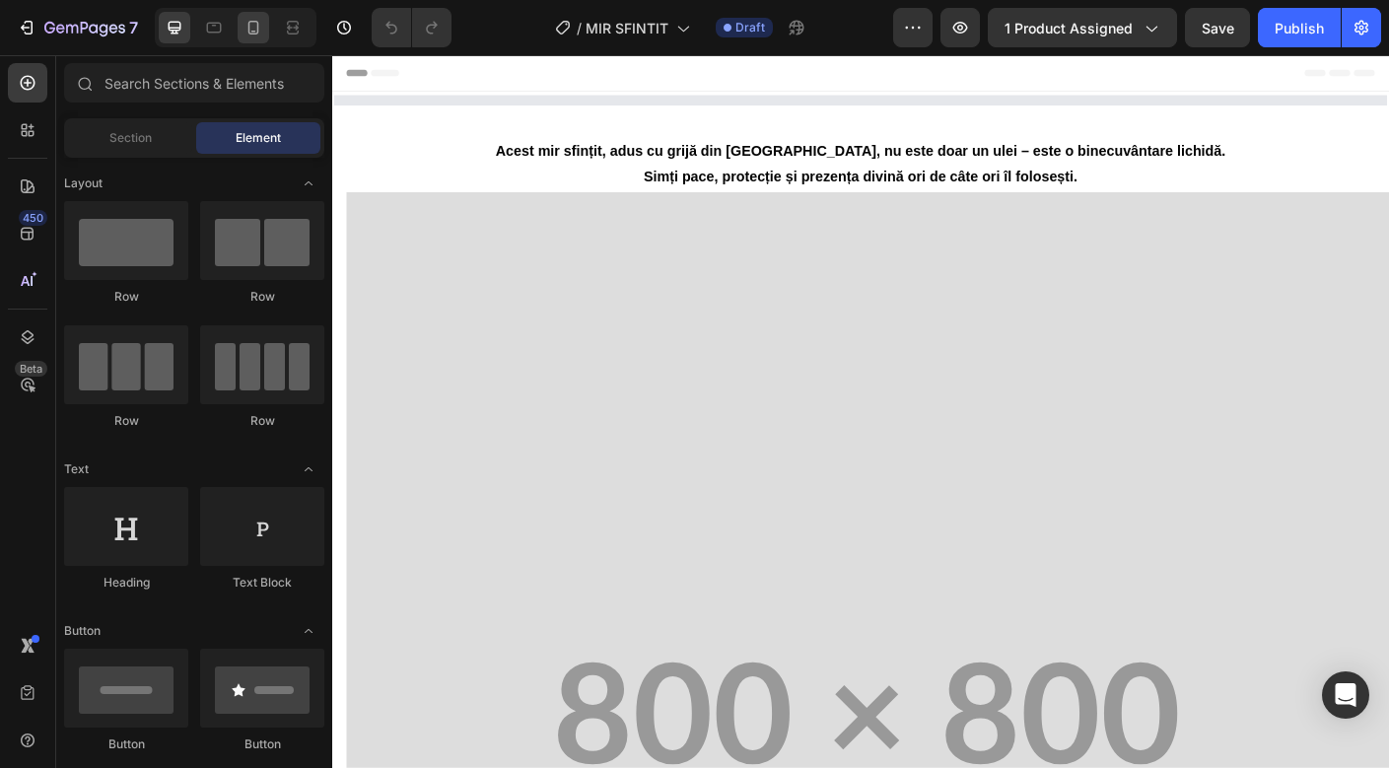
click at [258, 31] on icon at bounding box center [253, 28] width 11 height 14
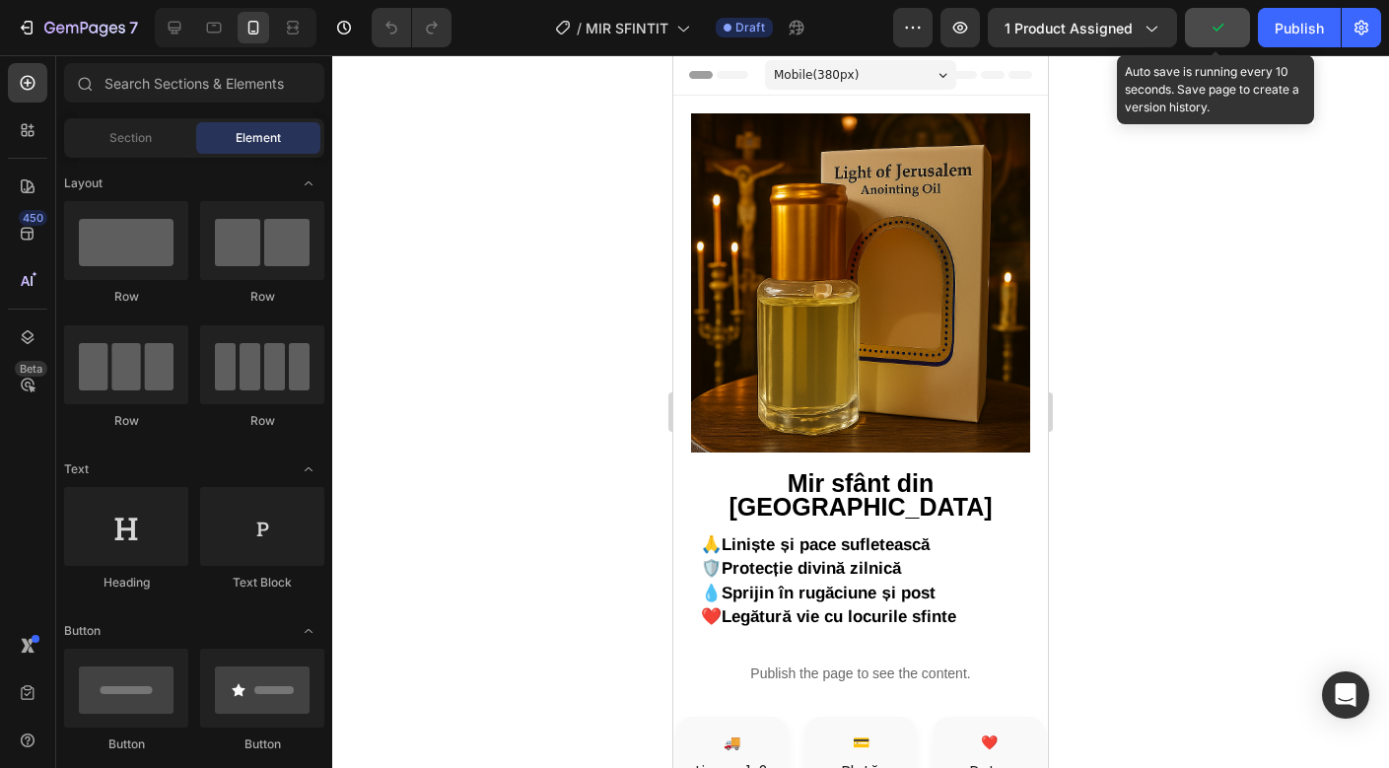
click at [1237, 28] on button "button" at bounding box center [1217, 27] width 65 height 39
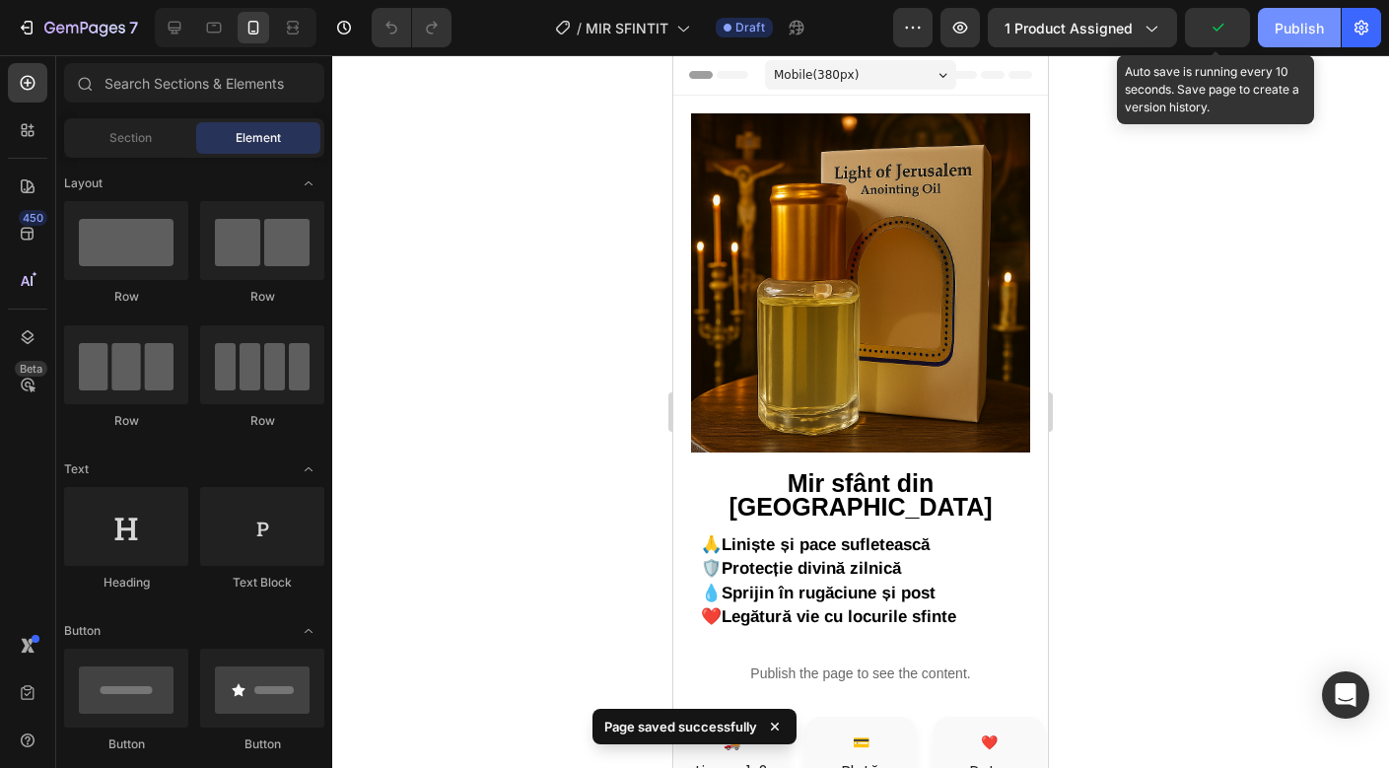
click at [1270, 33] on button "Publish" at bounding box center [1299, 27] width 83 height 39
